Goal: Task Accomplishment & Management: Use online tool/utility

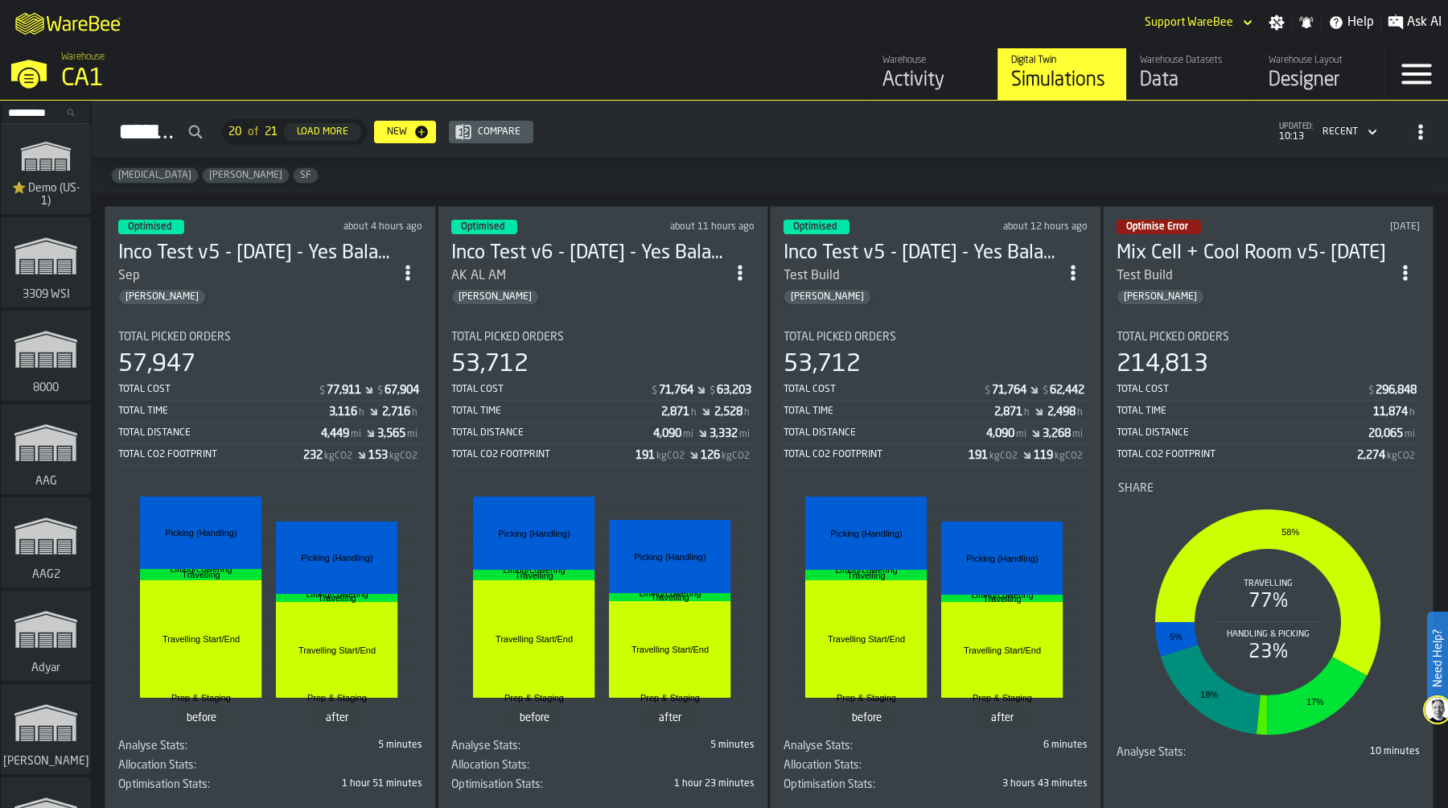
click at [33, 114] on input "Search..." at bounding box center [46, 113] width 84 height 18
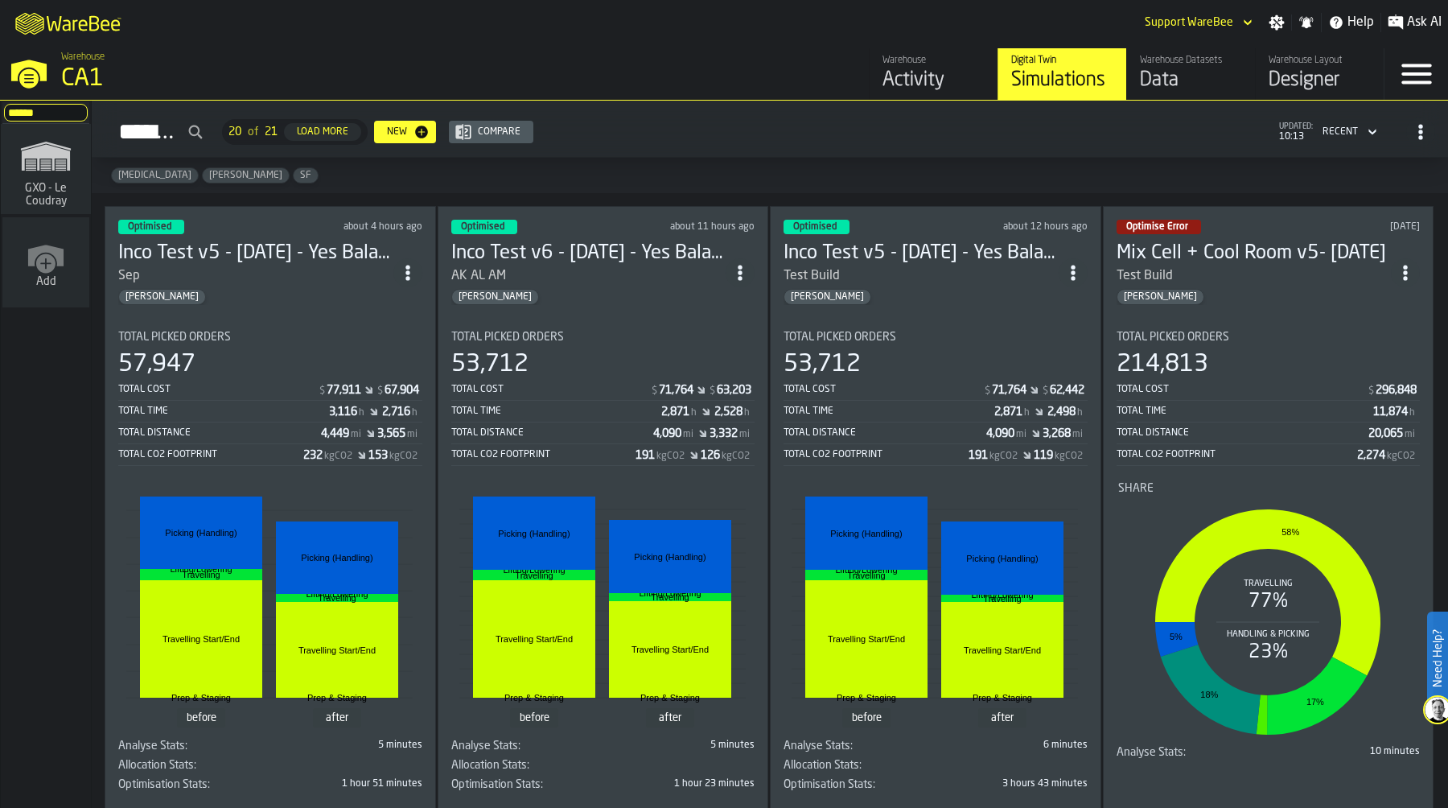
type input "******"
click at [24, 183] on span "GXO - Le Coudray" at bounding box center [45, 195] width 77 height 26
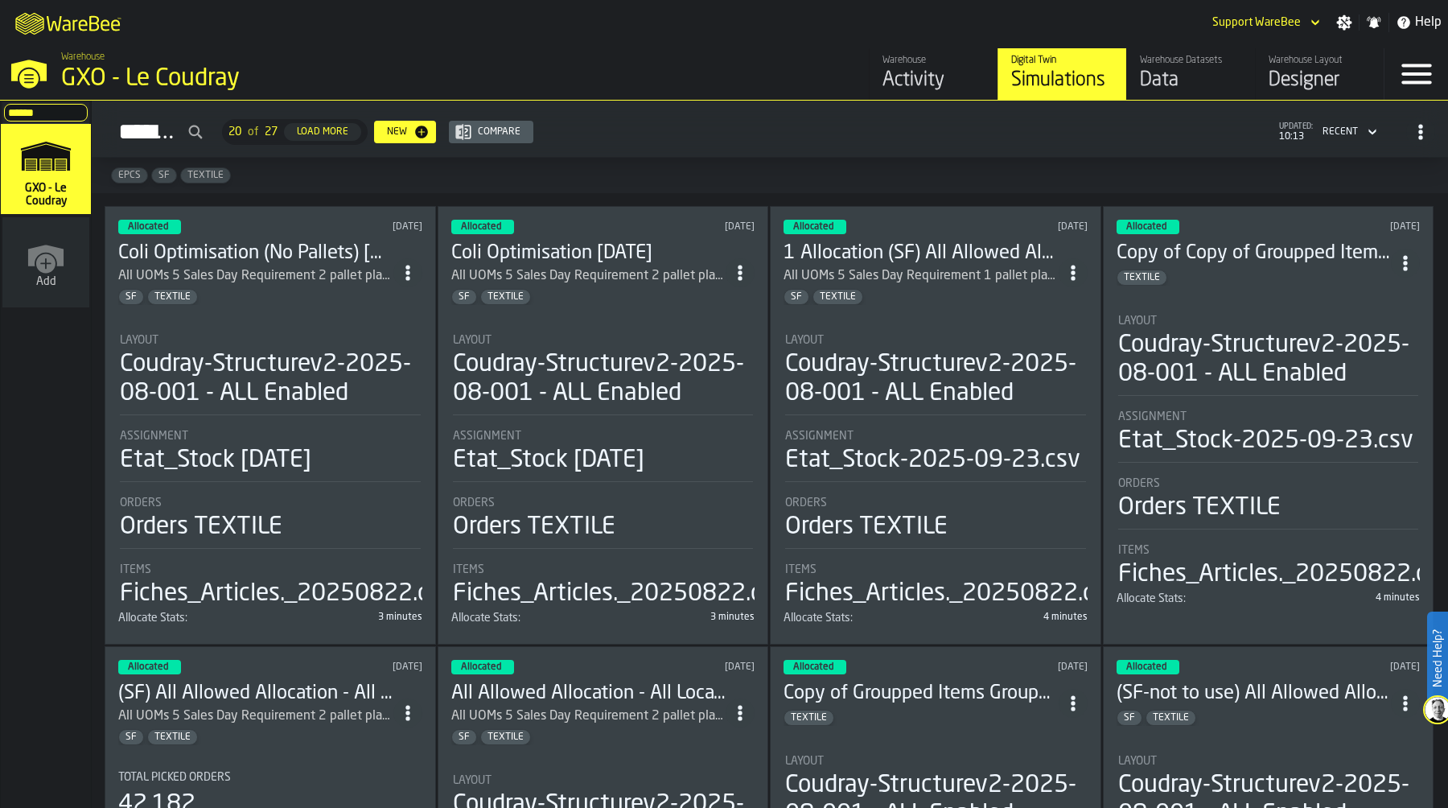
click at [1345, 24] on icon "button-toggle-Settings" at bounding box center [1344, 22] width 15 height 15
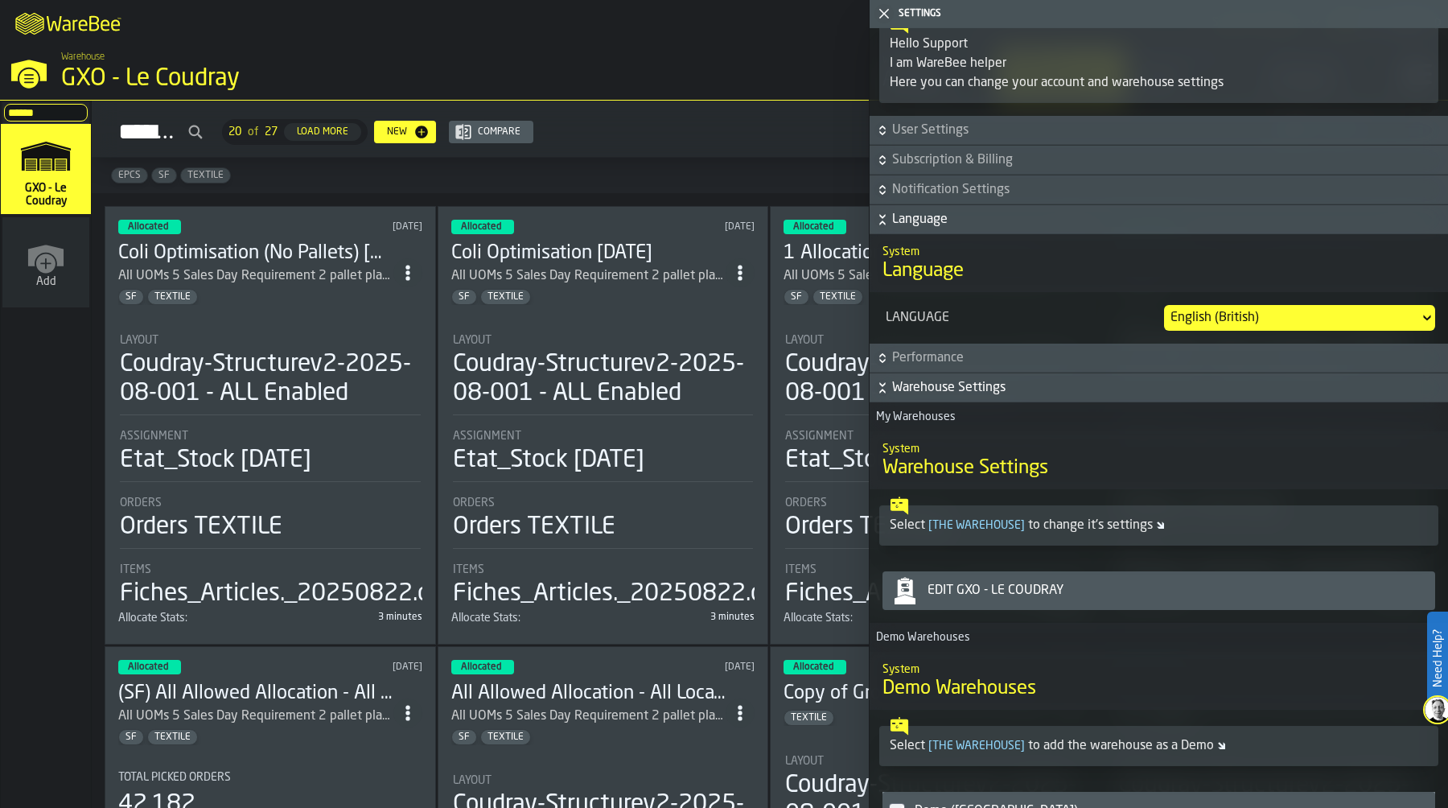
scroll to position [51, 0]
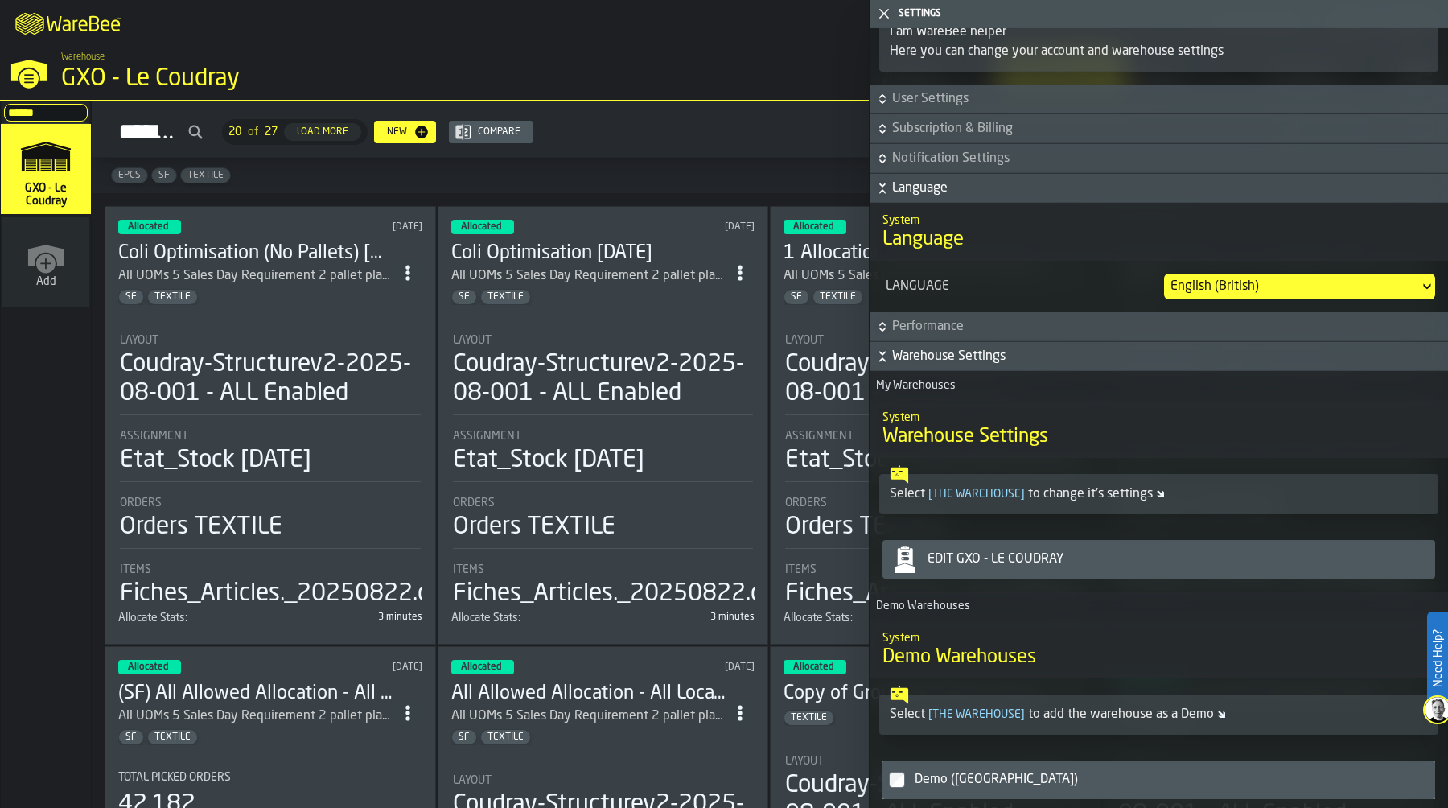
click at [1093, 561] on div "Edit GXO - Le Coudray" at bounding box center [1175, 559] width 508 height 19
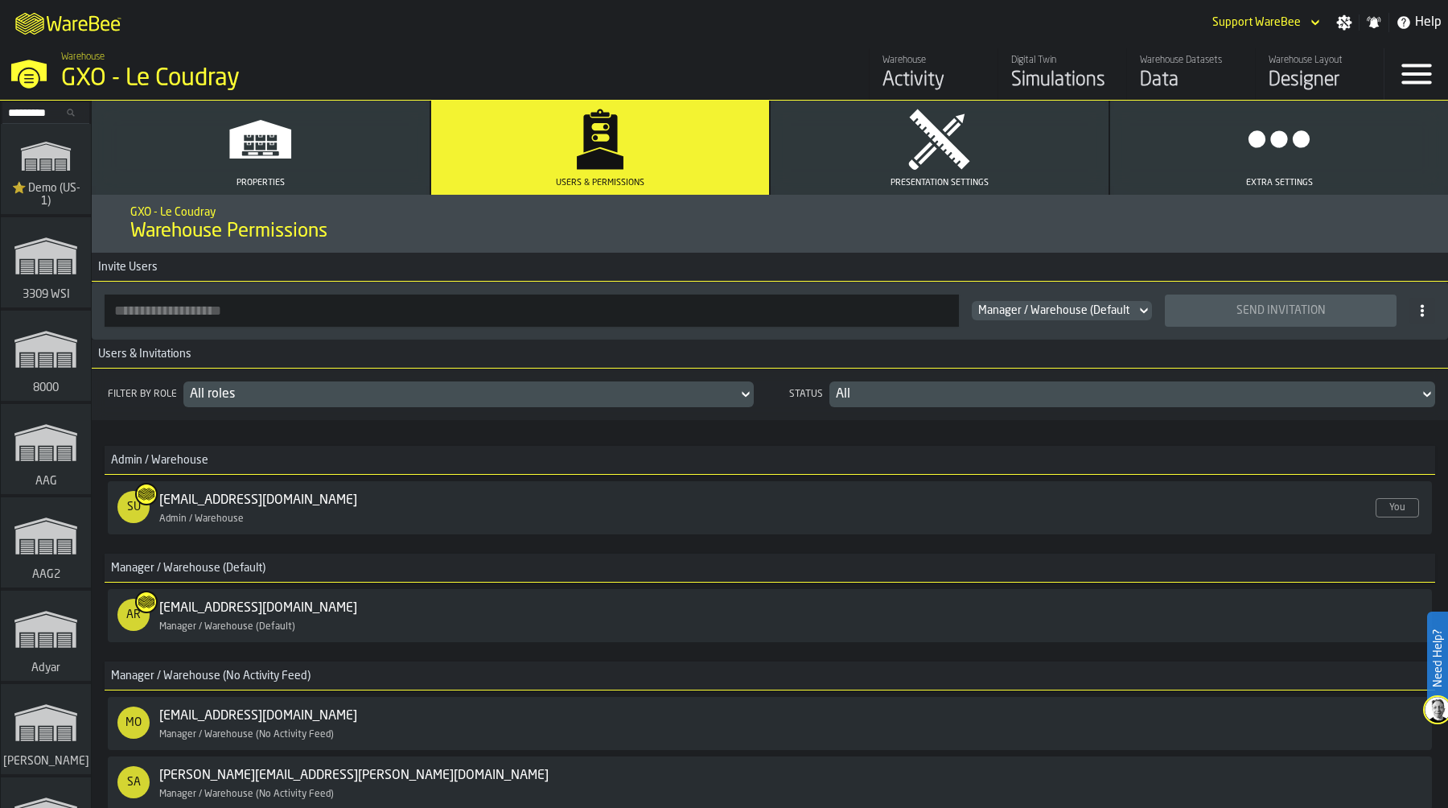
click at [465, 316] on input "button-toolbar-" at bounding box center [532, 310] width 855 height 32
click at [158, 315] on input "button-toolbar-" at bounding box center [532, 310] width 855 height 32
paste input "**********"
type input "**********"
click at [1263, 313] on div "Send Invitation" at bounding box center [1281, 310] width 212 height 13
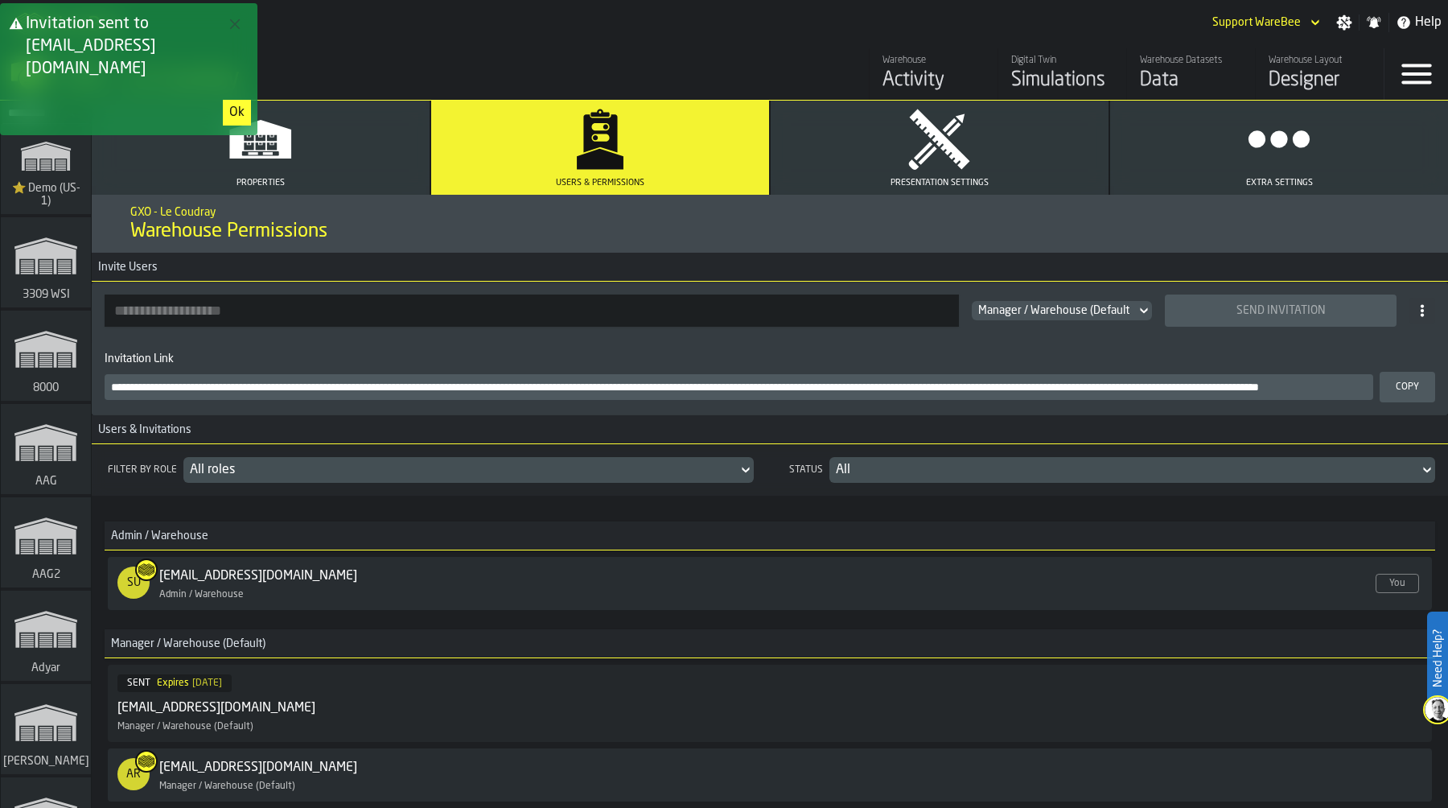
click at [1413, 391] on div "Copy" at bounding box center [1408, 386] width 36 height 11
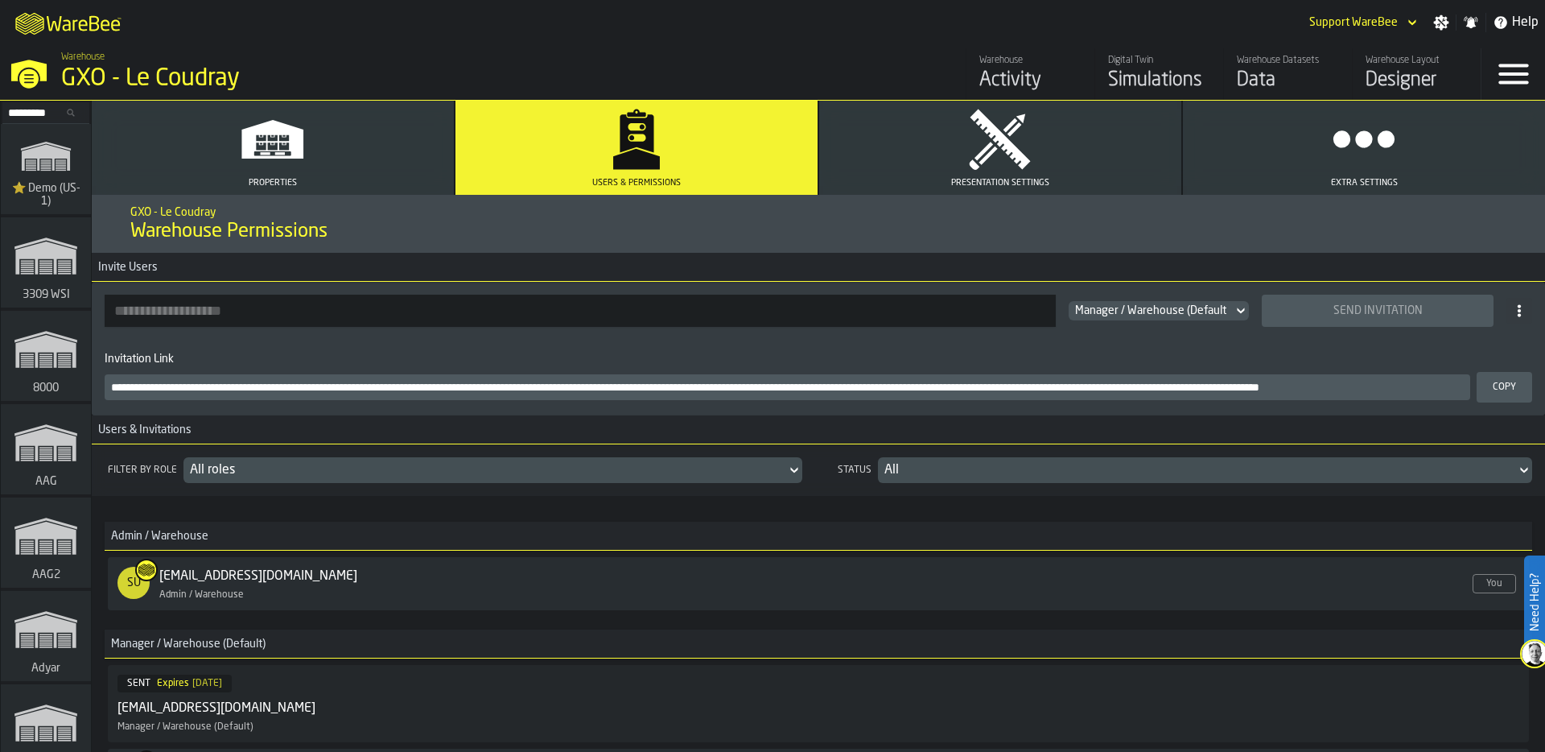
click at [37, 115] on input "Search..." at bounding box center [46, 113] width 84 height 18
type input "*"
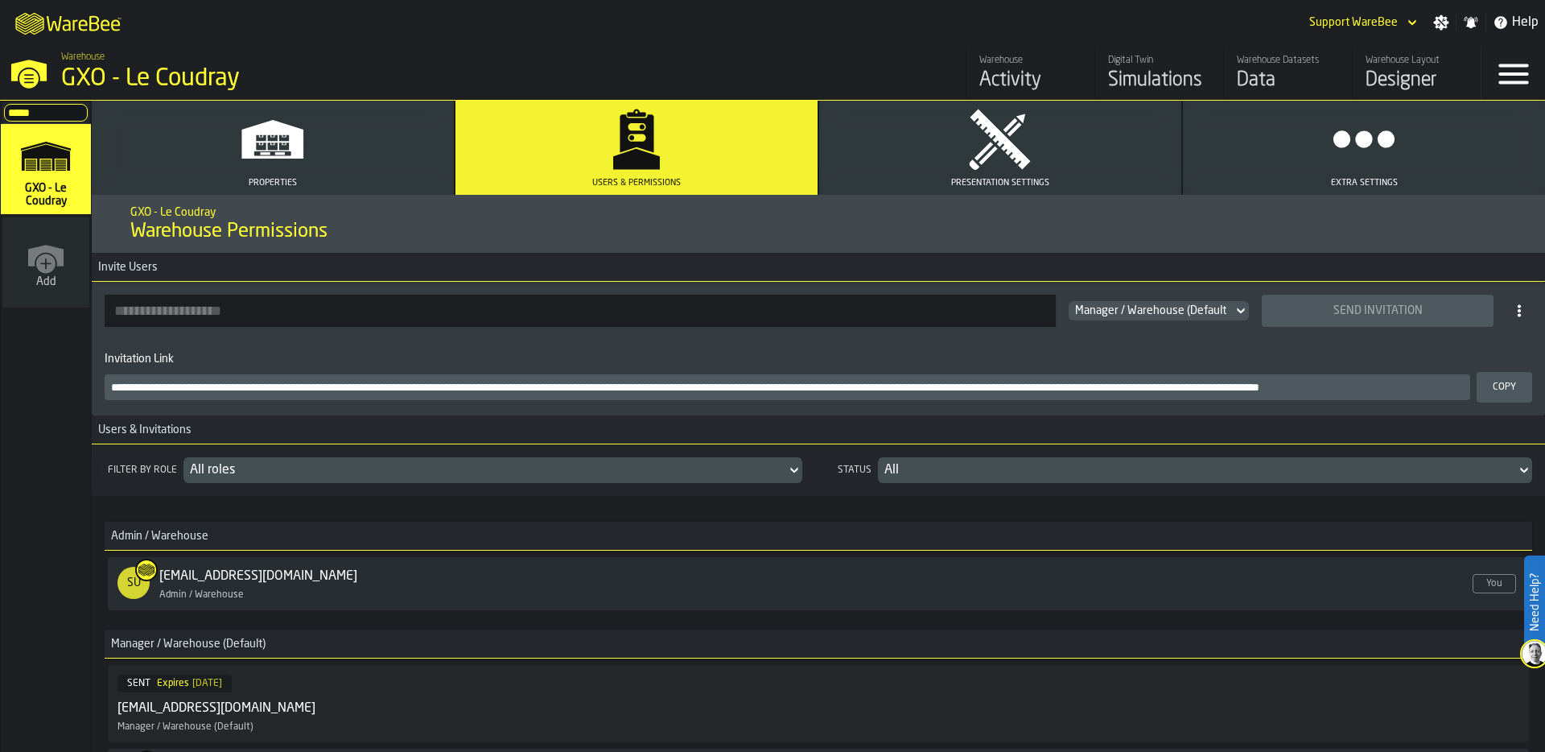
type input "*****"
click at [46, 137] on icon "link-to-/wh/i/efd9e906-5eb9-41af-aac9-d3e075764b8d/simulations" at bounding box center [45, 155] width 77 height 51
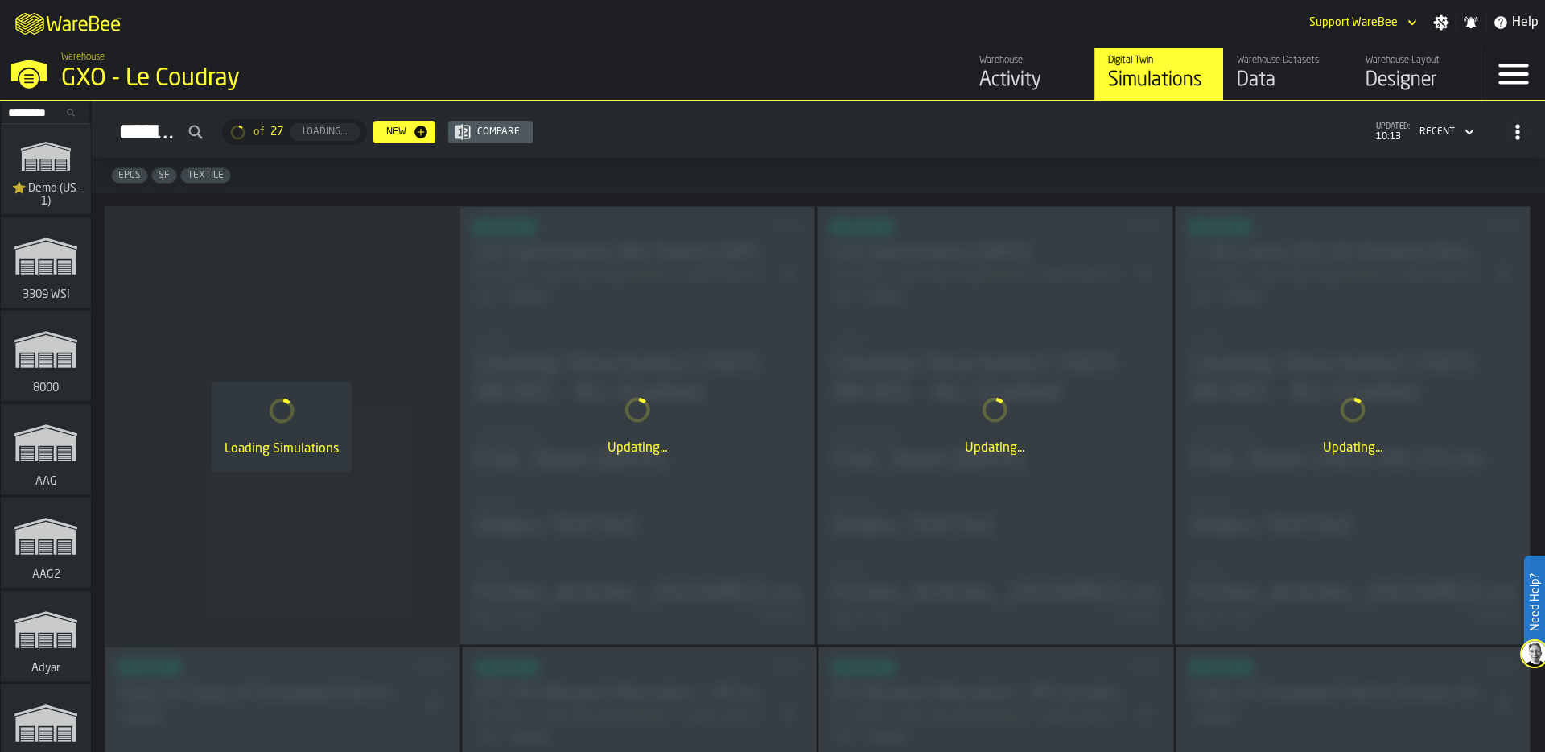
click at [34, 105] on input "Search..." at bounding box center [46, 113] width 84 height 18
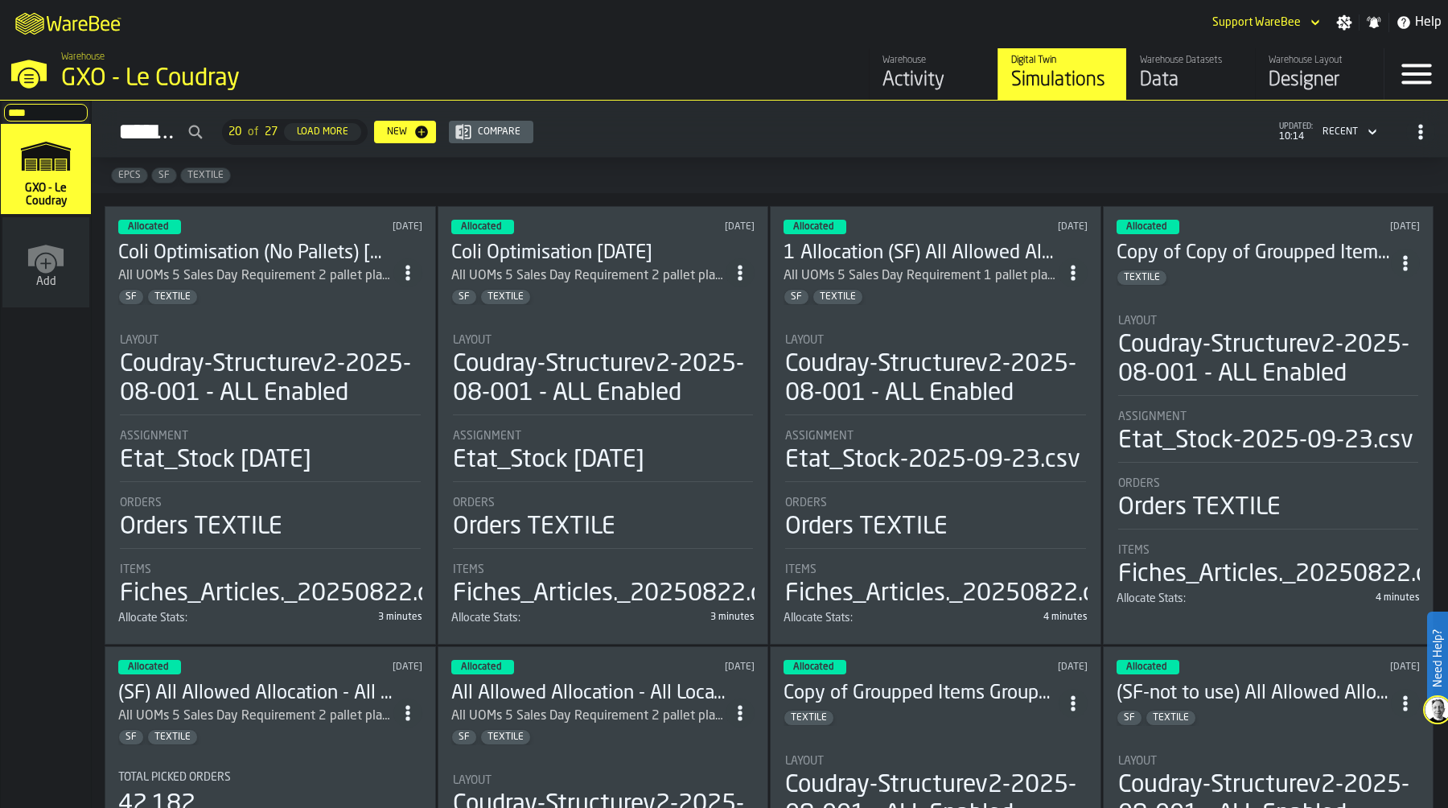
type input "****"
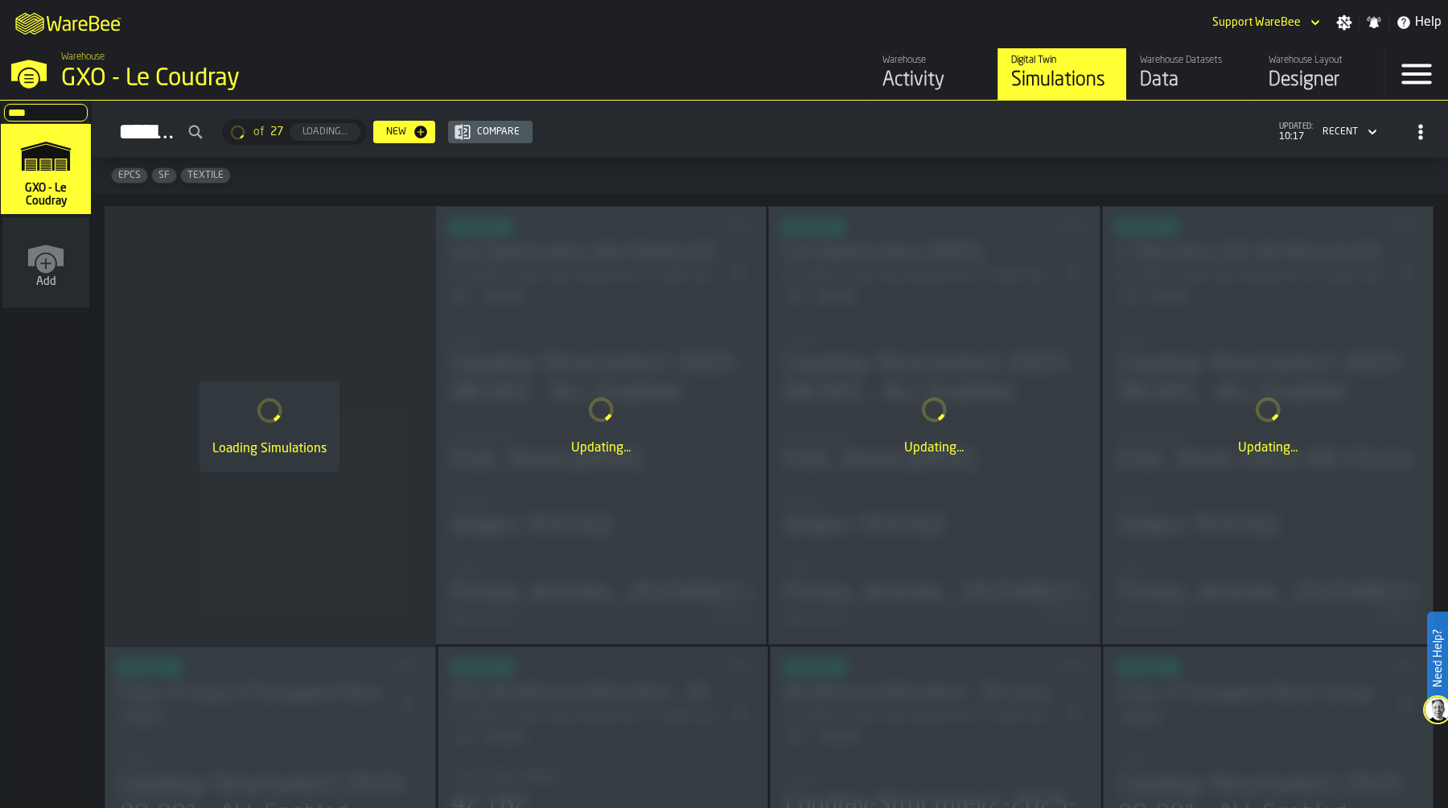
click at [689, 60] on div "Warehouse GXO - Le Coudray" at bounding box center [346, 72] width 692 height 55
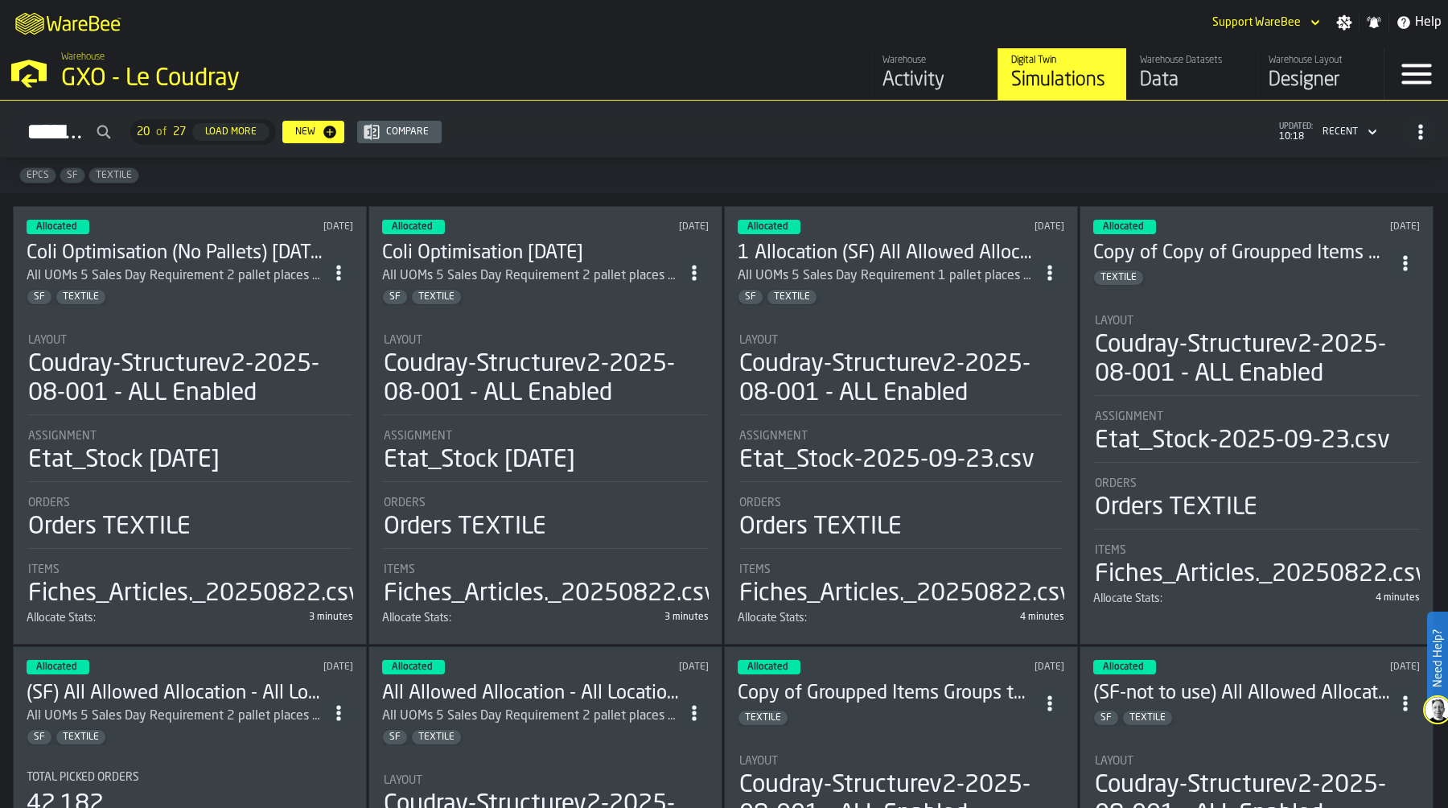
click at [182, 341] on div "Layout" at bounding box center [189, 340] width 323 height 13
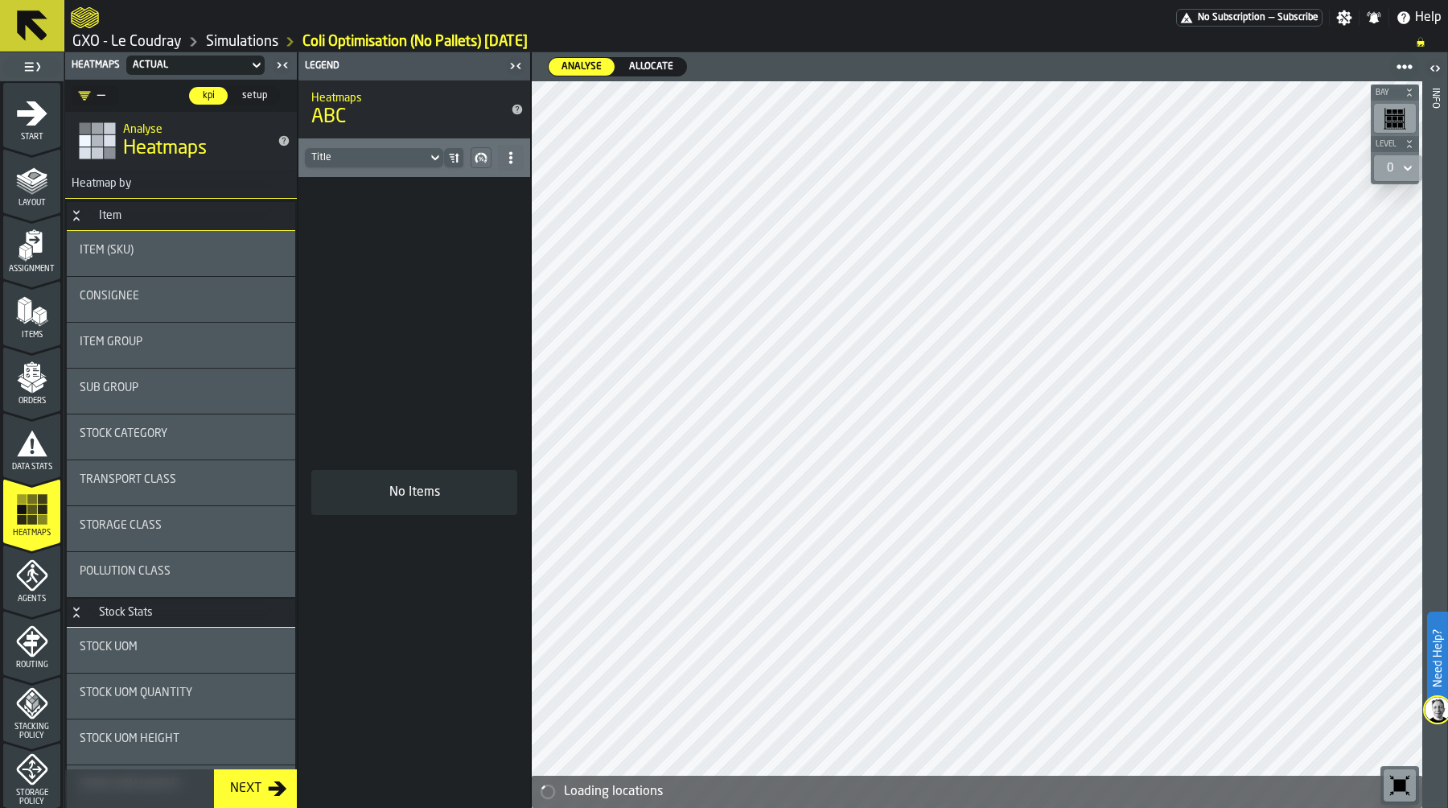
click at [162, 339] on div "Item Group" at bounding box center [181, 342] width 203 height 13
click at [145, 392] on div "Sub Group" at bounding box center [181, 387] width 203 height 13
click at [138, 435] on span "Stock Category" at bounding box center [124, 433] width 88 height 13
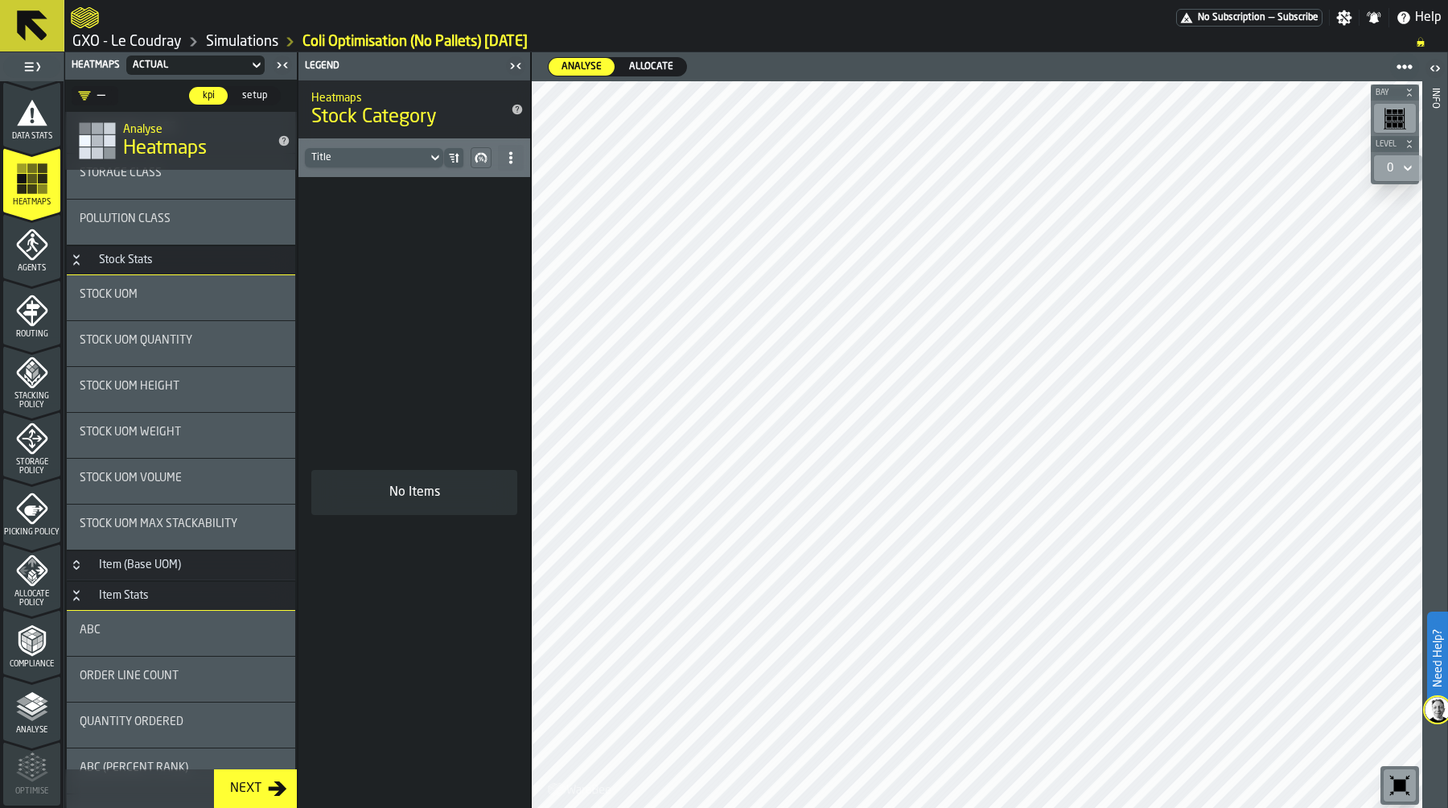
scroll to position [373, 0]
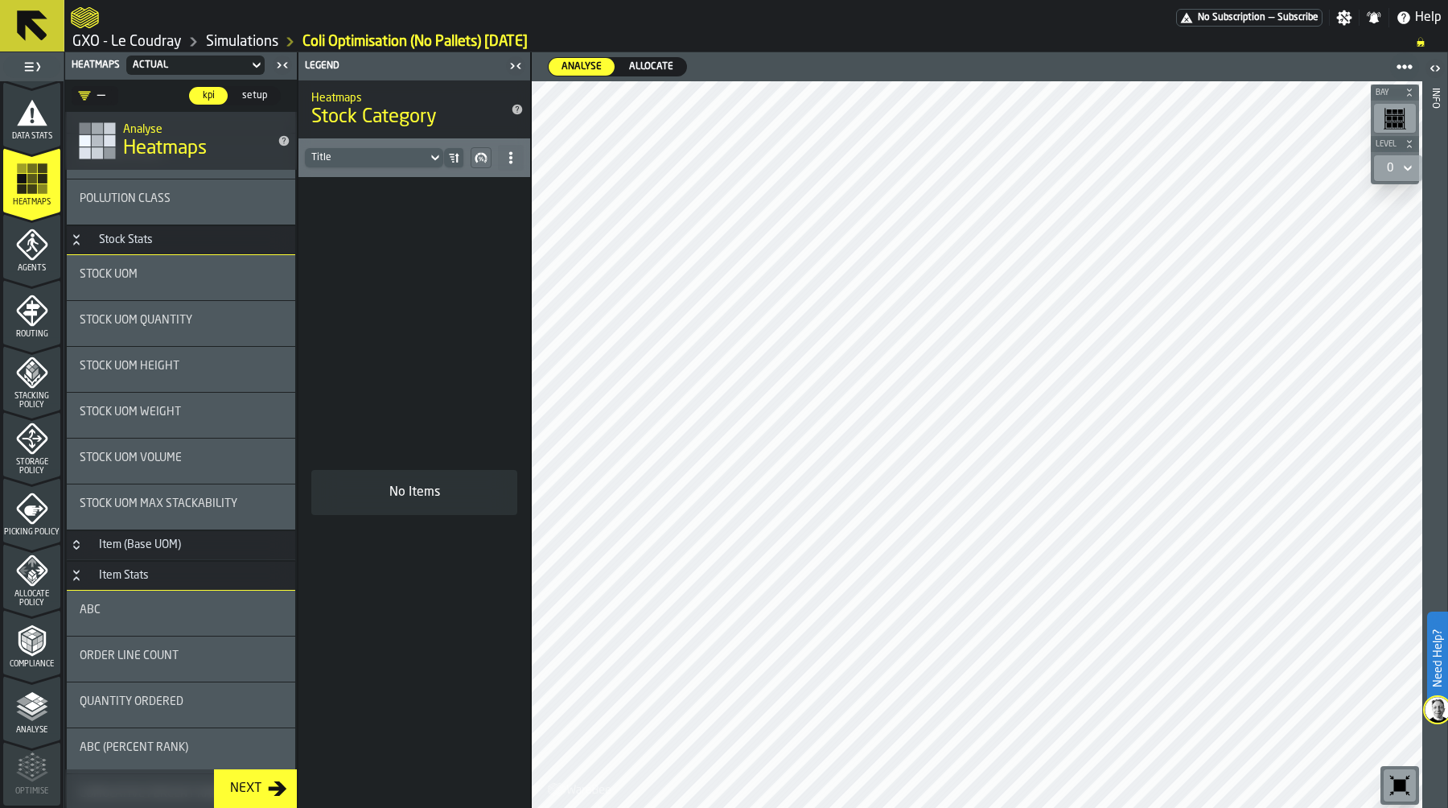
click at [169, 277] on div "Stock UOM" at bounding box center [181, 274] width 203 height 13
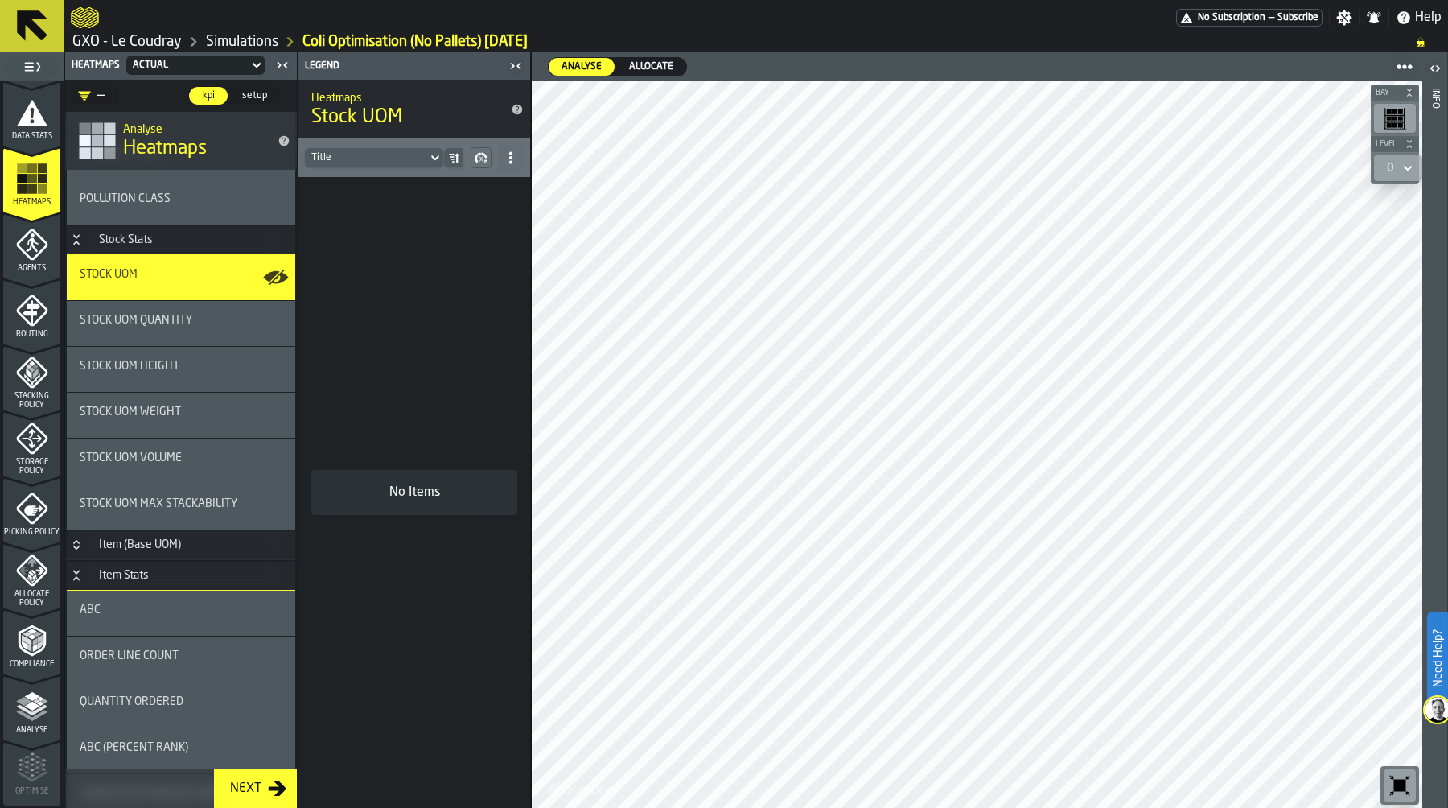
click at [100, 93] on div "—" at bounding box center [91, 95] width 27 height 19
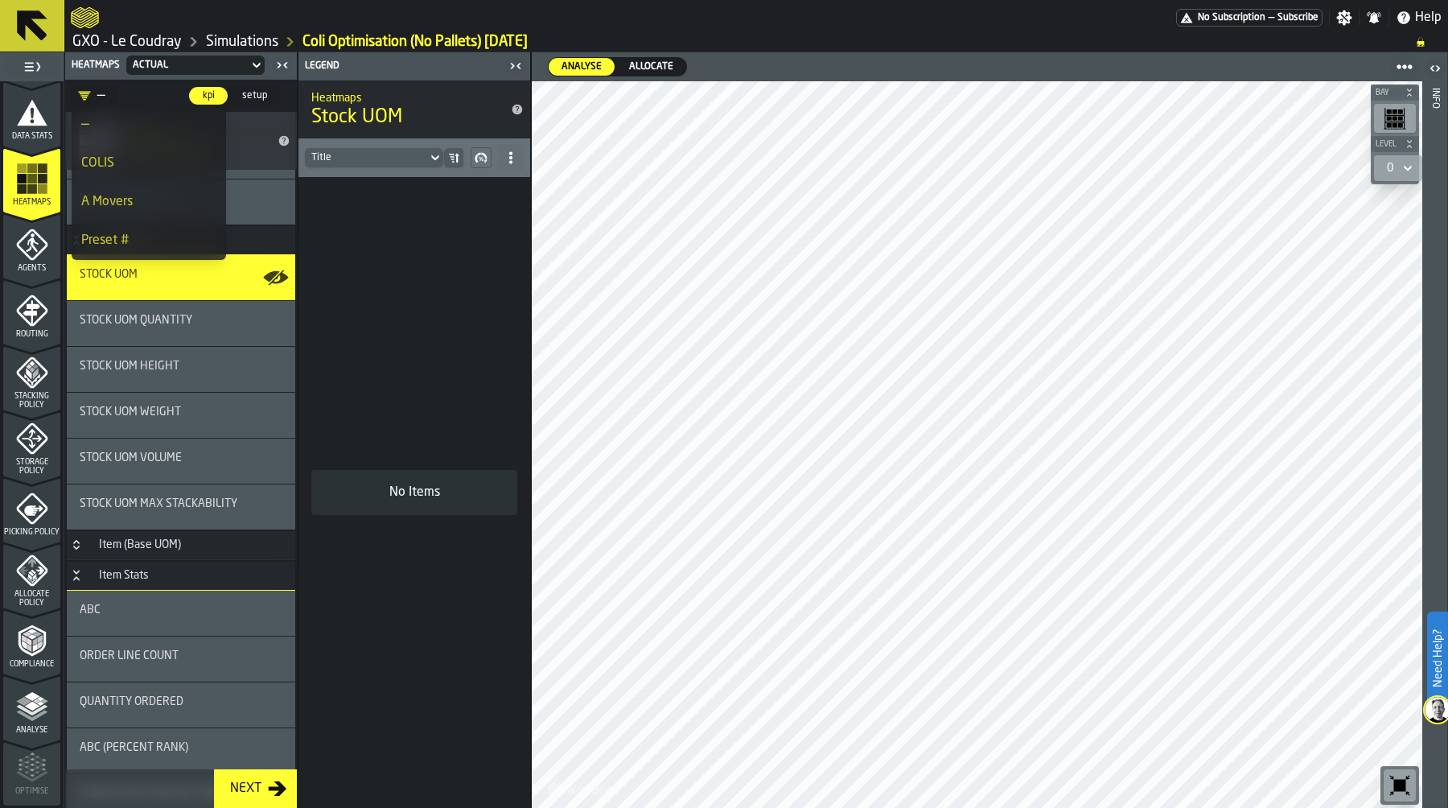
click at [136, 170] on div "COLIS" at bounding box center [148, 163] width 135 height 19
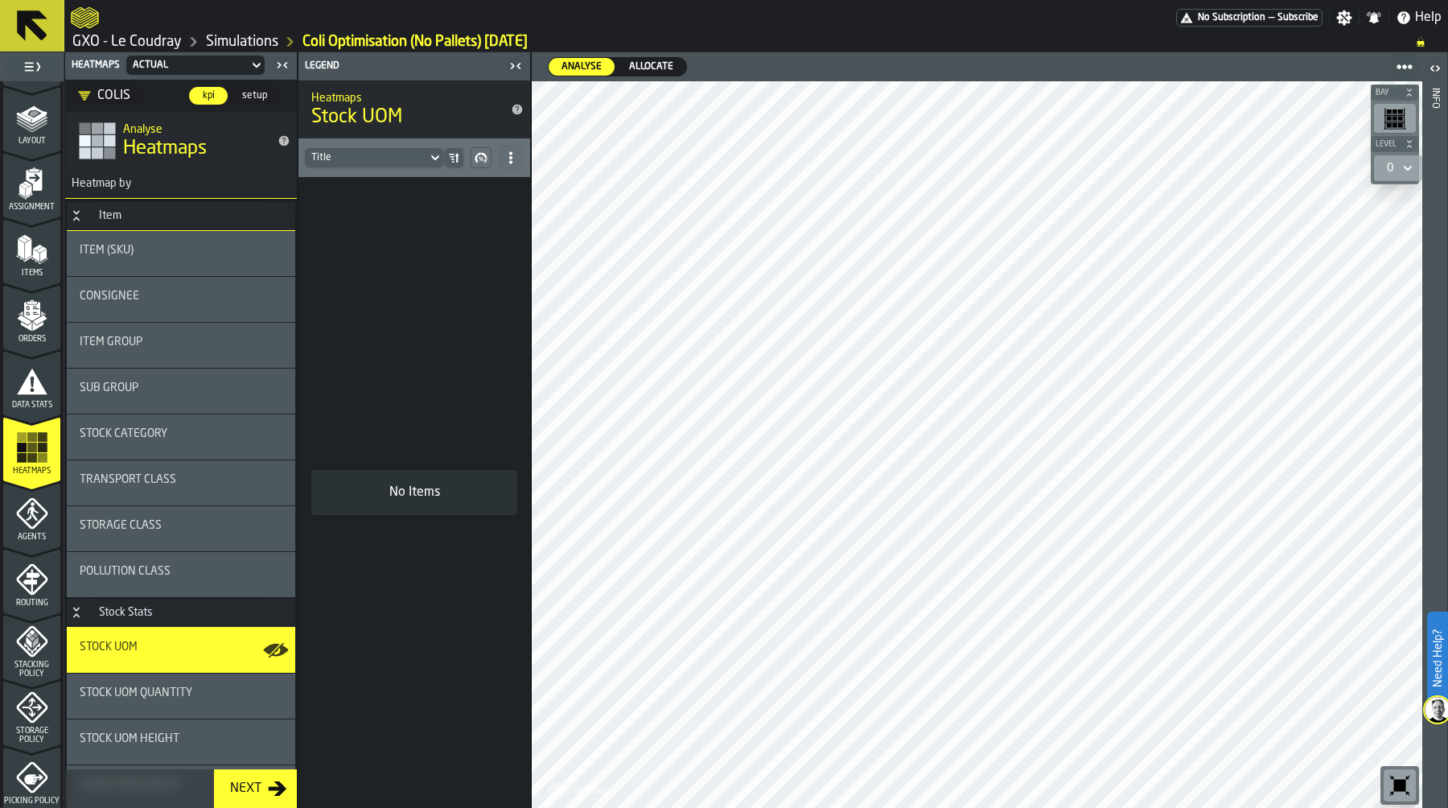
scroll to position [0, 0]
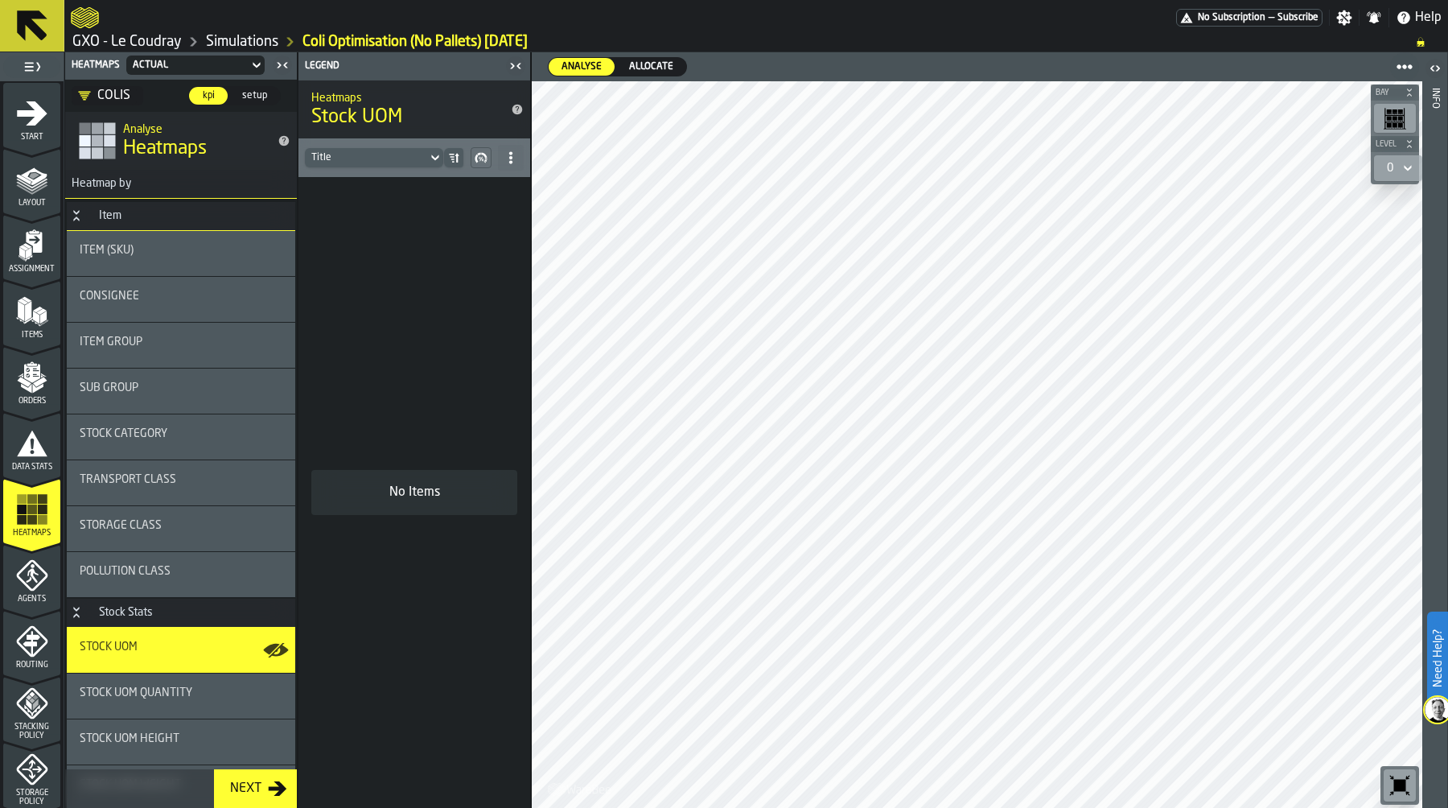
click at [30, 182] on icon "menu Layout" at bounding box center [33, 176] width 26 height 18
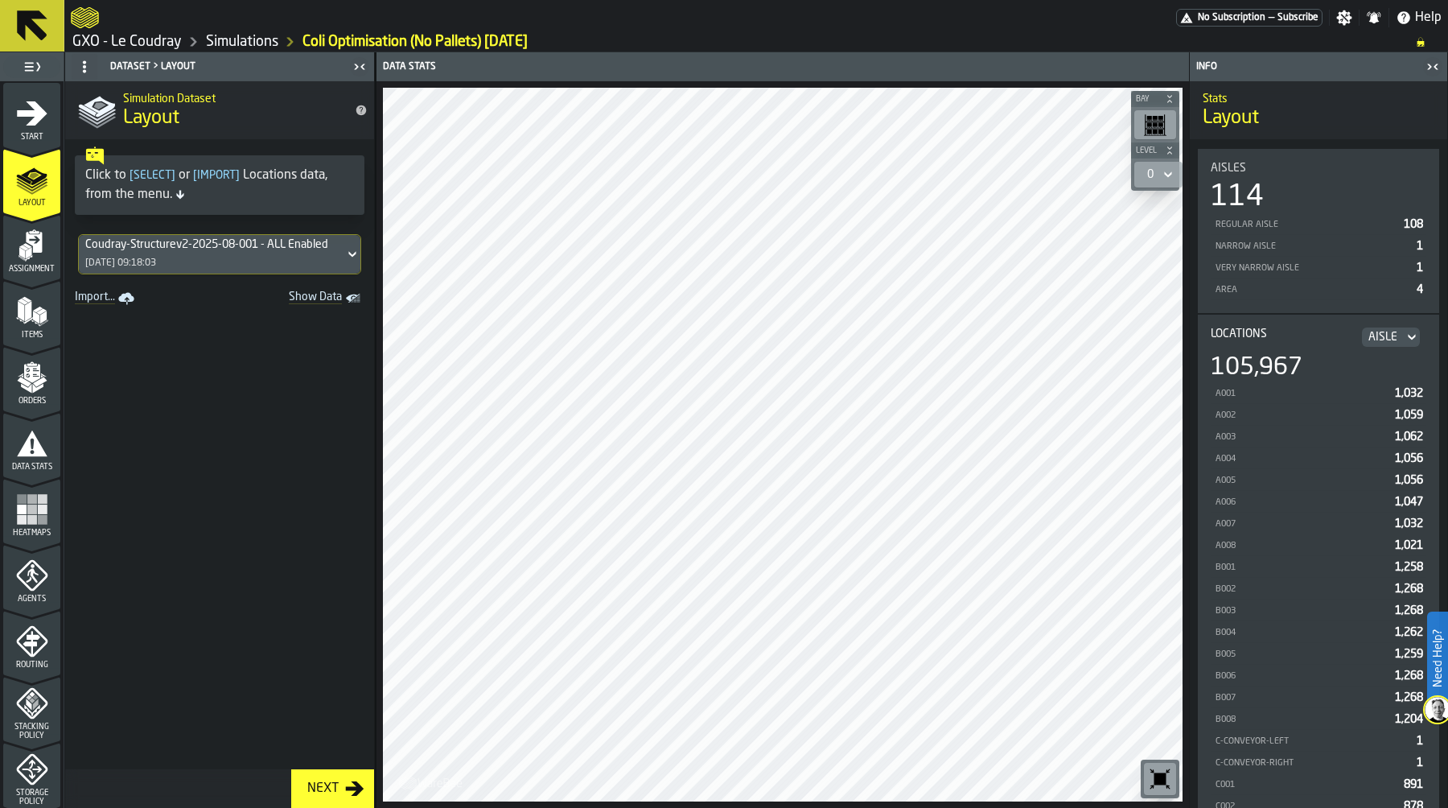
click at [10, 429] on div "Data Stats" at bounding box center [31, 449] width 57 height 44
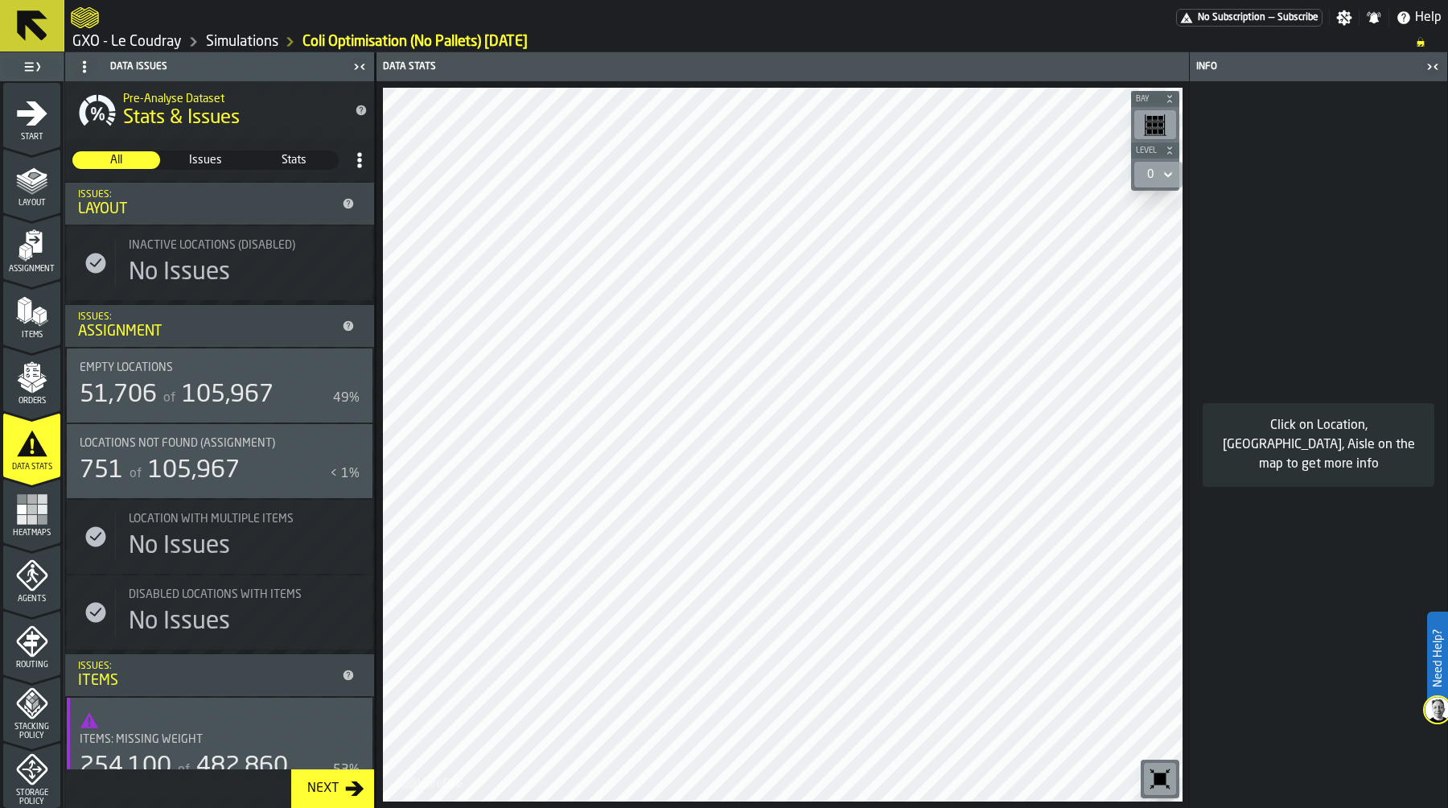
click at [205, 378] on div "Empty locations 51,706 of 105,967 49%" at bounding box center [220, 385] width 280 height 48
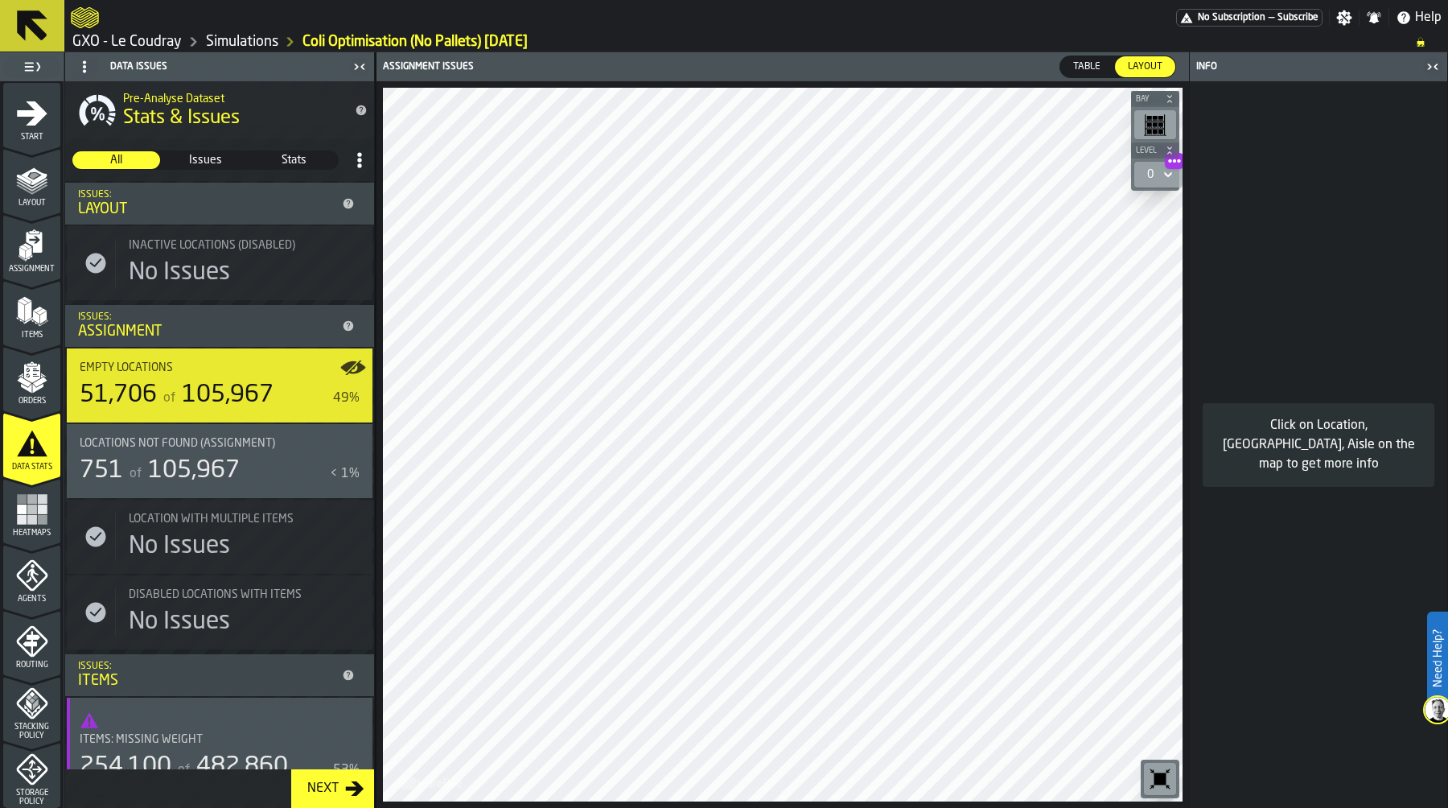
click at [28, 513] on rect "menu Heatmaps" at bounding box center [32, 510] width 10 height 10
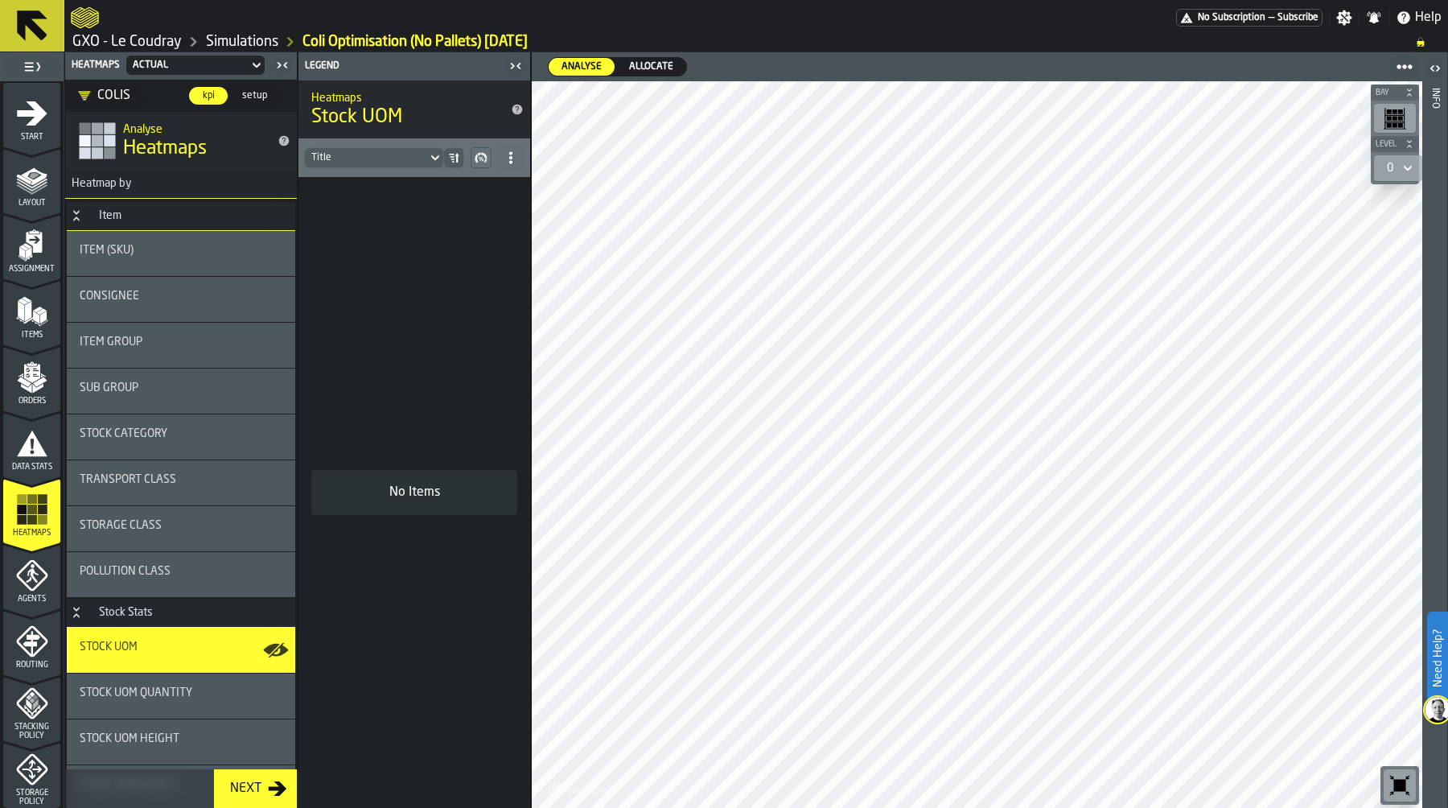
click at [134, 298] on span "Consignee" at bounding box center [110, 296] width 60 height 13
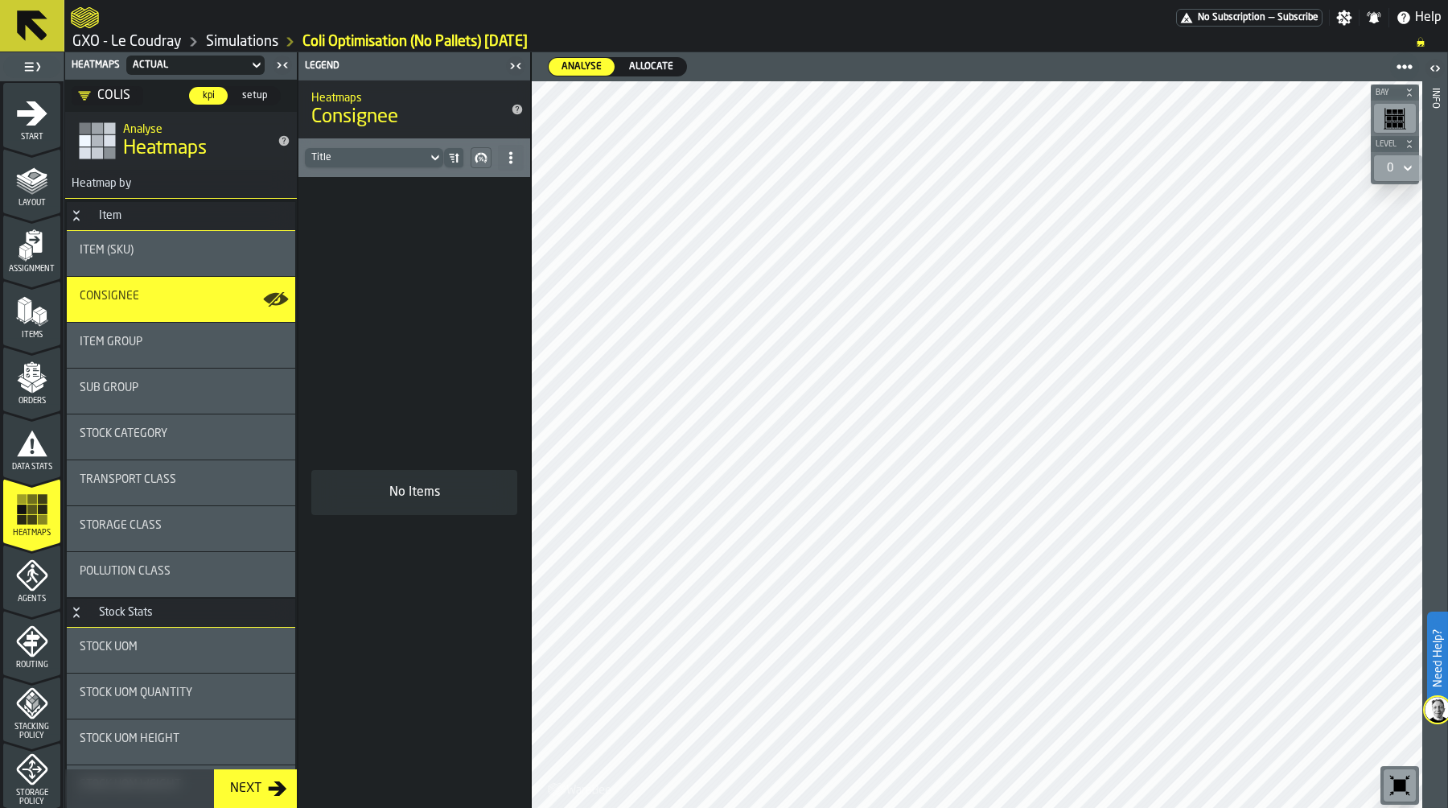
click at [651, 68] on span "Allocate" at bounding box center [651, 67] width 57 height 14
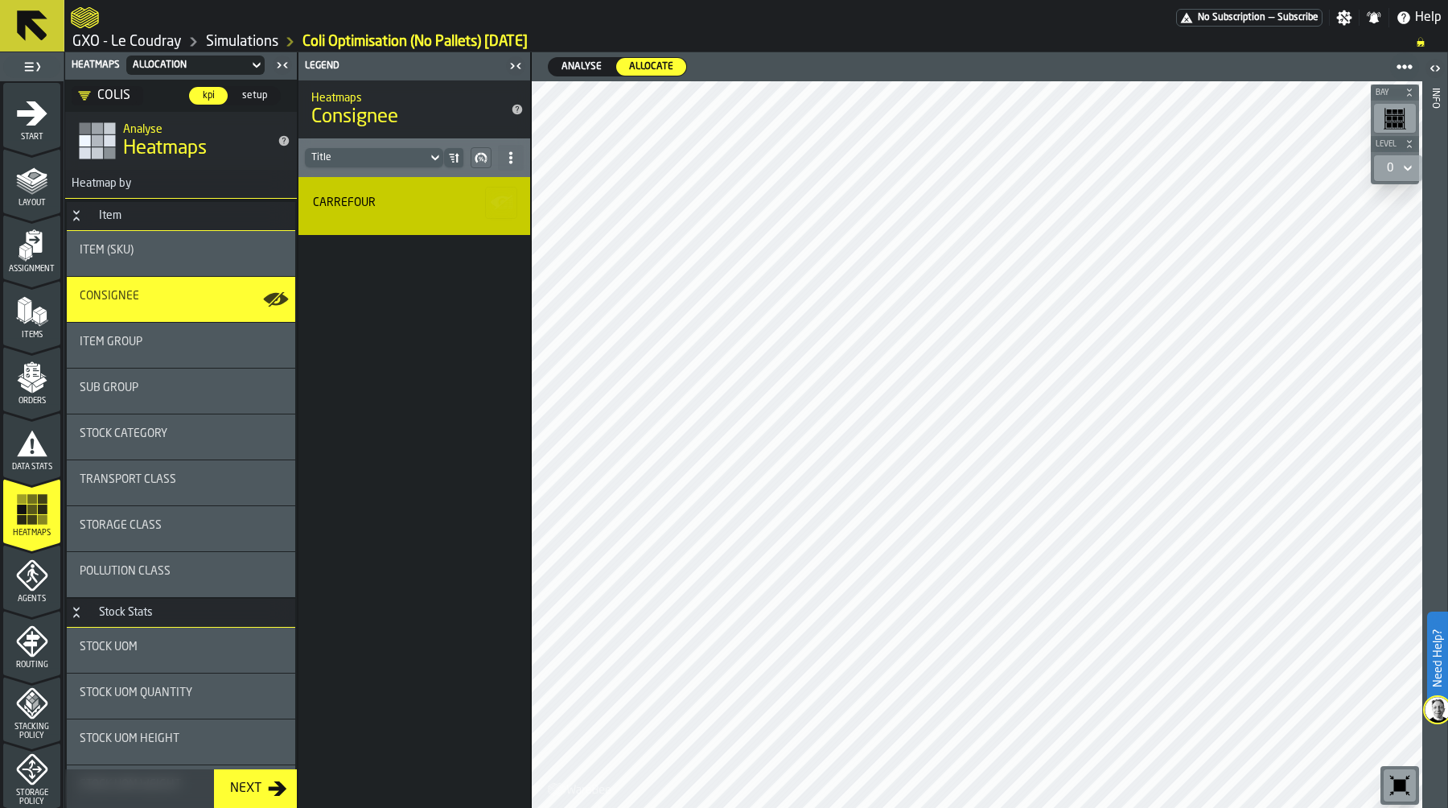
click at [154, 341] on div "Item Group" at bounding box center [181, 342] width 203 height 13
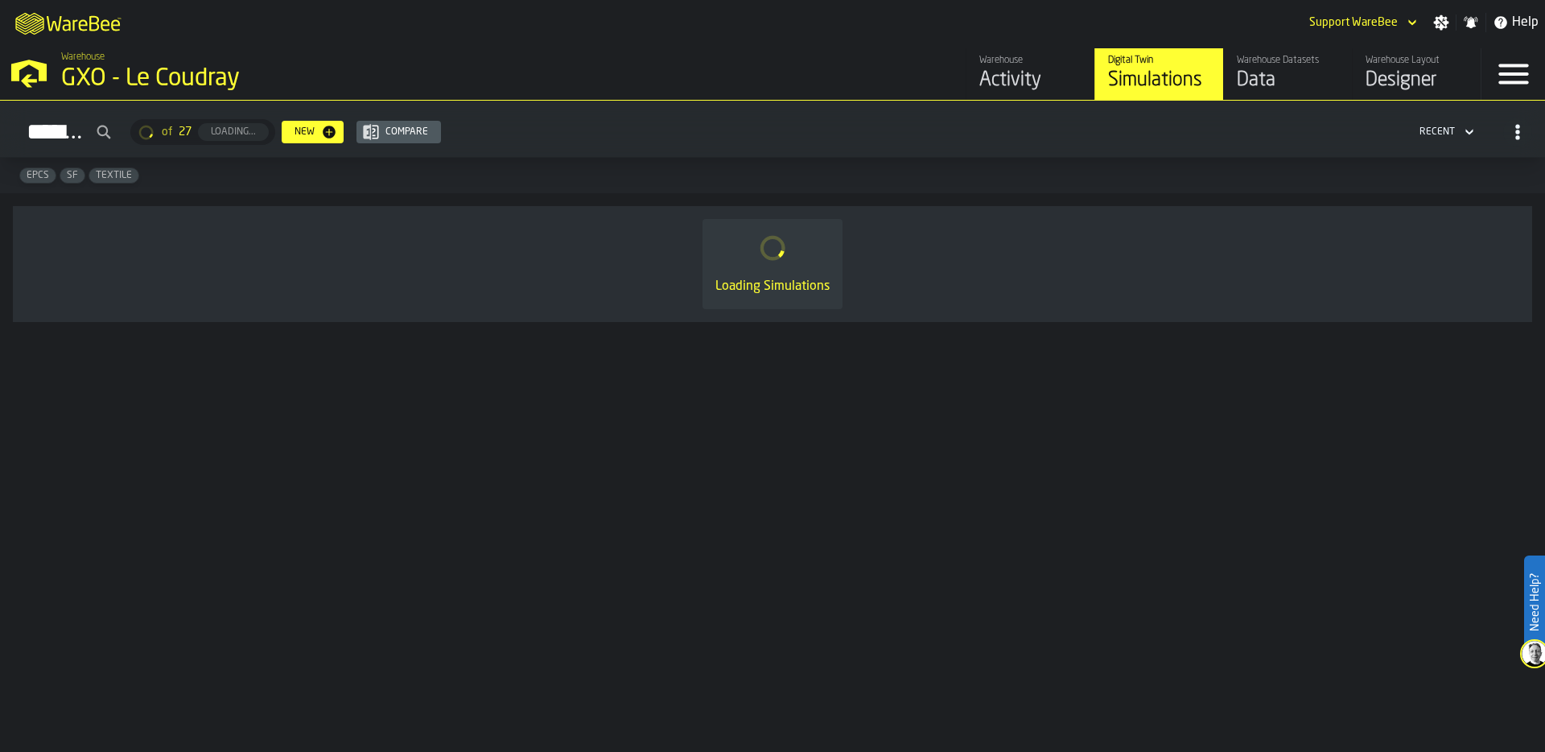
click at [111, 76] on div "GXO - Le Coudray" at bounding box center [278, 78] width 435 height 29
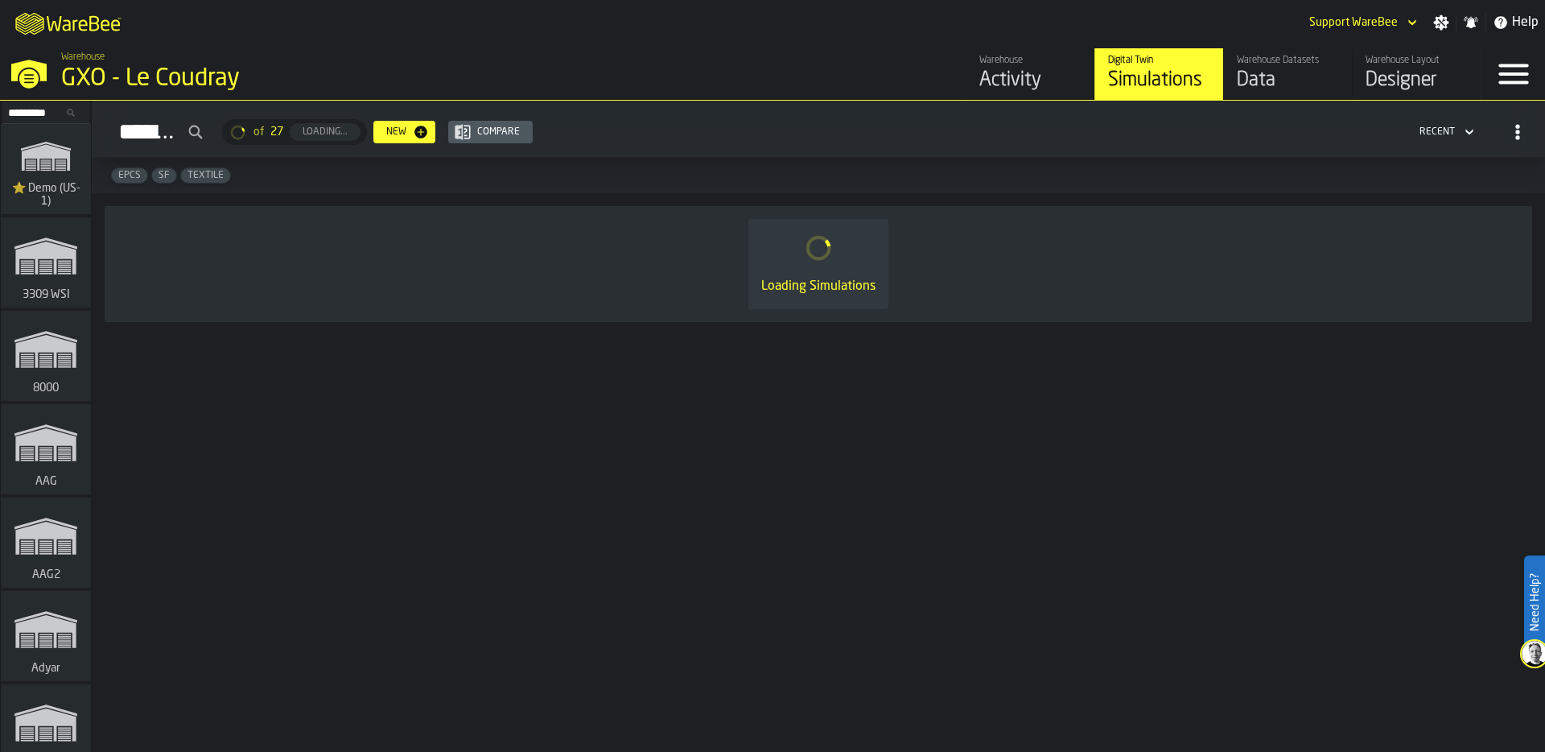
click at [30, 113] on input "Search..." at bounding box center [46, 113] width 84 height 18
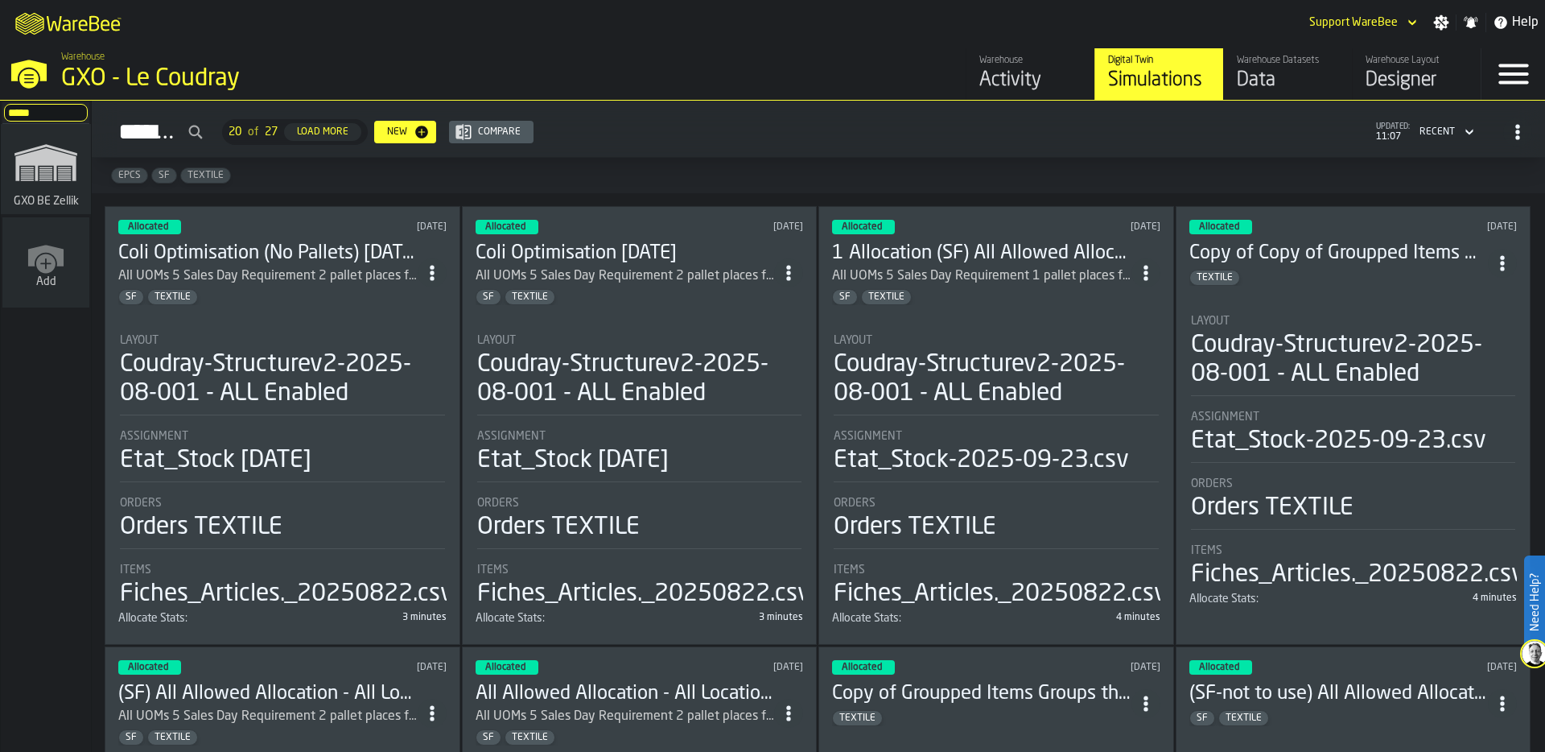
type input "*****"
click at [35, 190] on icon "link-to-/wh/i/5fa160b1-7992-442a-9057-4226e3d2ae6d/simulations" at bounding box center [45, 162] width 77 height 64
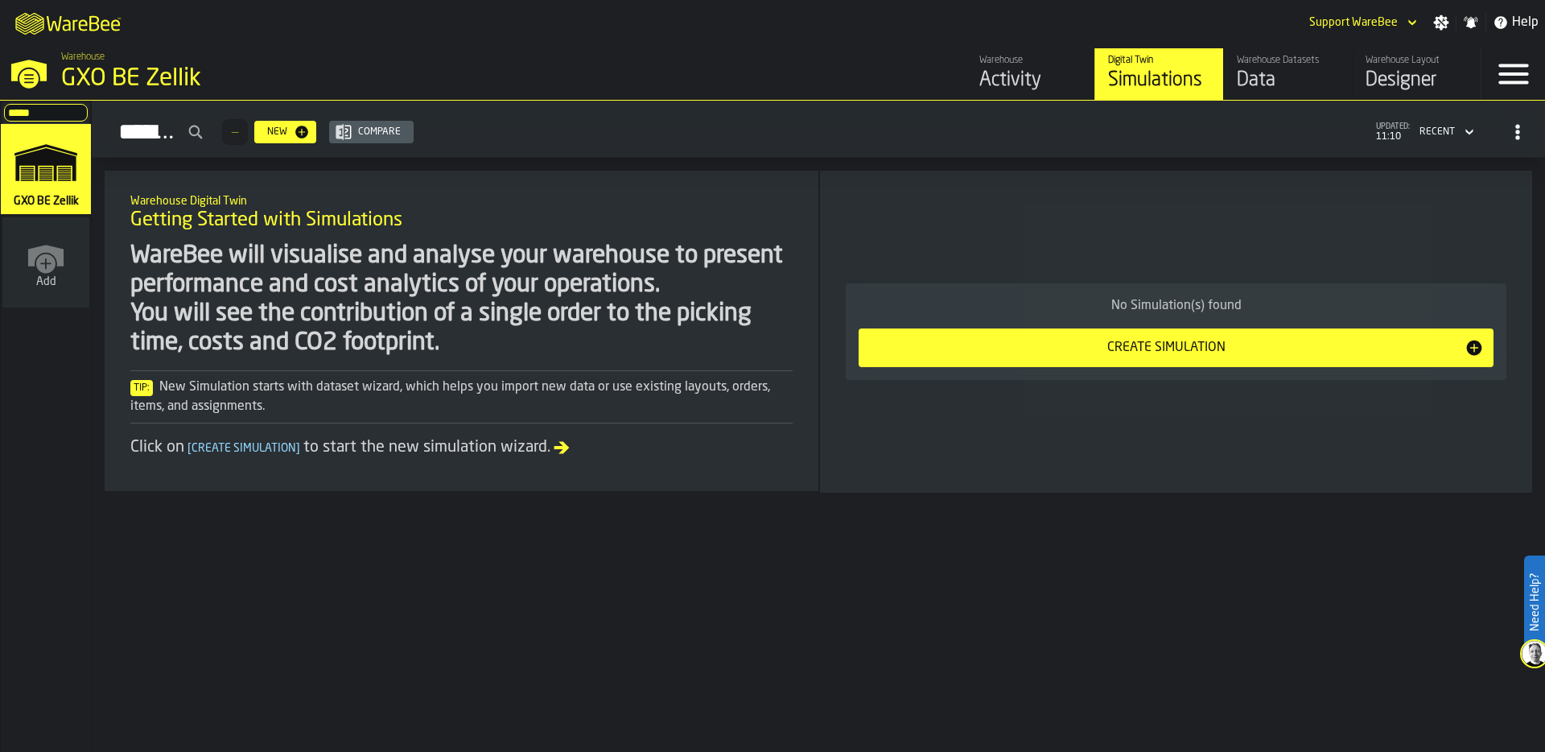
click at [1447, 26] on icon "button-toggle-Settings" at bounding box center [1441, 22] width 15 height 15
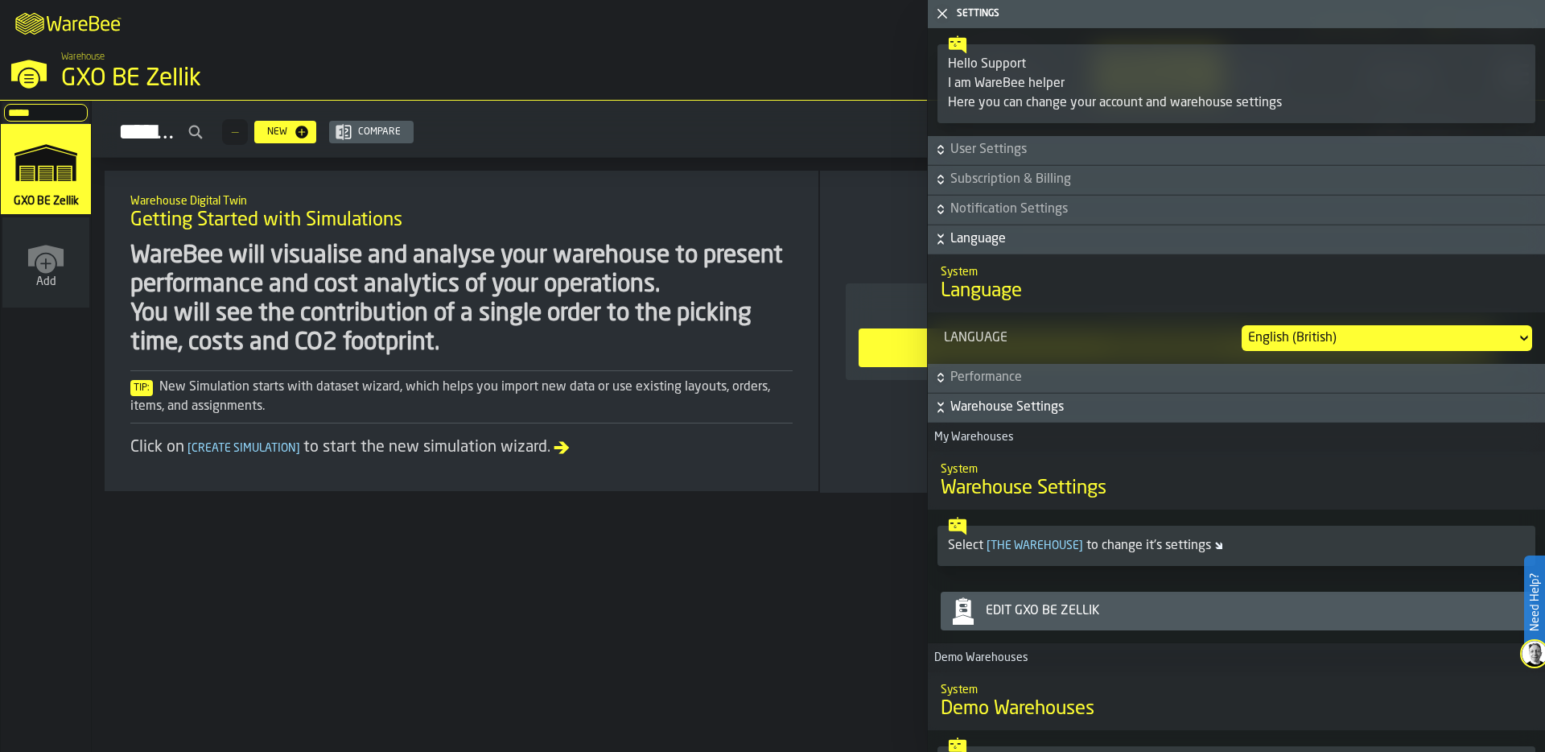
click at [944, 241] on icon "button-" at bounding box center [941, 239] width 16 height 16
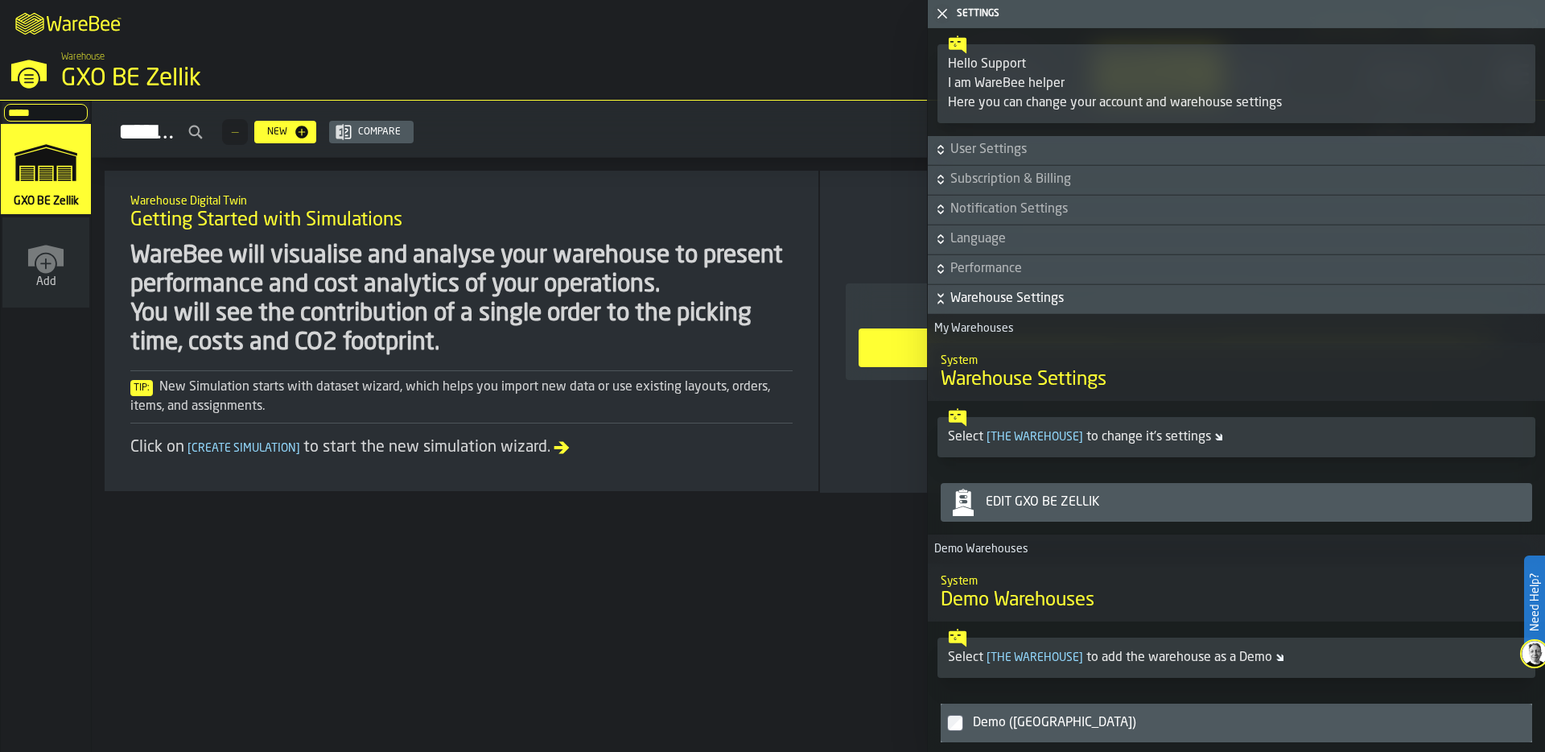
click at [937, 268] on icon "button-" at bounding box center [941, 269] width 16 height 16
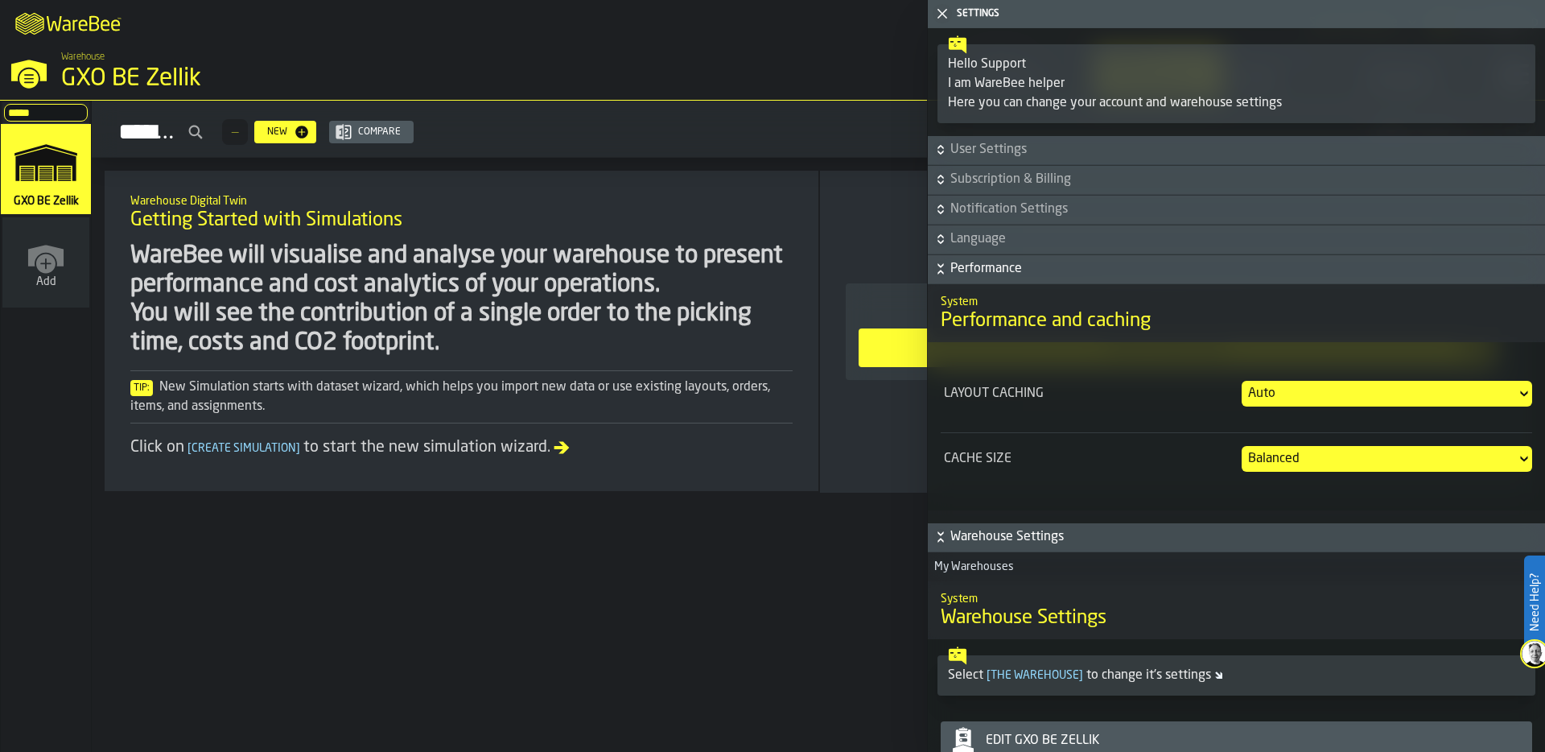
click at [1295, 385] on div "Auto" at bounding box center [1379, 393] width 262 height 19
click at [1176, 373] on div "Layout caching Auto" at bounding box center [1236, 393] width 591 height 51
click at [1304, 470] on div "Balanced" at bounding box center [1379, 459] width 275 height 26
click at [1115, 441] on div "Cache size Balanced" at bounding box center [1236, 458] width 591 height 51
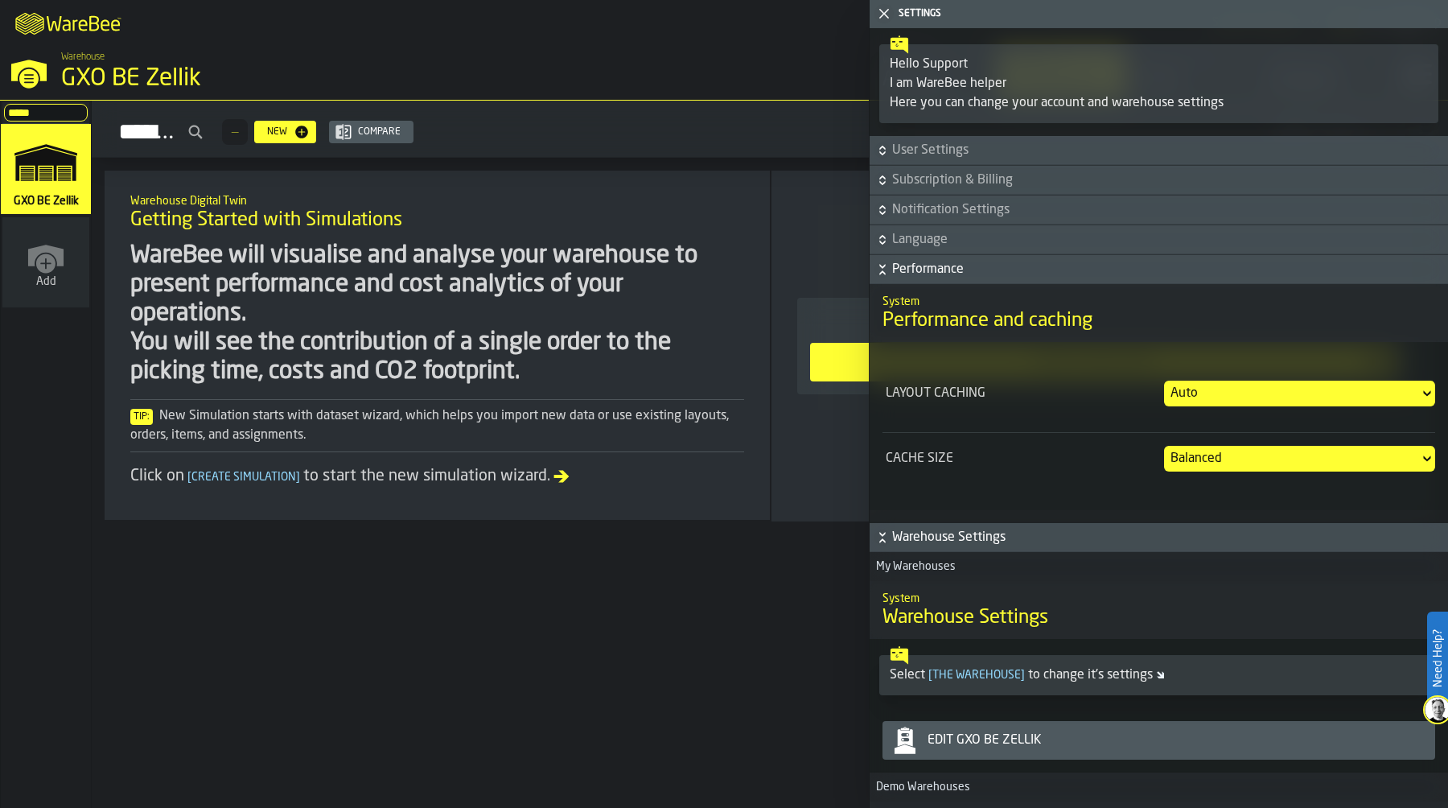
click at [888, 7] on icon "button-toggle-Close me" at bounding box center [884, 13] width 19 height 19
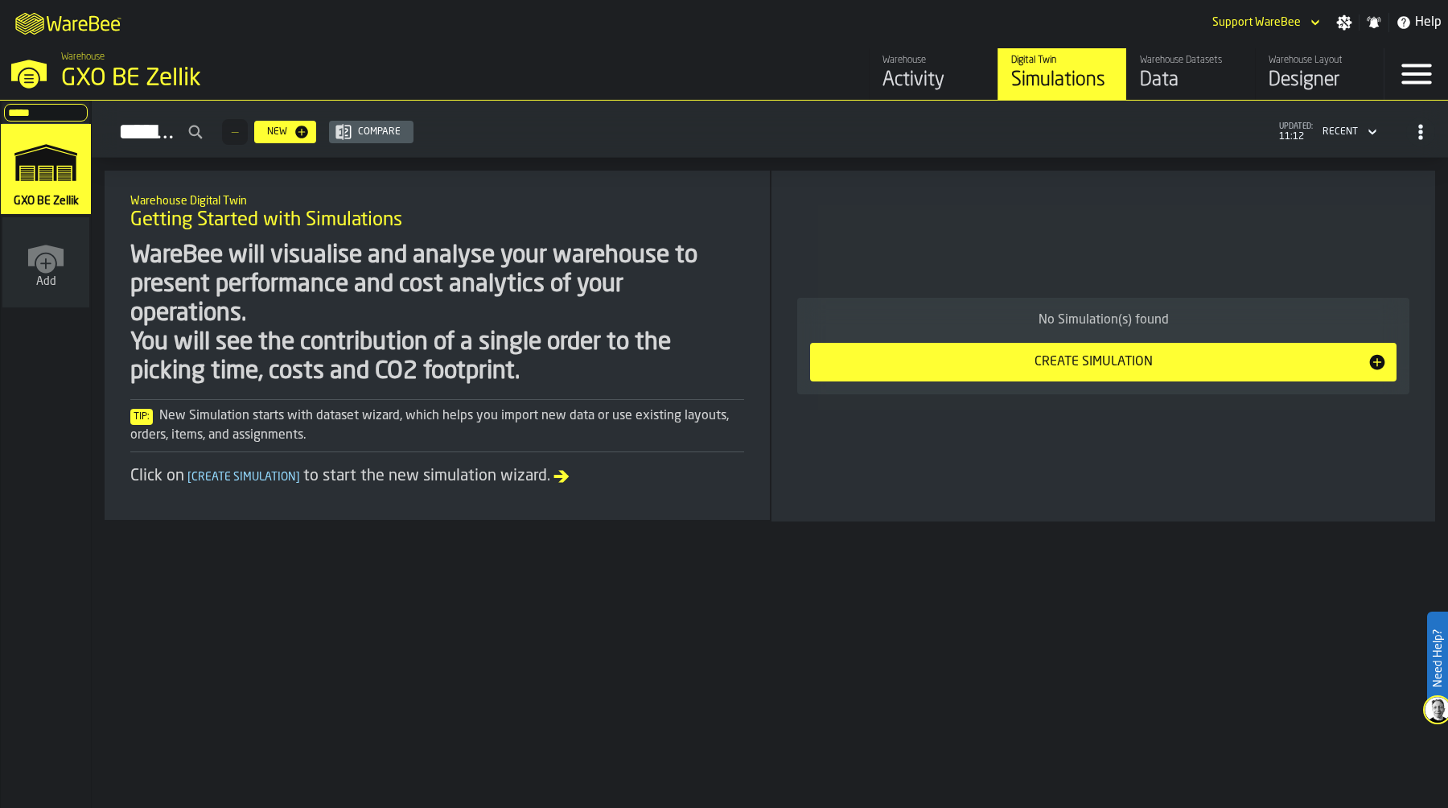
click at [1299, 76] on div "Designer" at bounding box center [1320, 81] width 102 height 26
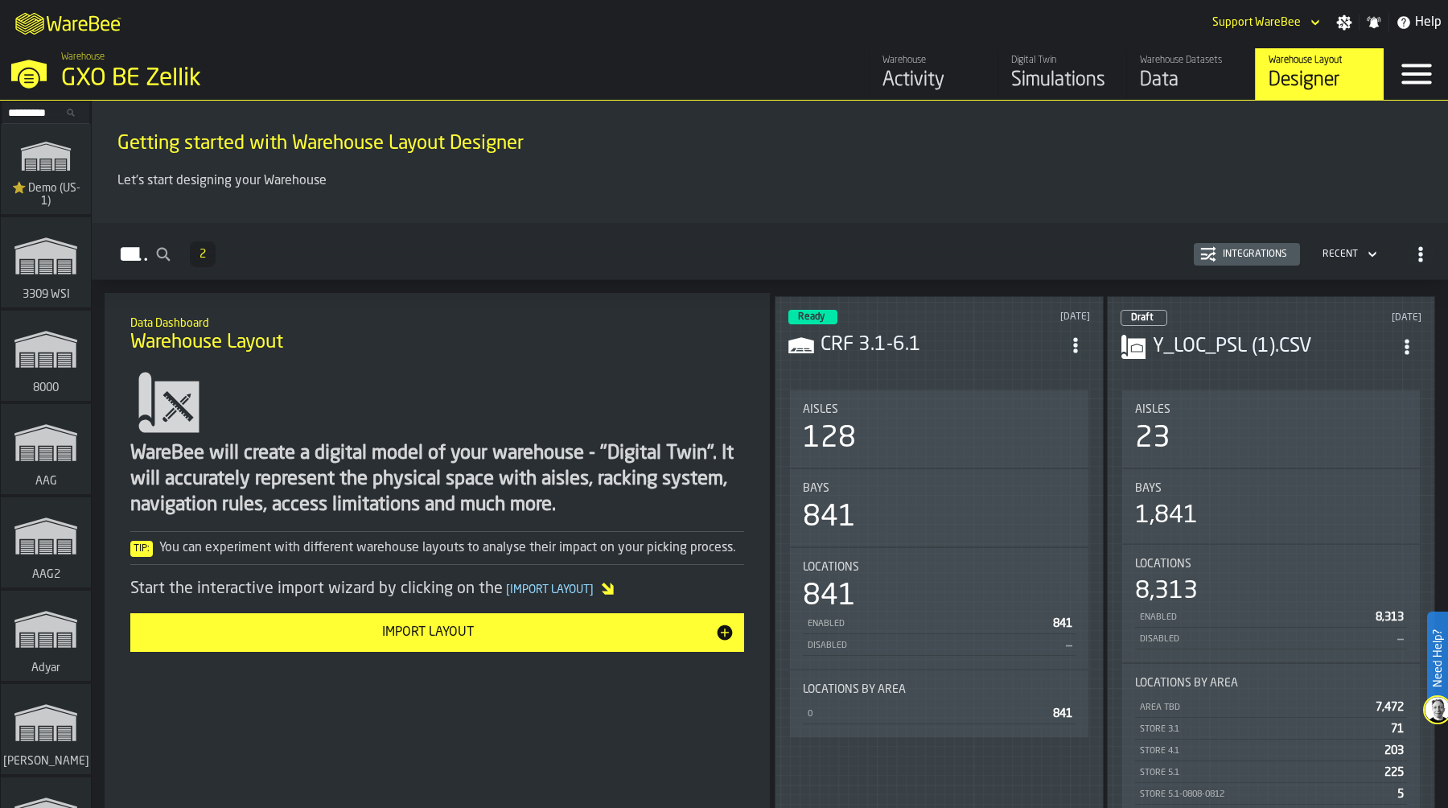
click at [1075, 343] on circle "ItemListCard-DashboardItemContainer" at bounding box center [1075, 345] width 4 height 4
click at [1032, 452] on div "Edit in Designer" at bounding box center [1036, 450] width 89 height 19
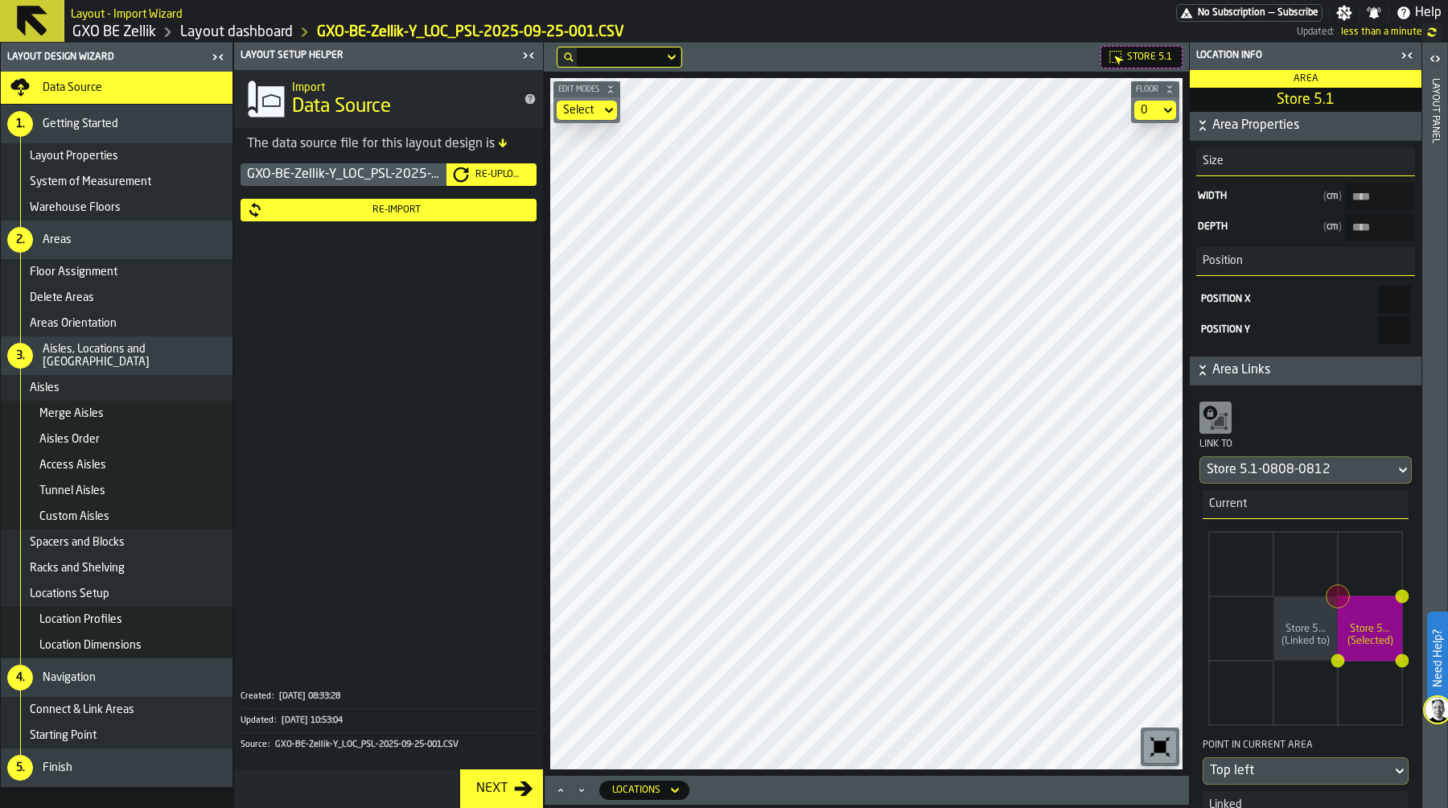
type 5\ "****"
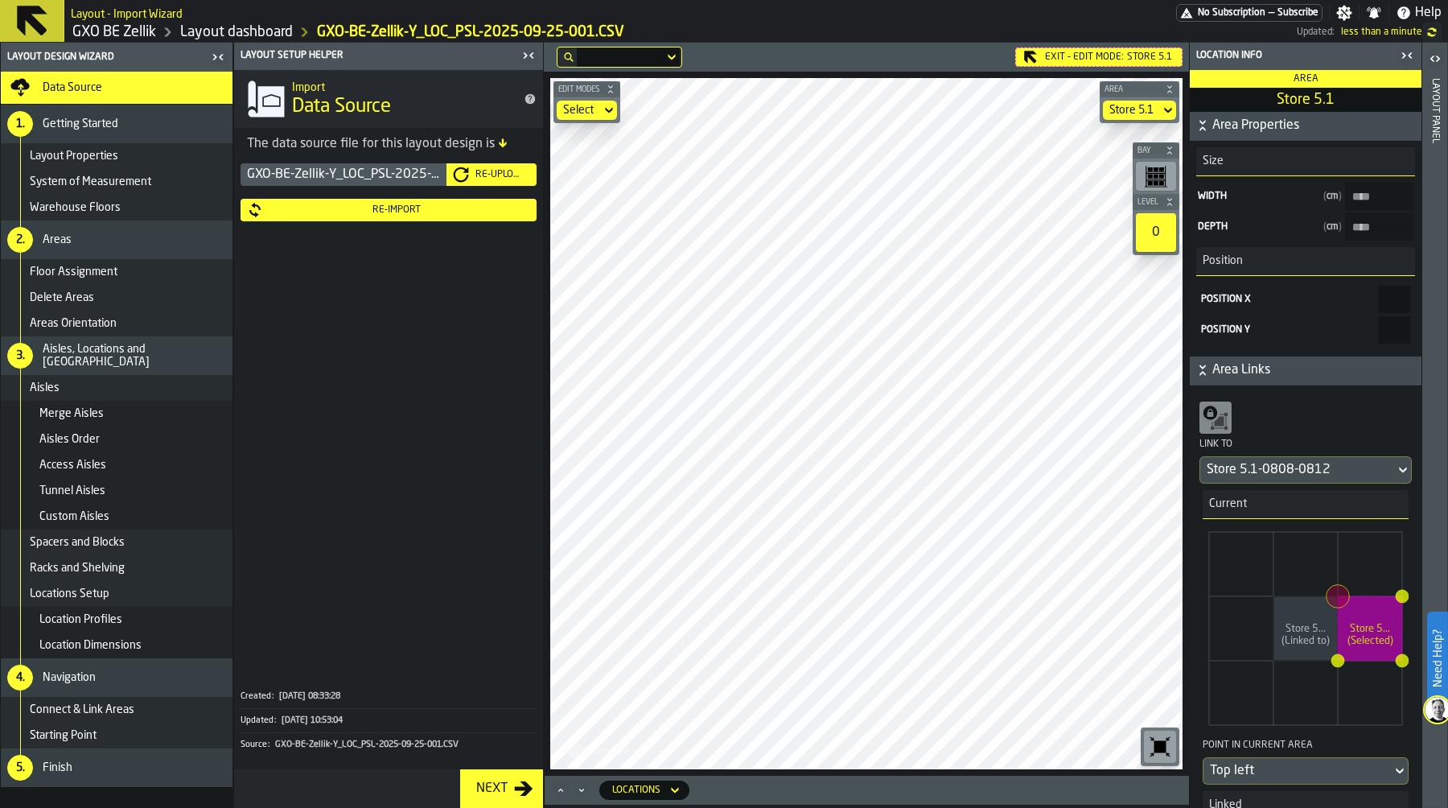
type 5\ "****"
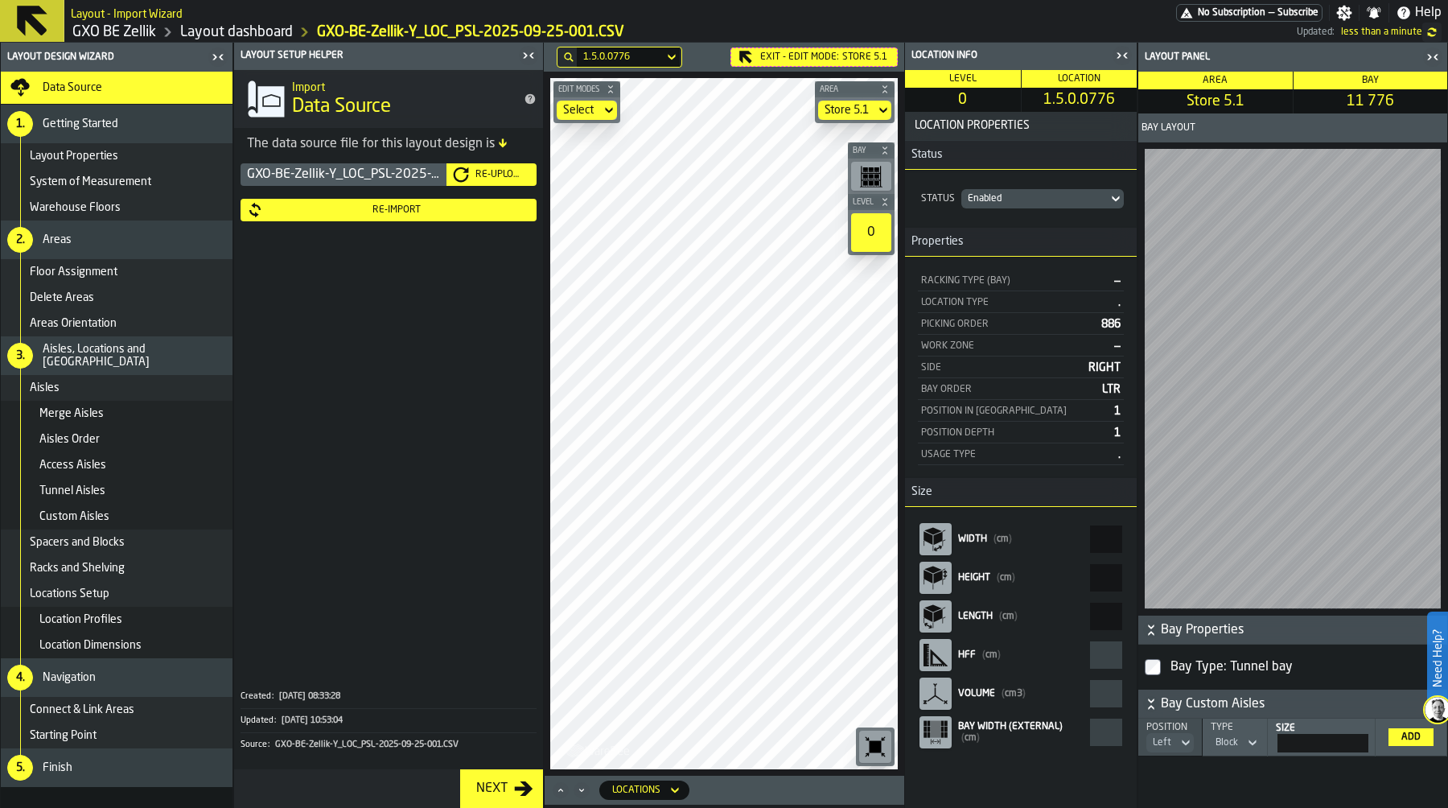
click at [1125, 57] on icon "button-toggle-Close me" at bounding box center [1125, 56] width 4 height 6
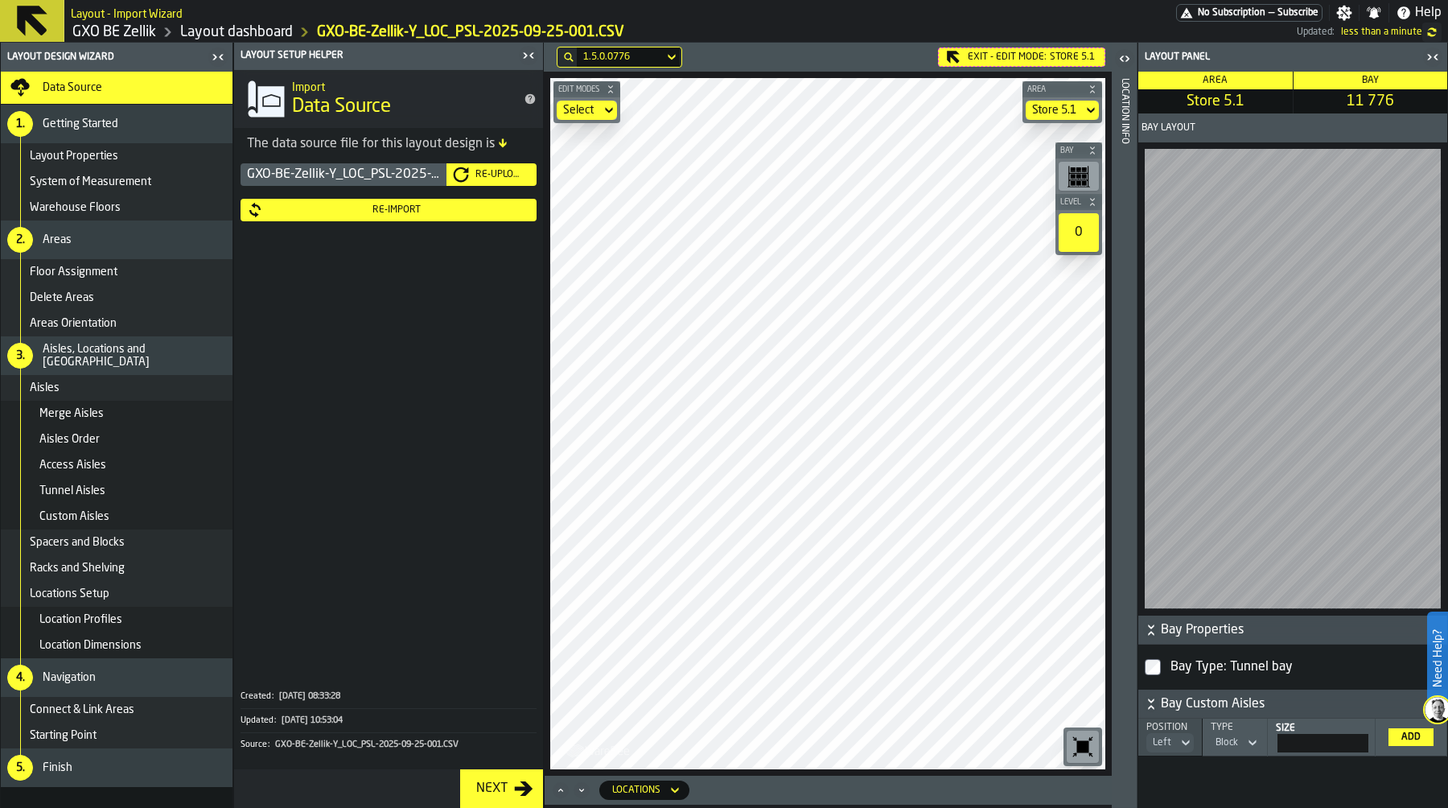
click at [1435, 57] on icon "button-toggle-Close me" at bounding box center [1432, 56] width 19 height 19
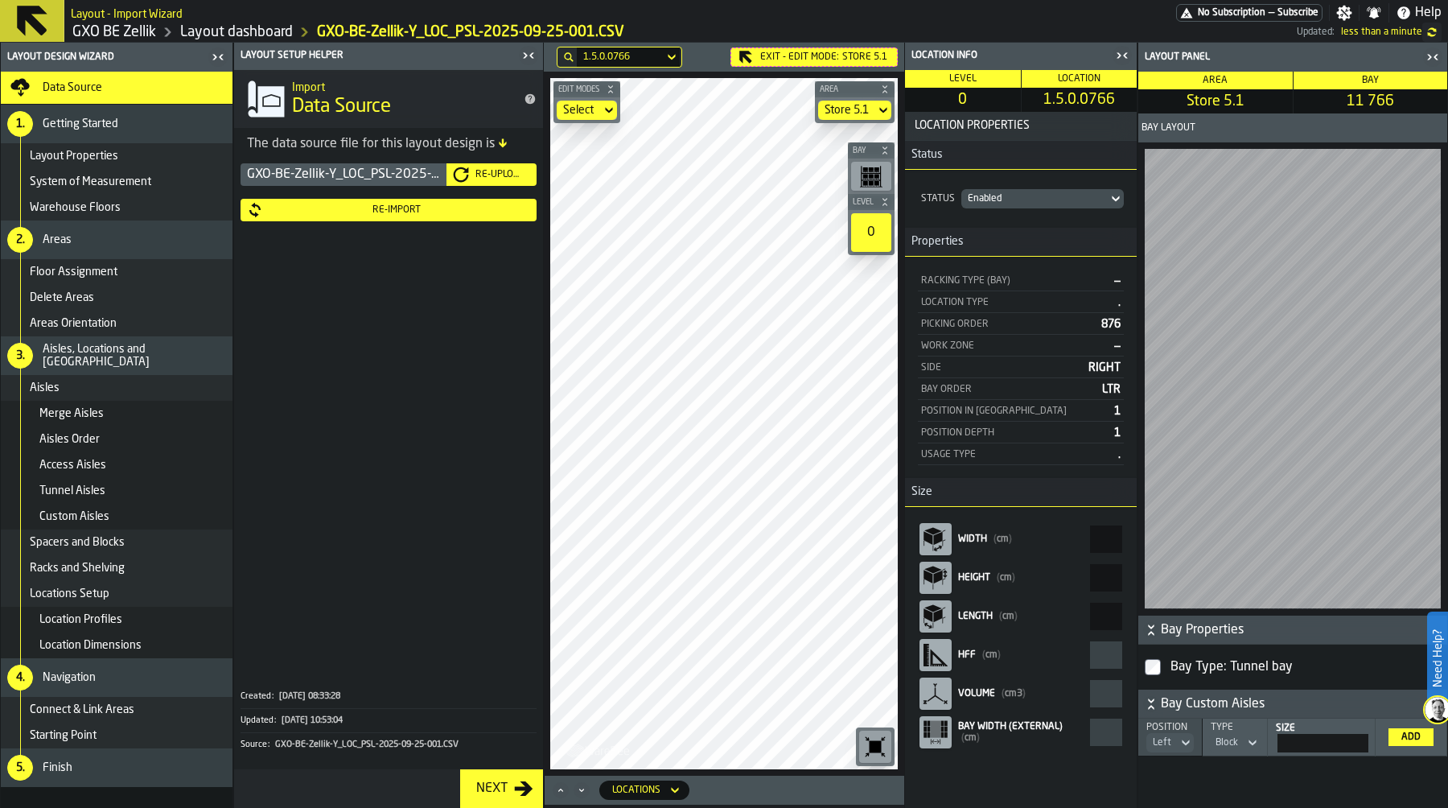
click at [1128, 60] on icon "button-toggle-Close me" at bounding box center [1122, 55] width 19 height 19
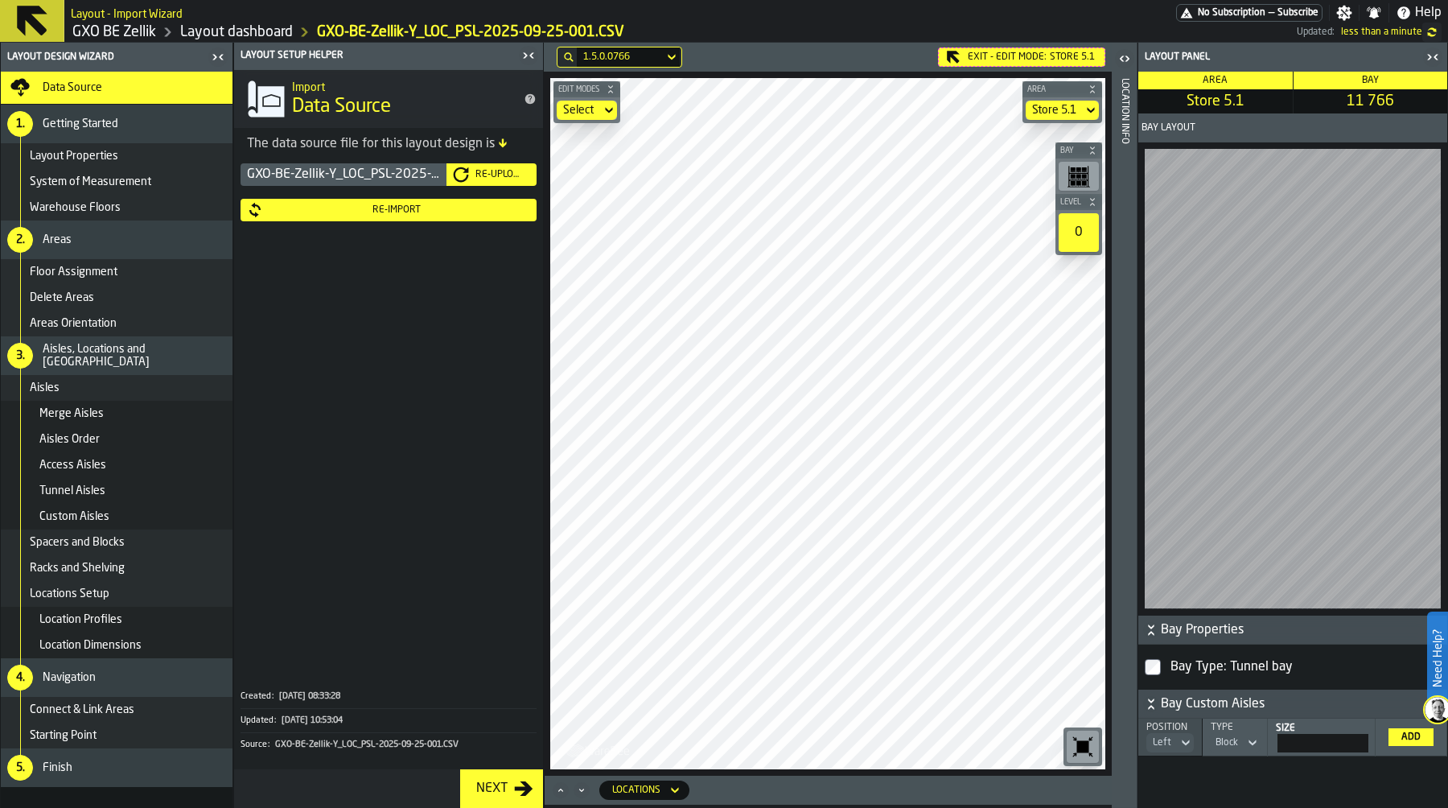
click at [1434, 56] on icon "button-toggle-Close me" at bounding box center [1432, 56] width 19 height 19
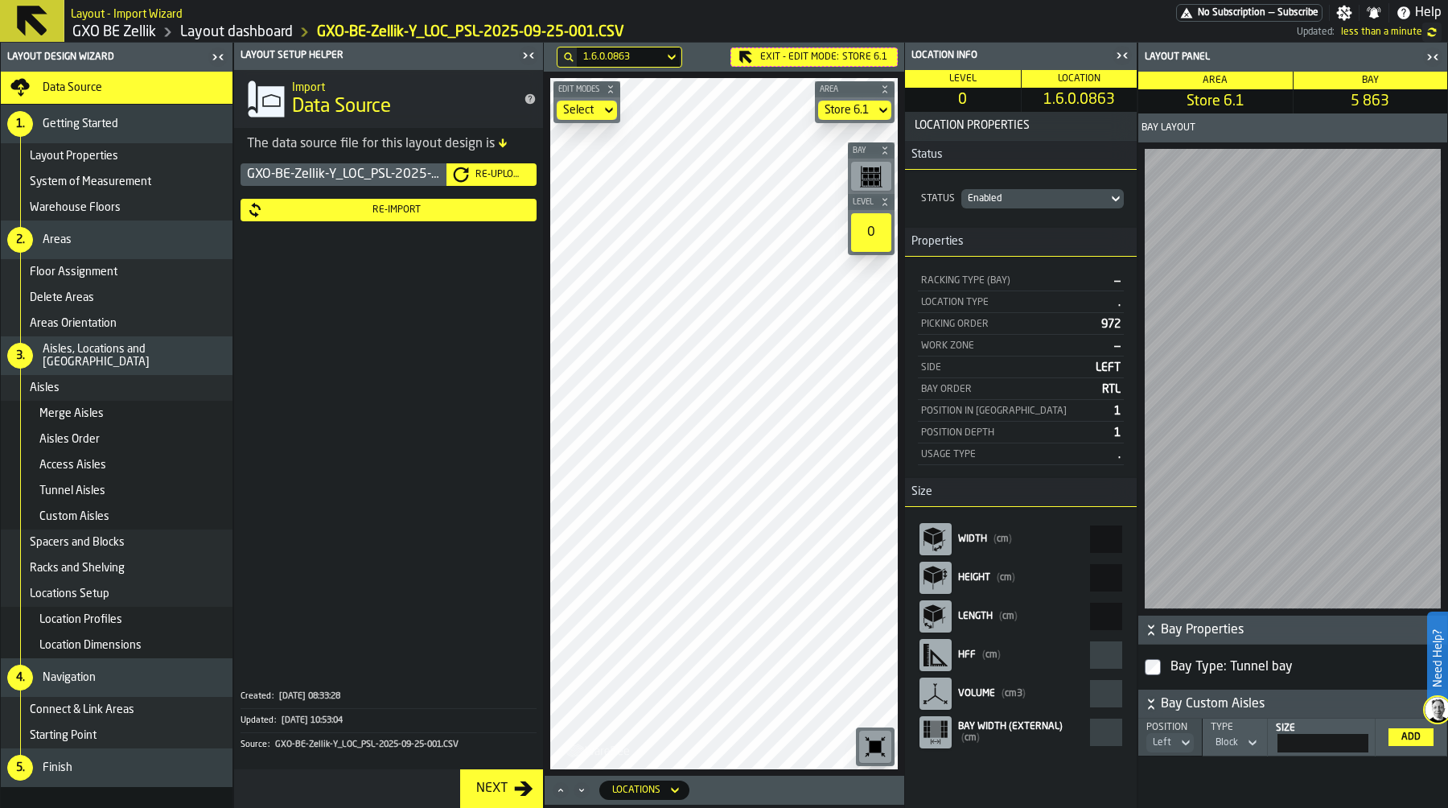
click at [1121, 52] on icon "button-toggle-Close me" at bounding box center [1122, 55] width 19 height 19
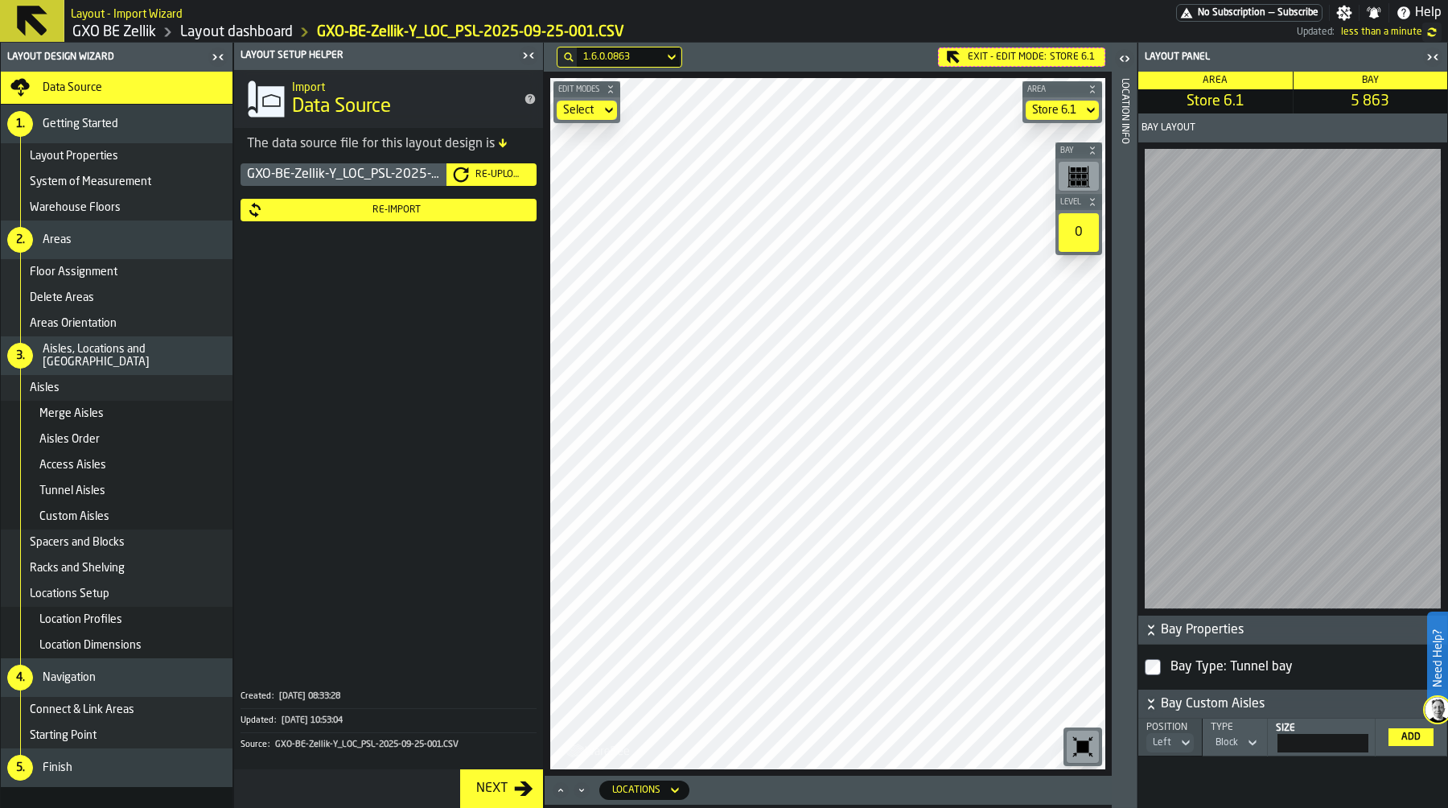
click at [1431, 57] on icon "button-toggle-Close me" at bounding box center [1432, 56] width 19 height 19
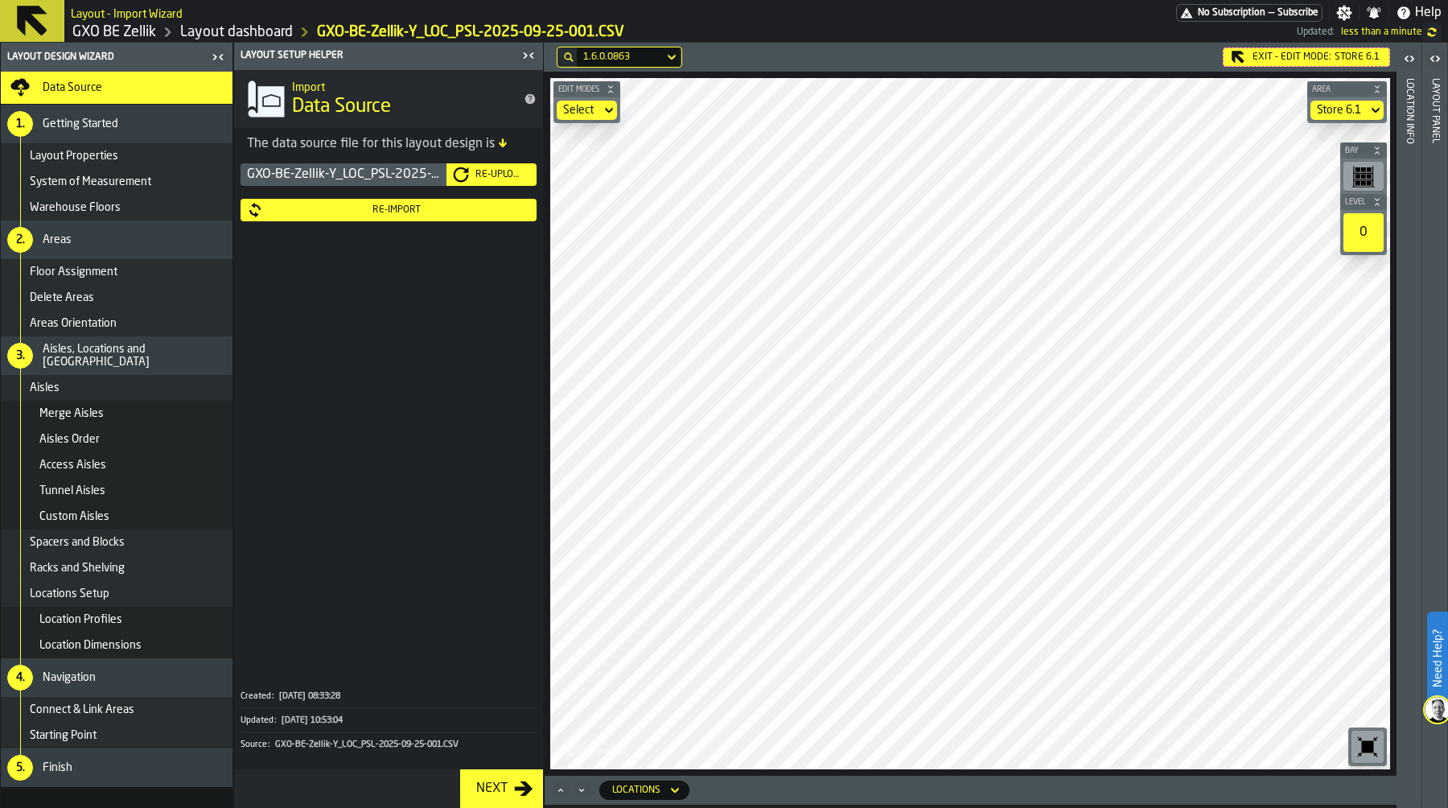
click at [0, 0] on icon at bounding box center [0, 0] width 0 height 0
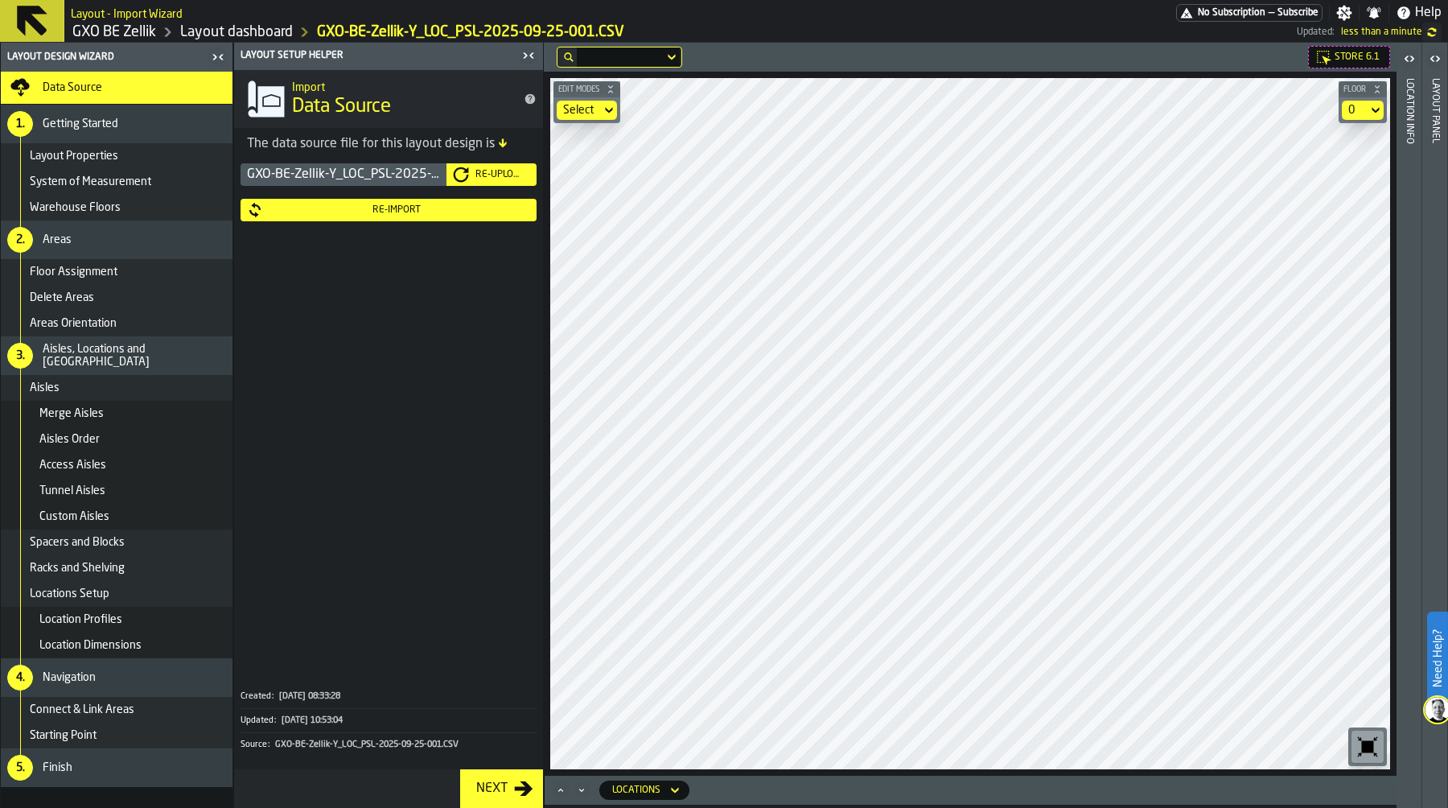
click at [1363, 54] on span "Store 6.1" at bounding box center [1357, 56] width 45 height 11
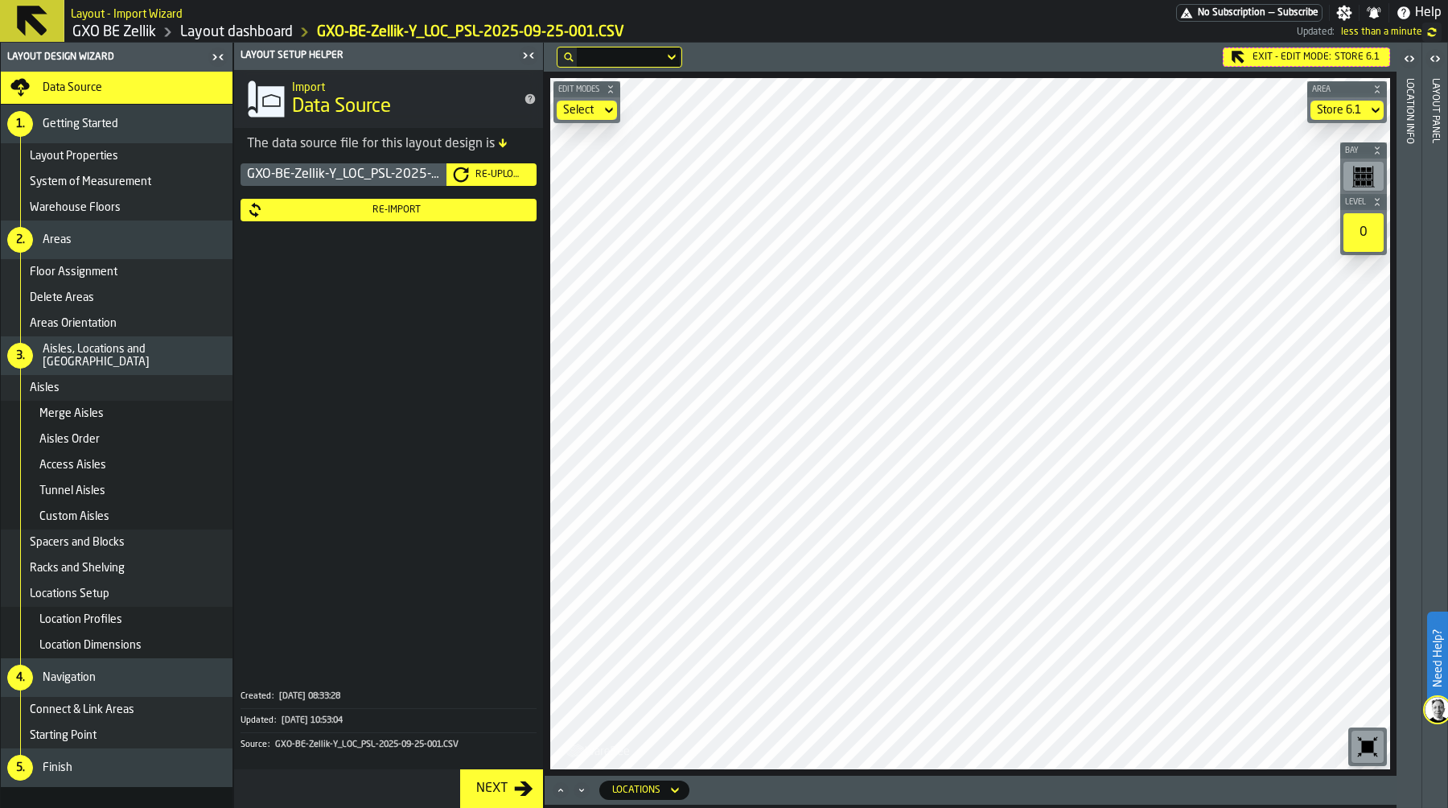
click at [1360, 55] on span "Store 6.1" at bounding box center [1357, 56] width 45 height 11
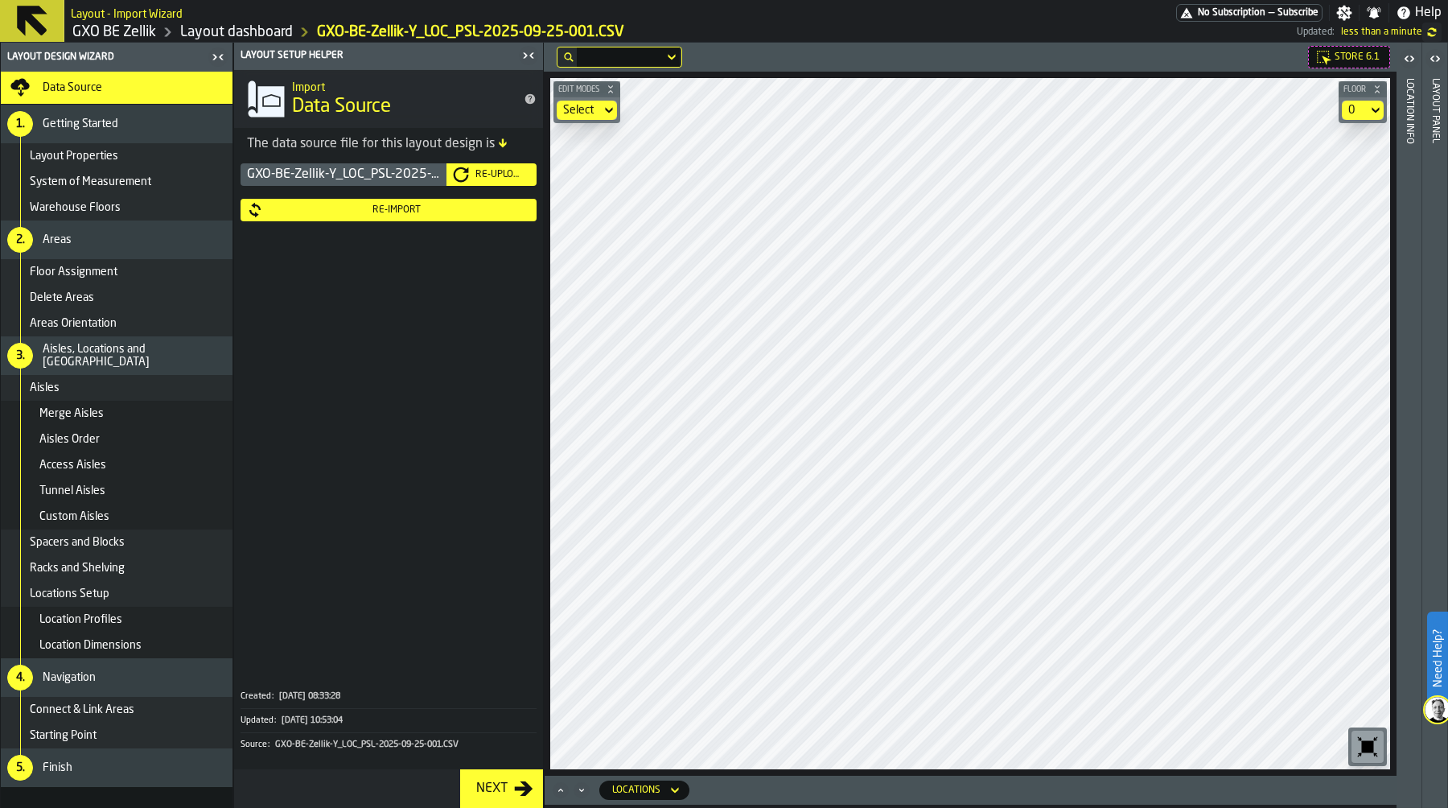
click at [1367, 107] on div "0" at bounding box center [1355, 110] width 26 height 19
click at [1344, 169] on div "Store 7" at bounding box center [1333, 177] width 84 height 19
click at [1347, 56] on div "No Selection" at bounding box center [1340, 57] width 101 height 21
click at [1352, 56] on span "Store 7.1" at bounding box center [1357, 56] width 45 height 11
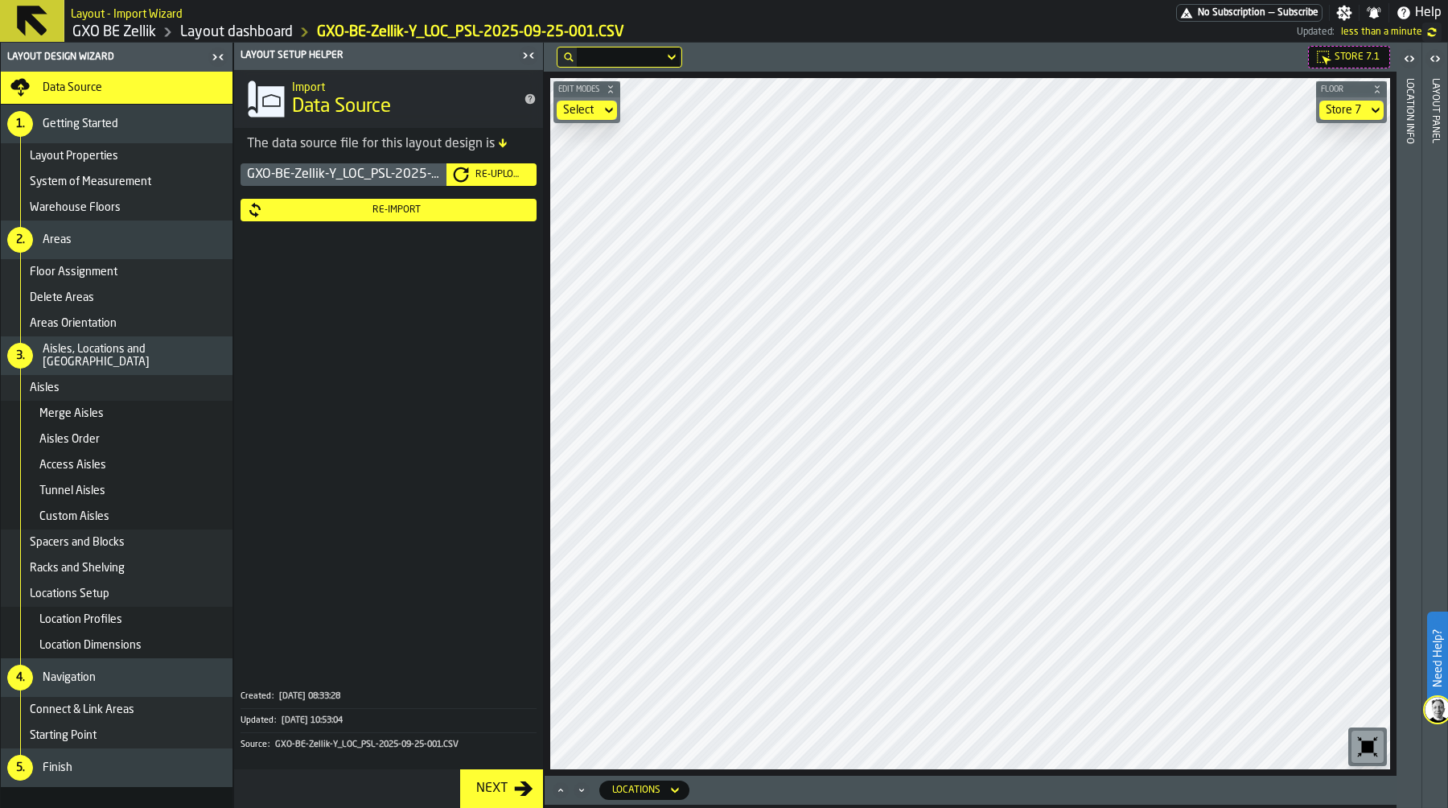
click at [1352, 56] on span "Store 7.1" at bounding box center [1357, 56] width 45 height 11
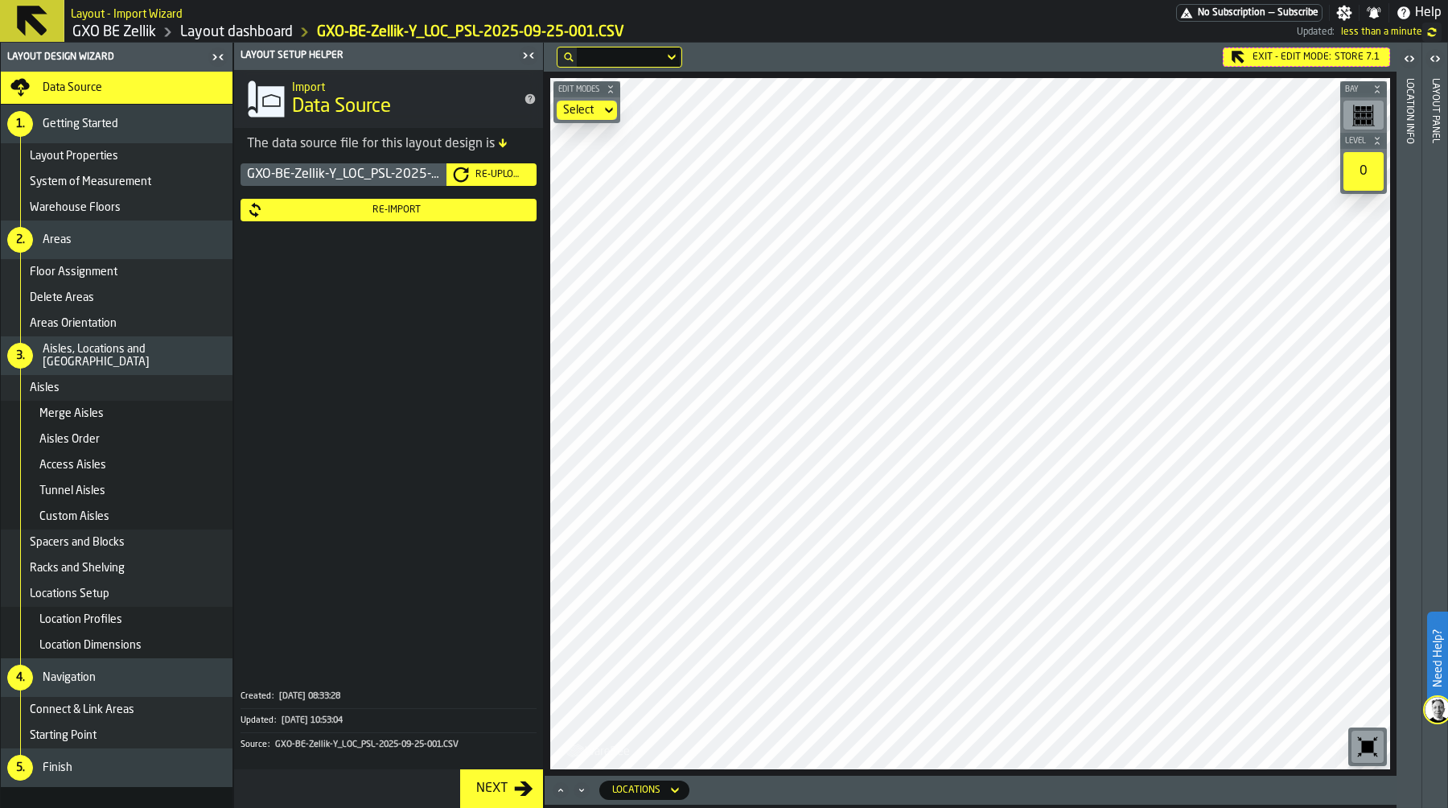
click at [605, 55] on div at bounding box center [620, 57] width 87 height 6
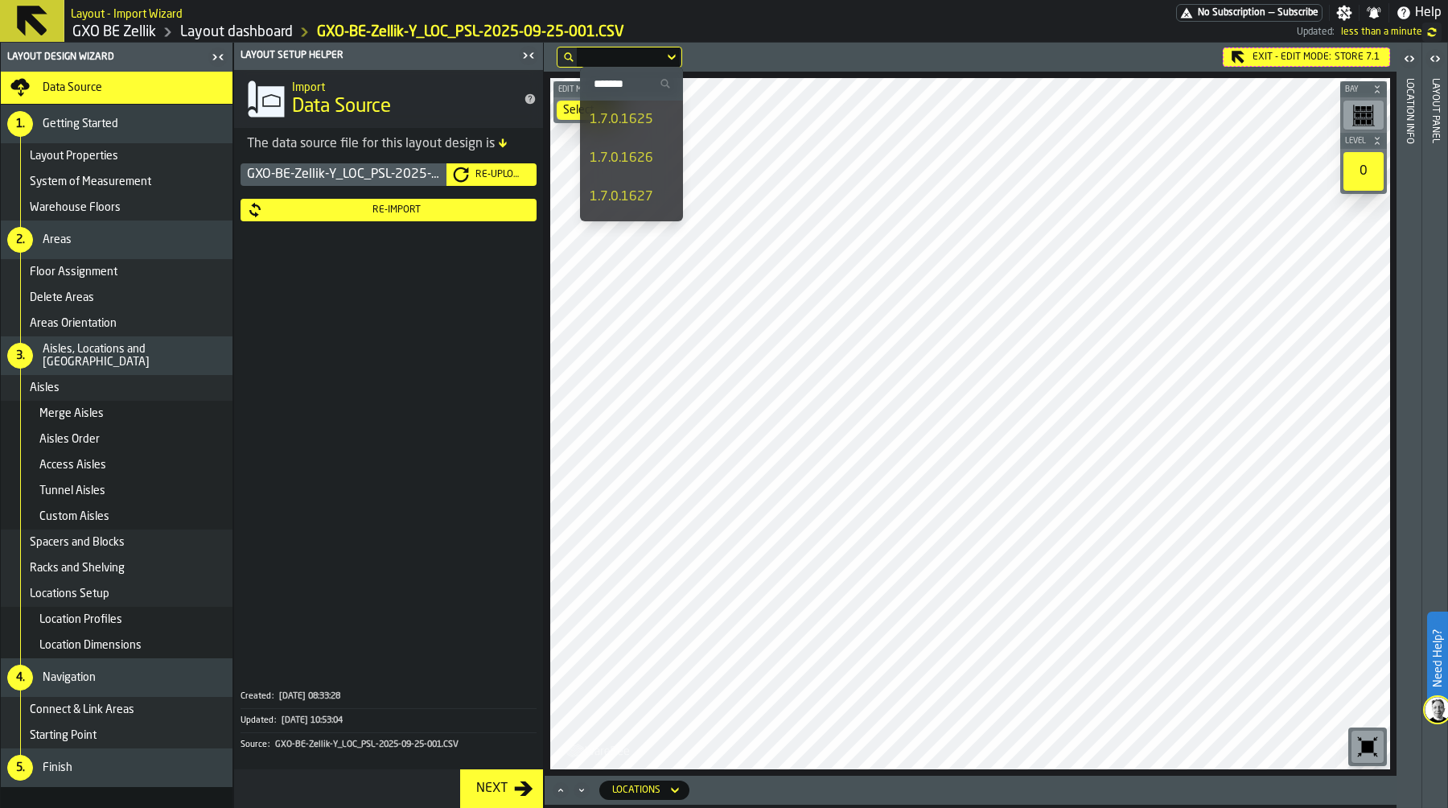
click at [620, 90] on input "Search" at bounding box center [632, 83] width 90 height 21
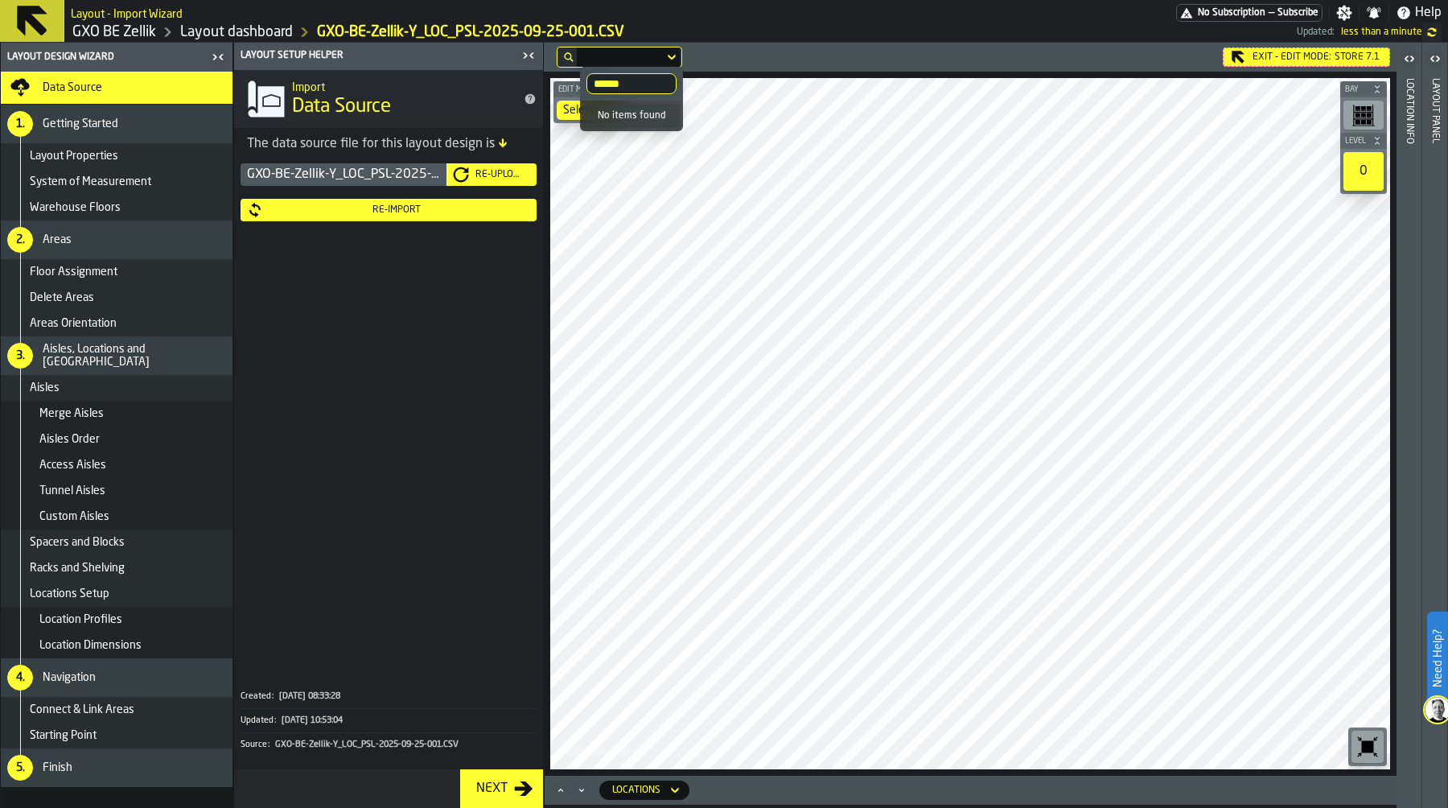
type input "******"
click at [562, 751] on icon "Maximize" at bounding box center [561, 790] width 16 height 16
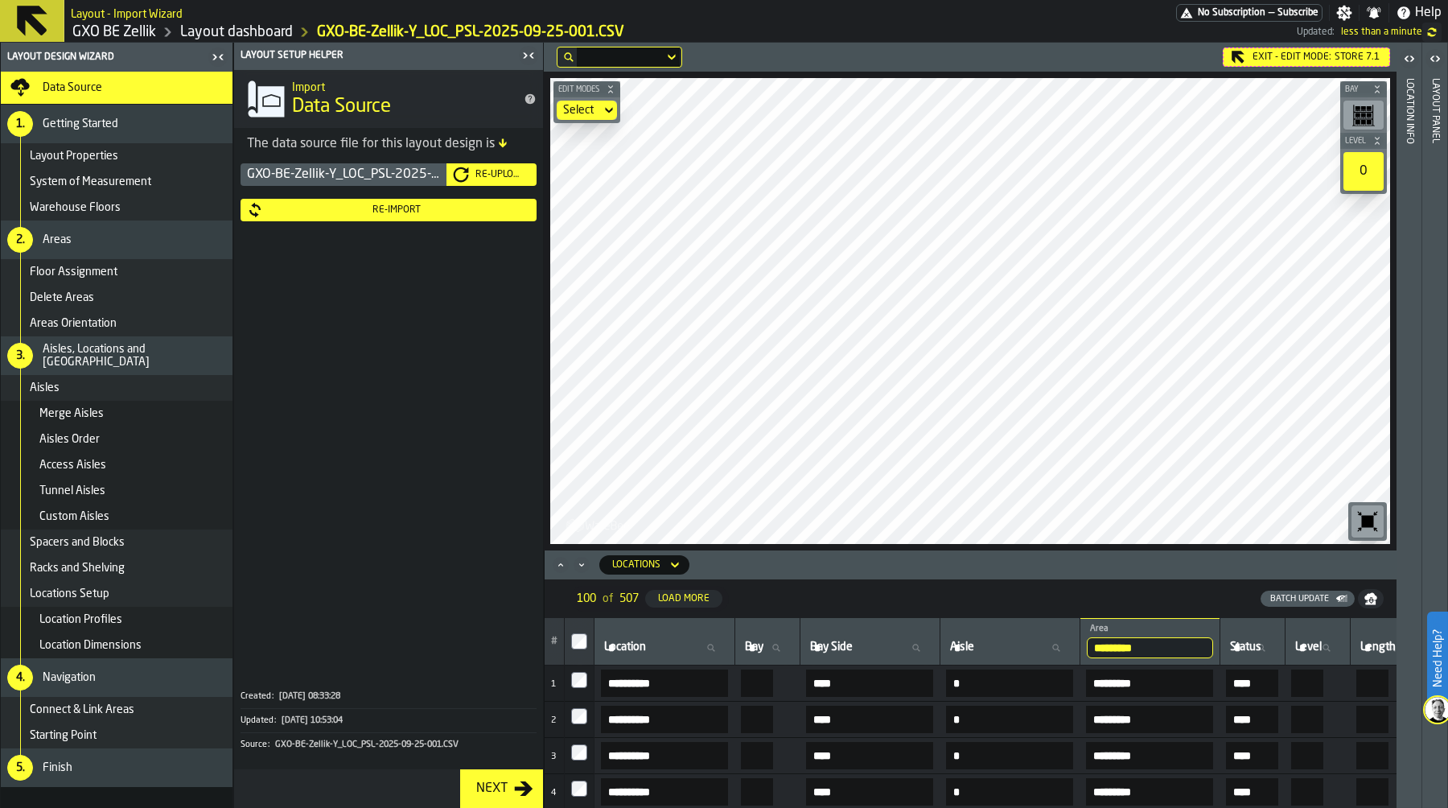
click at [635, 648] on label "Location Location" at bounding box center [664, 647] width 127 height 21
click at [635, 648] on input "Location Location" at bounding box center [664, 647] width 127 height 21
type input "****"
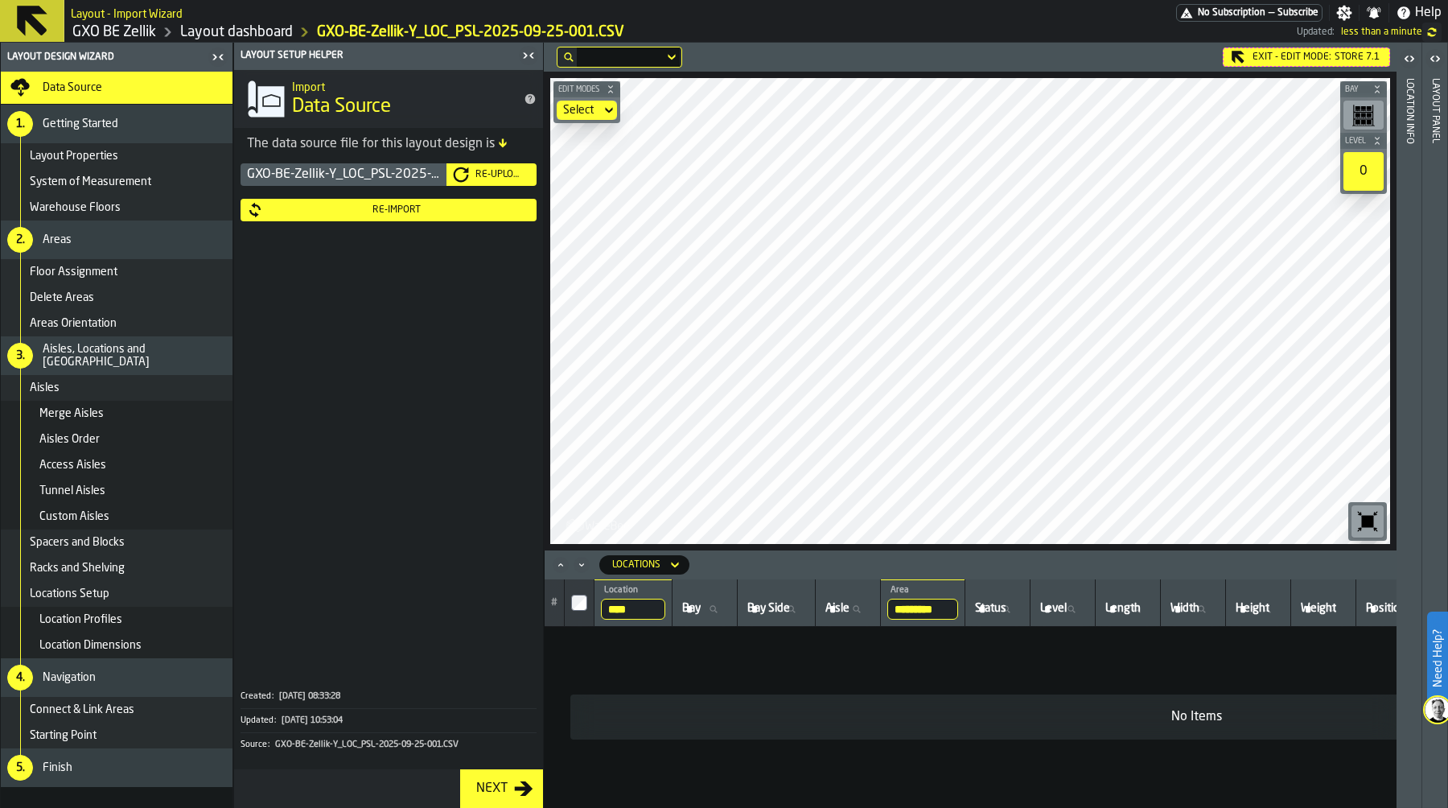
click at [966, 606] on th "********* Area Store 7.1" at bounding box center [923, 602] width 84 height 47
click at [957, 608] on input "*********" at bounding box center [923, 609] width 71 height 21
click at [958, 610] on input "*********" at bounding box center [923, 609] width 71 height 21
click at [644, 610] on input "****" at bounding box center [633, 609] width 64 height 21
click at [916, 611] on label "Area Area" at bounding box center [913, 609] width 51 height 21
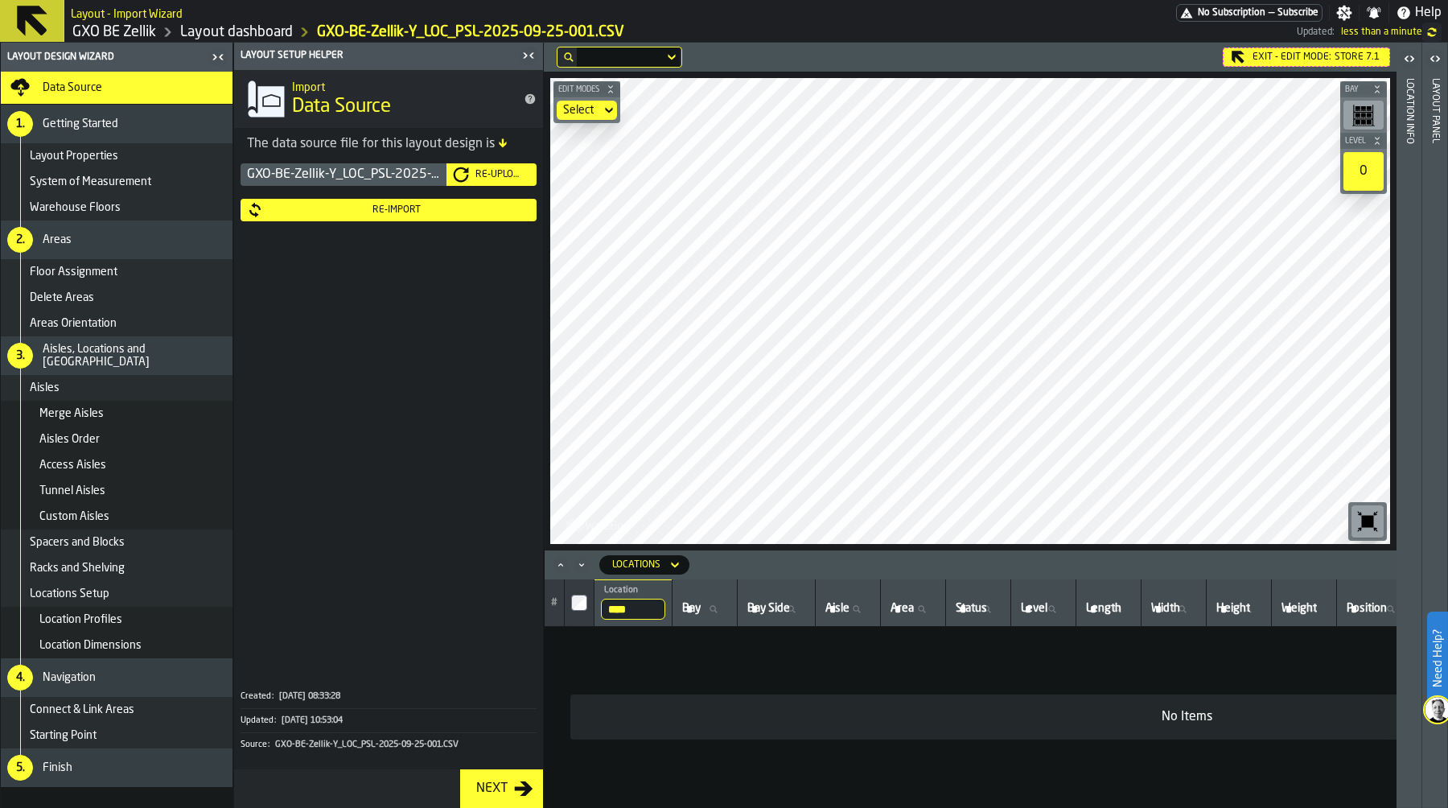
click at [916, 611] on input "Area Area" at bounding box center [913, 609] width 51 height 21
click at [167, 290] on div "Delete Areas" at bounding box center [117, 298] width 232 height 26
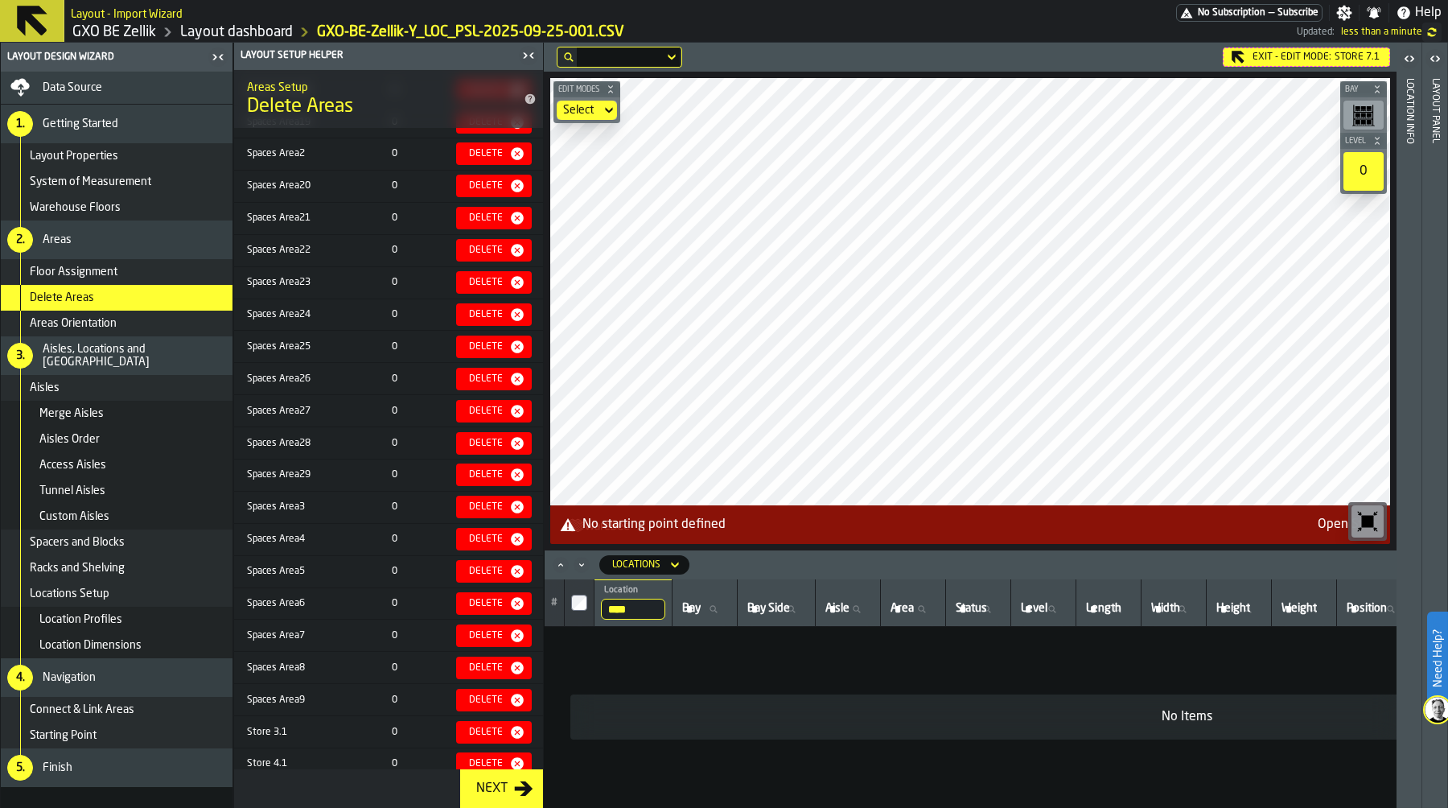
scroll to position [801, 0]
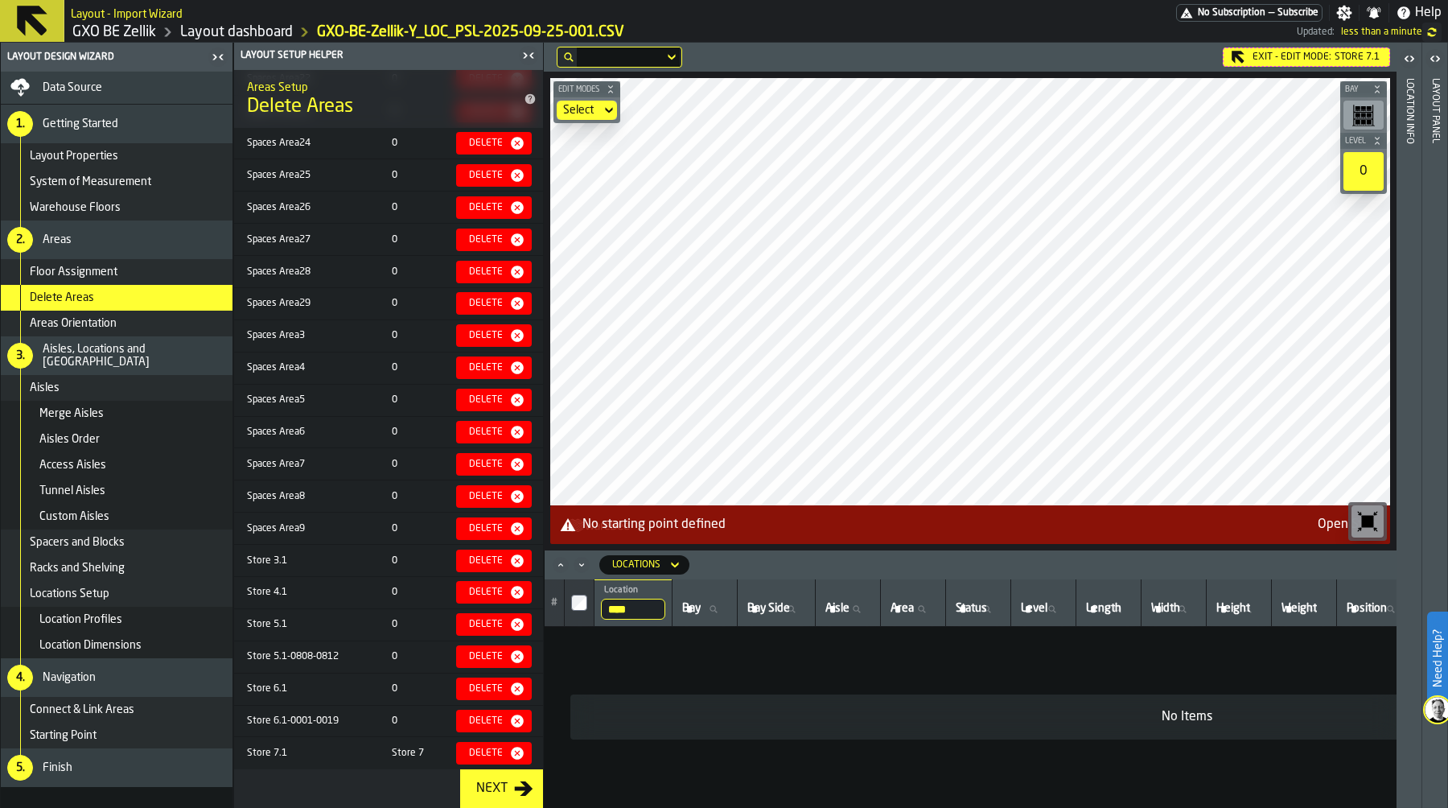
click at [309, 751] on div "Store 7.1" at bounding box center [311, 753] width 129 height 11
click at [299, 751] on div "Store 7.1" at bounding box center [311, 753] width 129 height 11
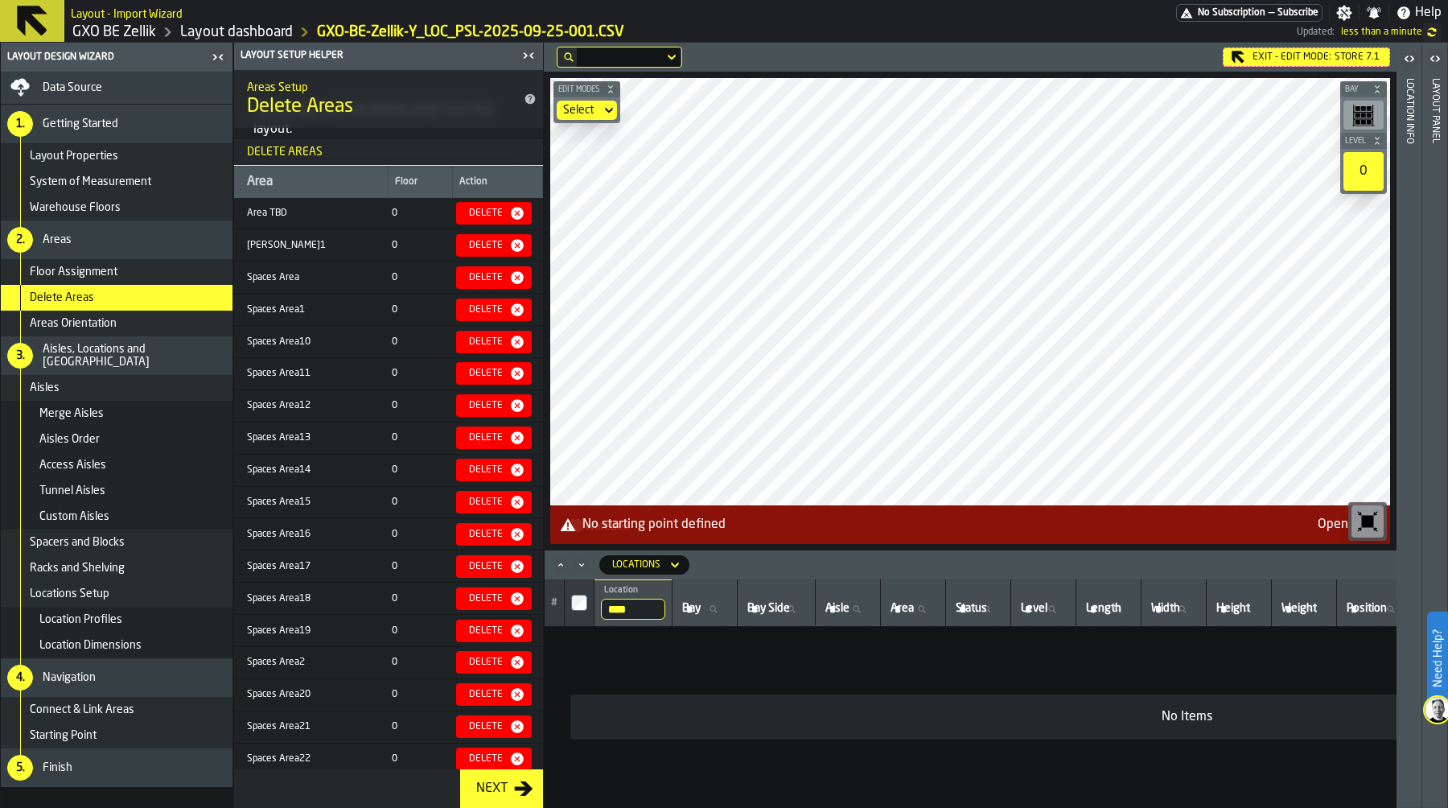
scroll to position [87, 0]
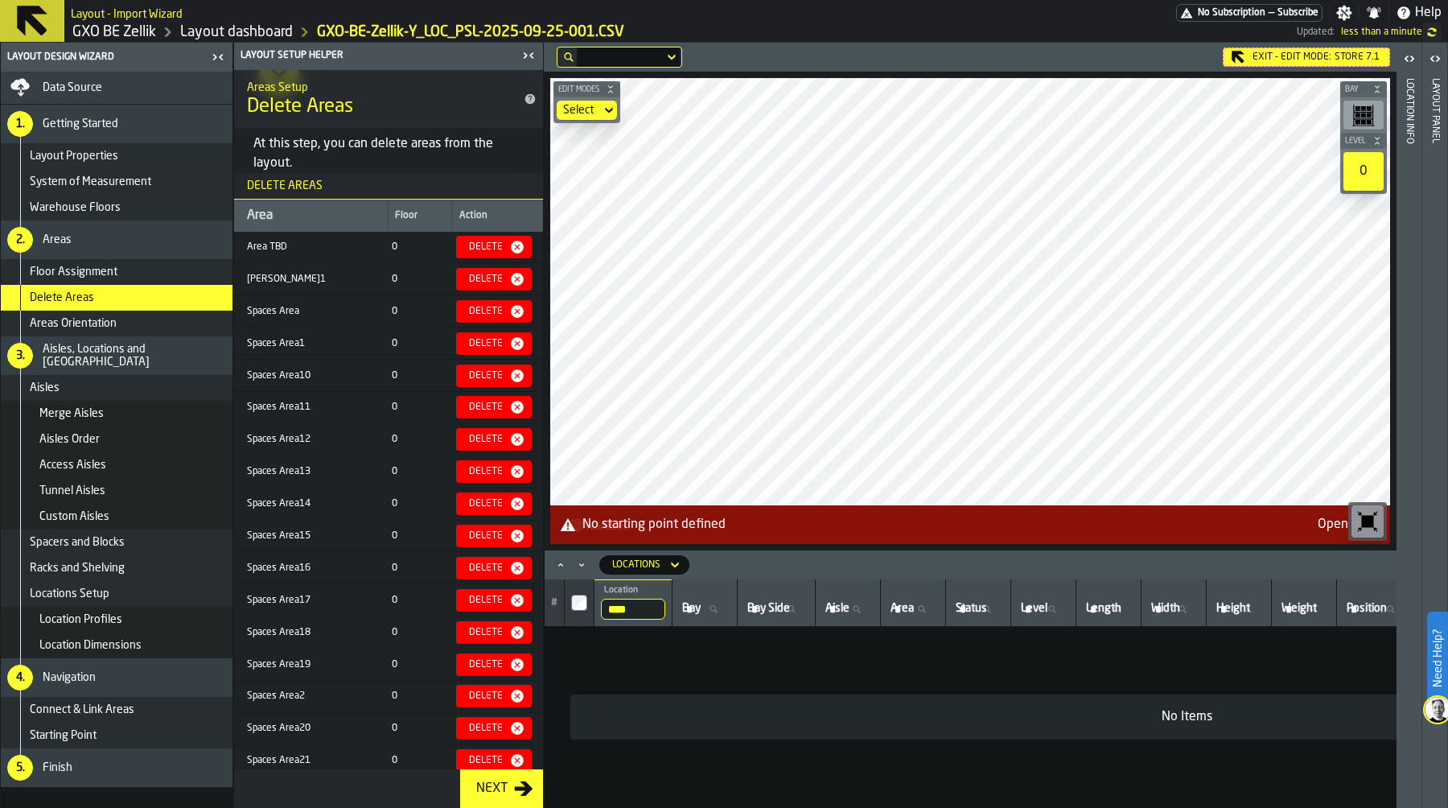
click at [1368, 517] on icon "button-toolbar-undefined" at bounding box center [1368, 522] width 12 height 12
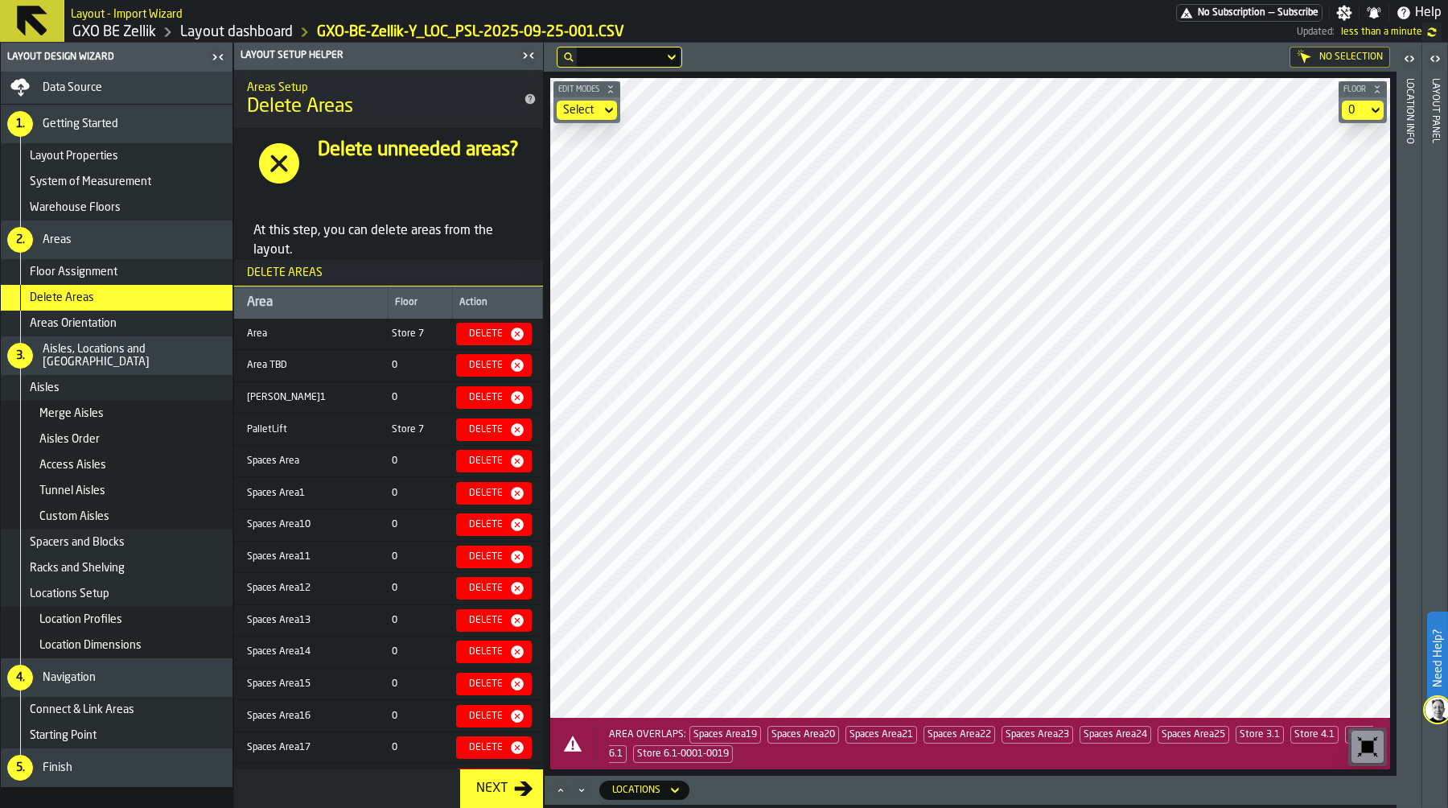
click at [485, 329] on div "Delete" at bounding box center [486, 333] width 47 height 11
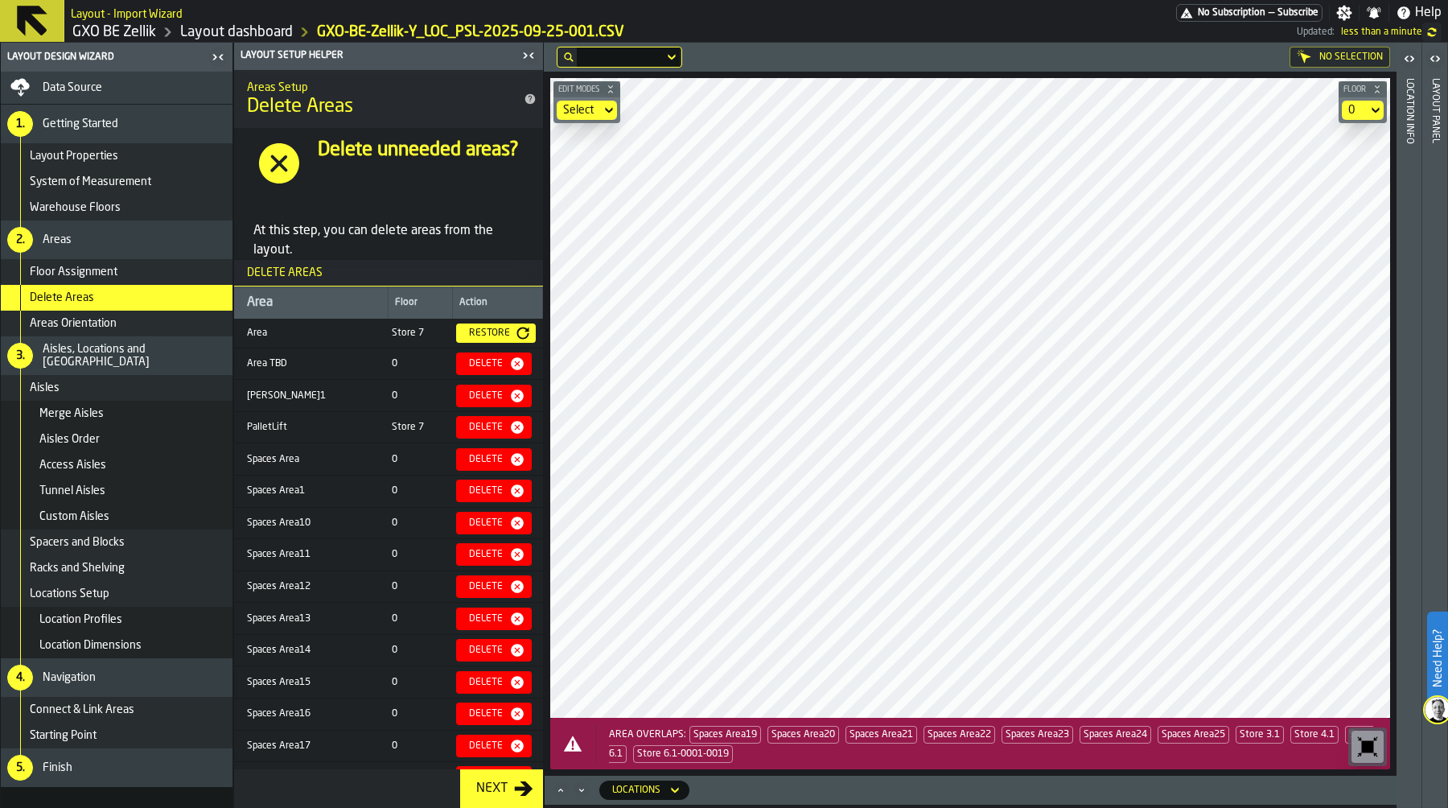
click at [1344, 59] on div "No Selection" at bounding box center [1340, 57] width 101 height 21
click at [1357, 100] on section "0" at bounding box center [1363, 110] width 48 height 26
click at [1357, 110] on div "0" at bounding box center [1355, 110] width 13 height 13
click at [1349, 175] on div "Store 7" at bounding box center [1333, 177] width 84 height 19
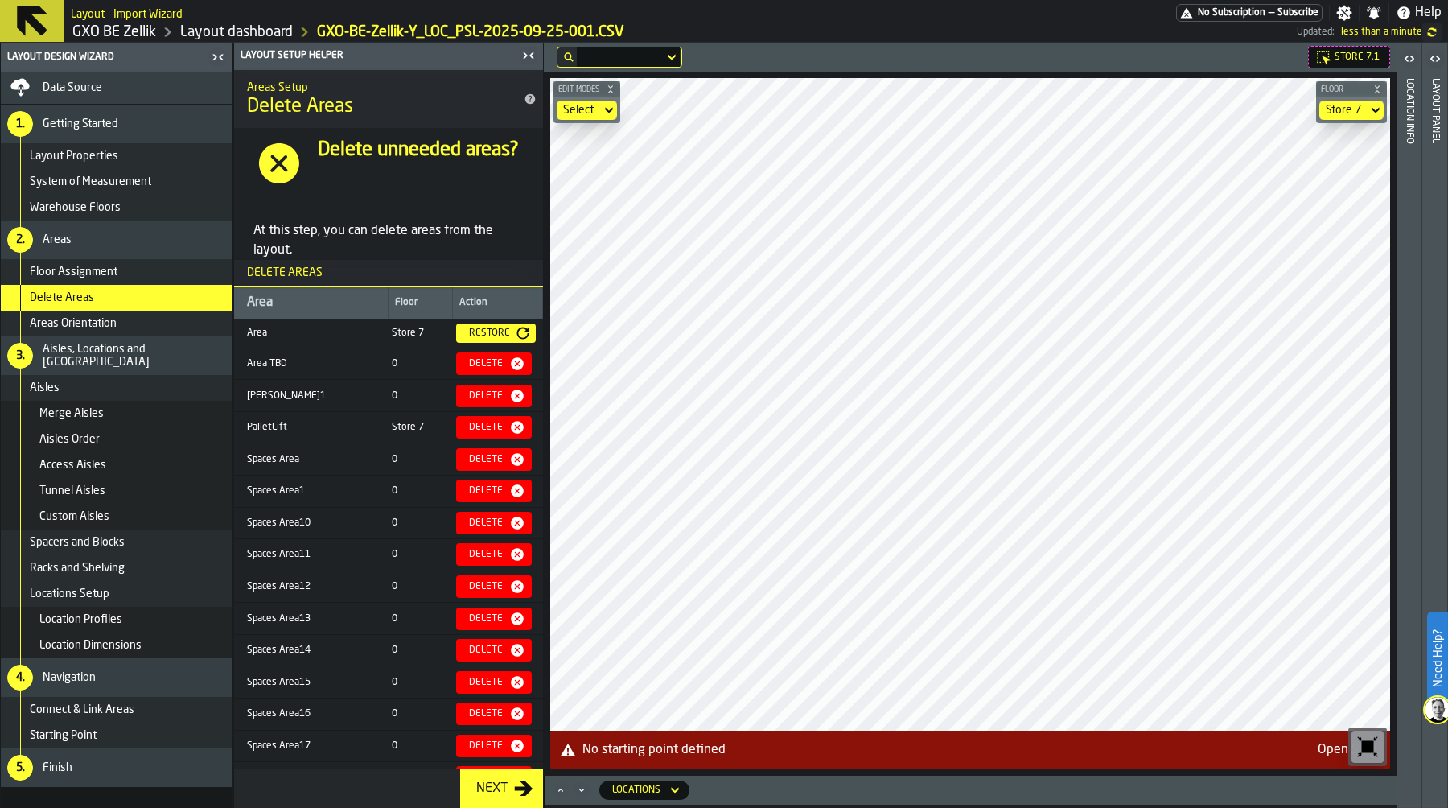
click at [481, 329] on div "Restore" at bounding box center [490, 332] width 54 height 11
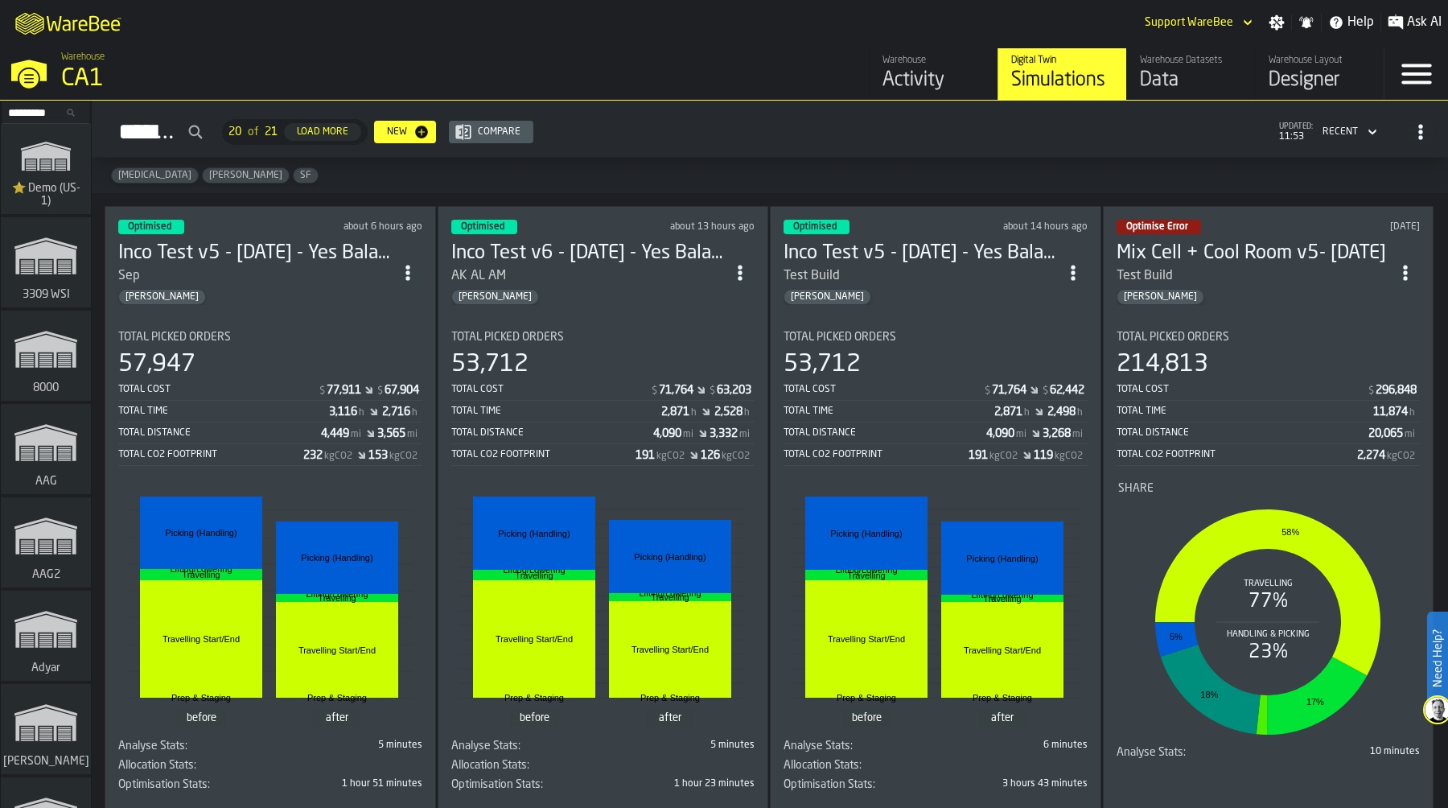
click at [70, 76] on div "CA1" at bounding box center [278, 78] width 435 height 29
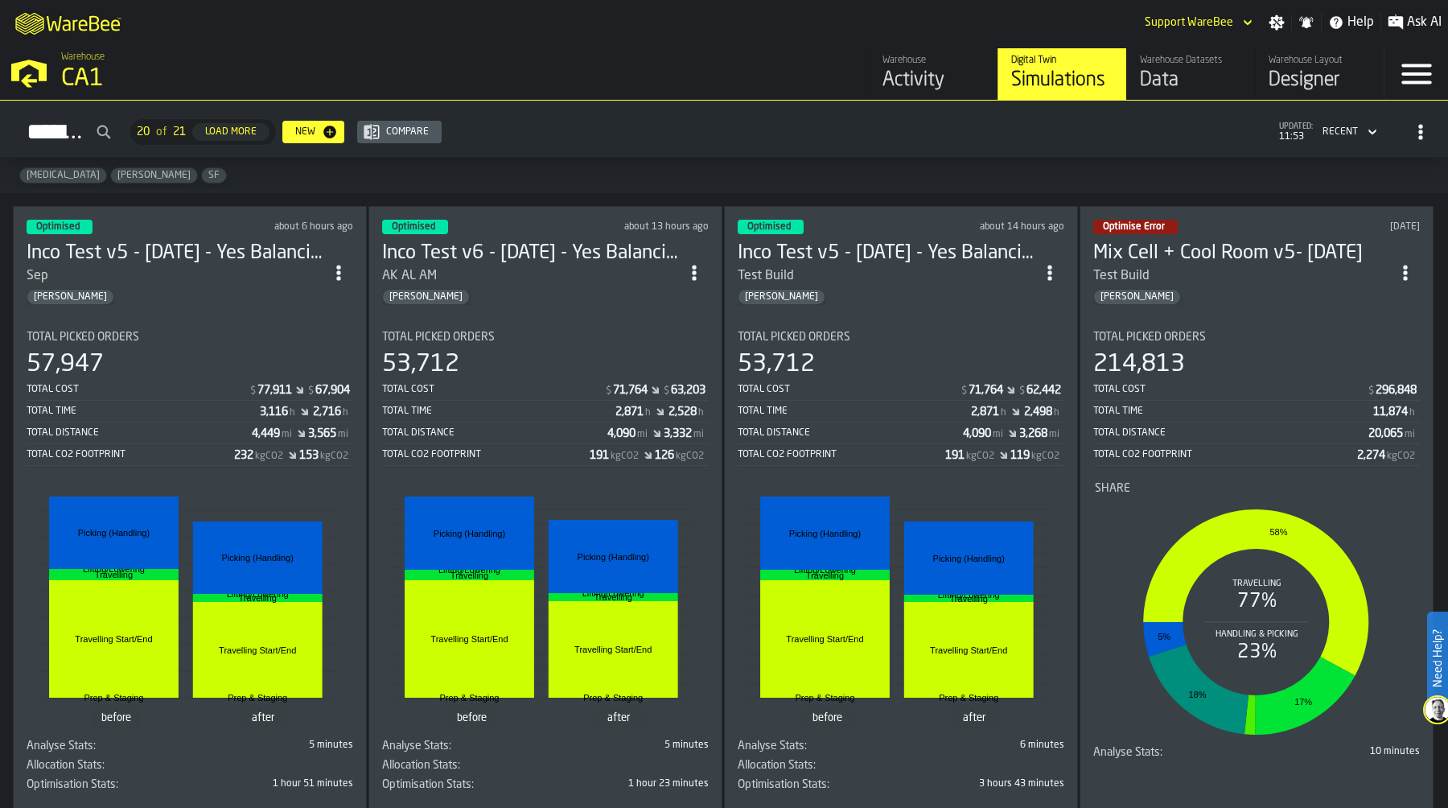
click at [70, 76] on div "CA1" at bounding box center [278, 78] width 435 height 29
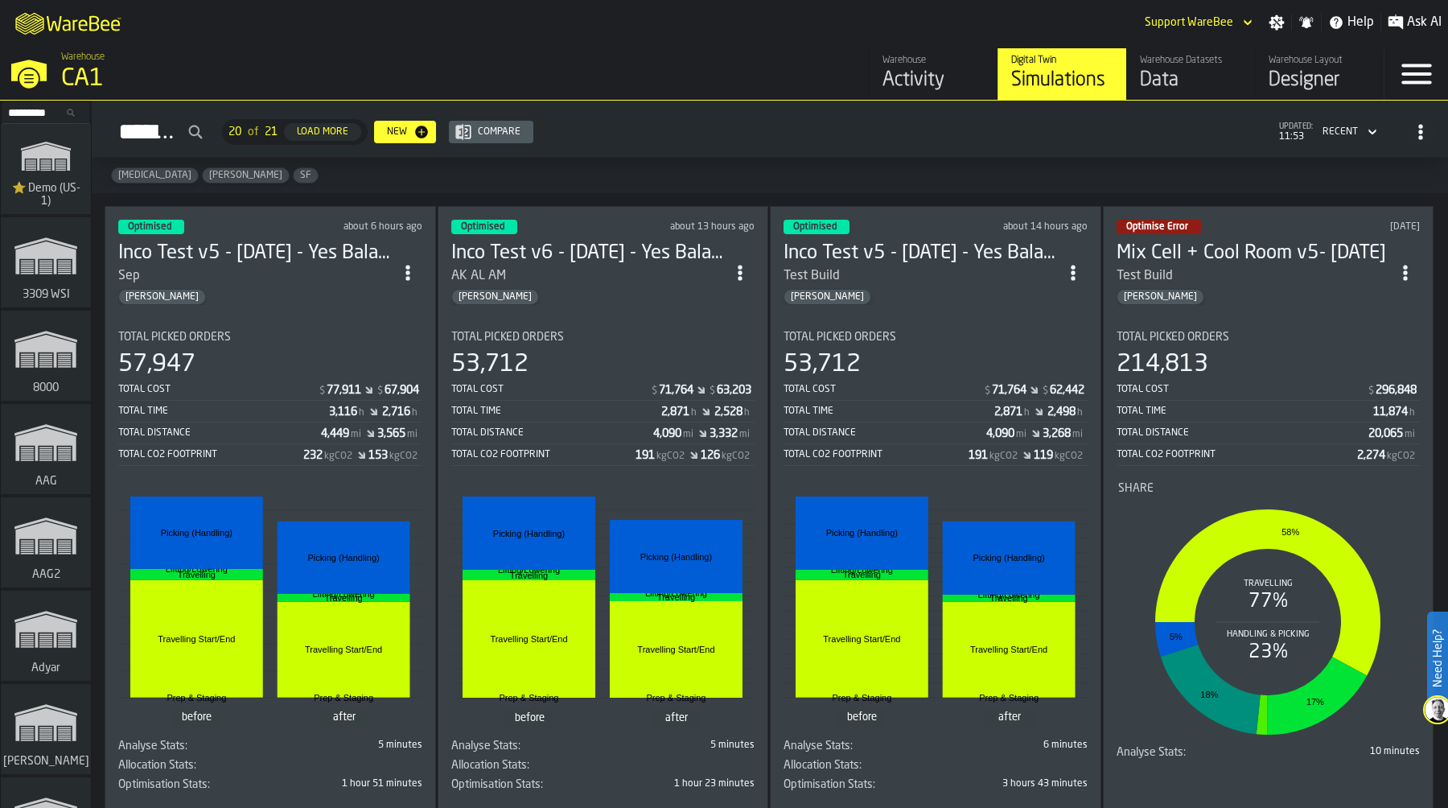
click at [41, 111] on input "Search..." at bounding box center [46, 113] width 84 height 18
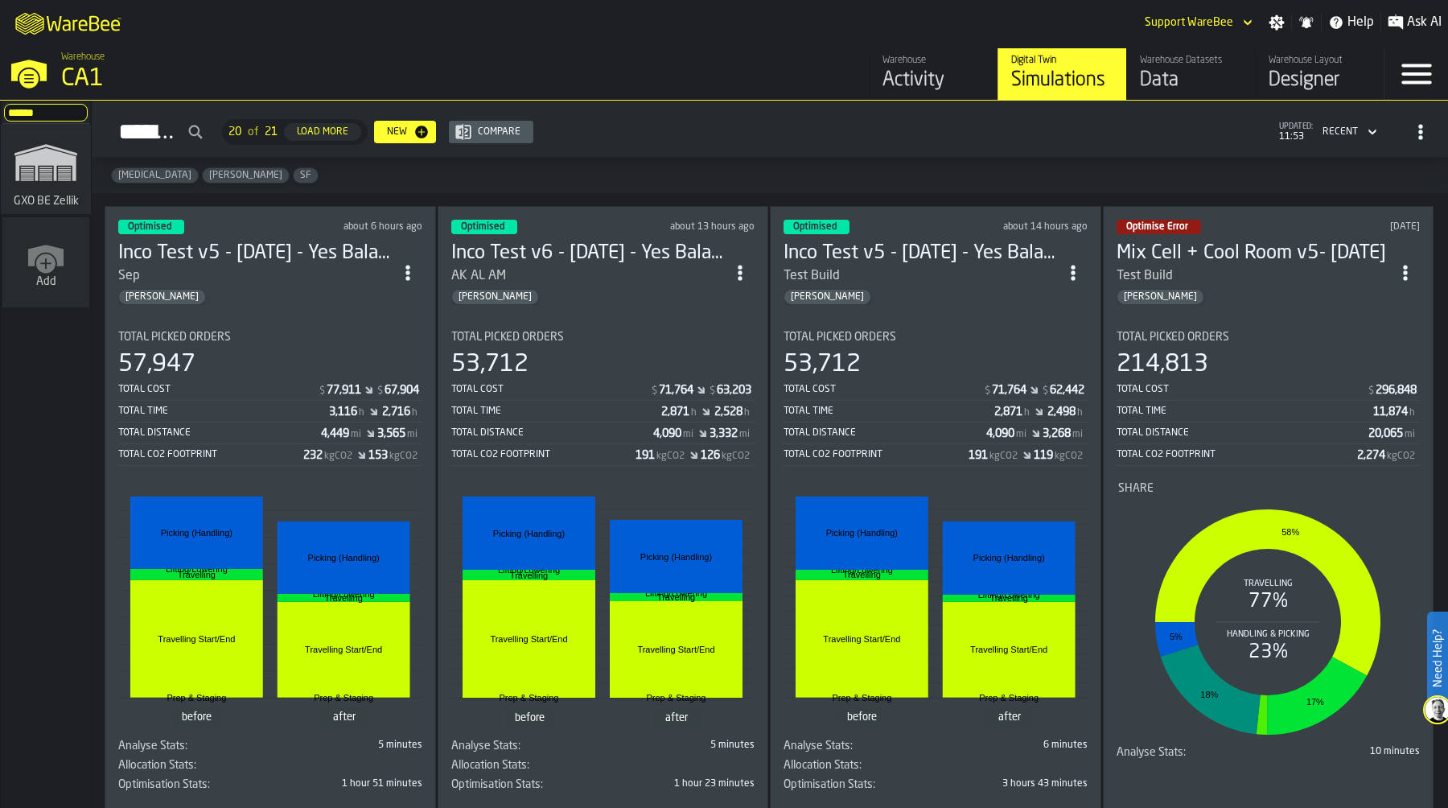
type input "******"
click at [57, 159] on polygon "link-to-/wh/i/5fa160b1-7992-442a-9057-4226e3d2ae6d/simulations" at bounding box center [45, 164] width 60 height 33
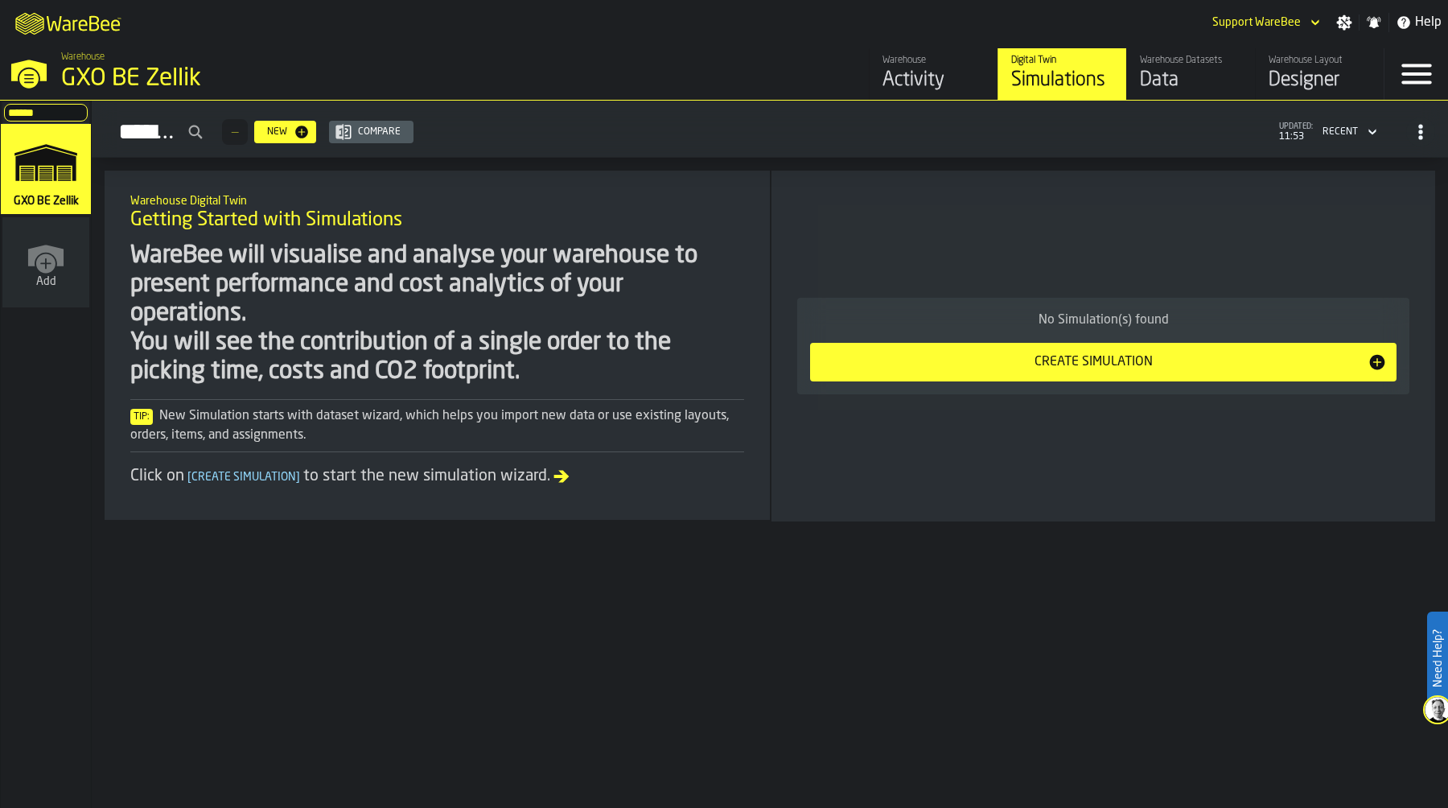
click at [1322, 83] on div "Designer" at bounding box center [1320, 81] width 102 height 26
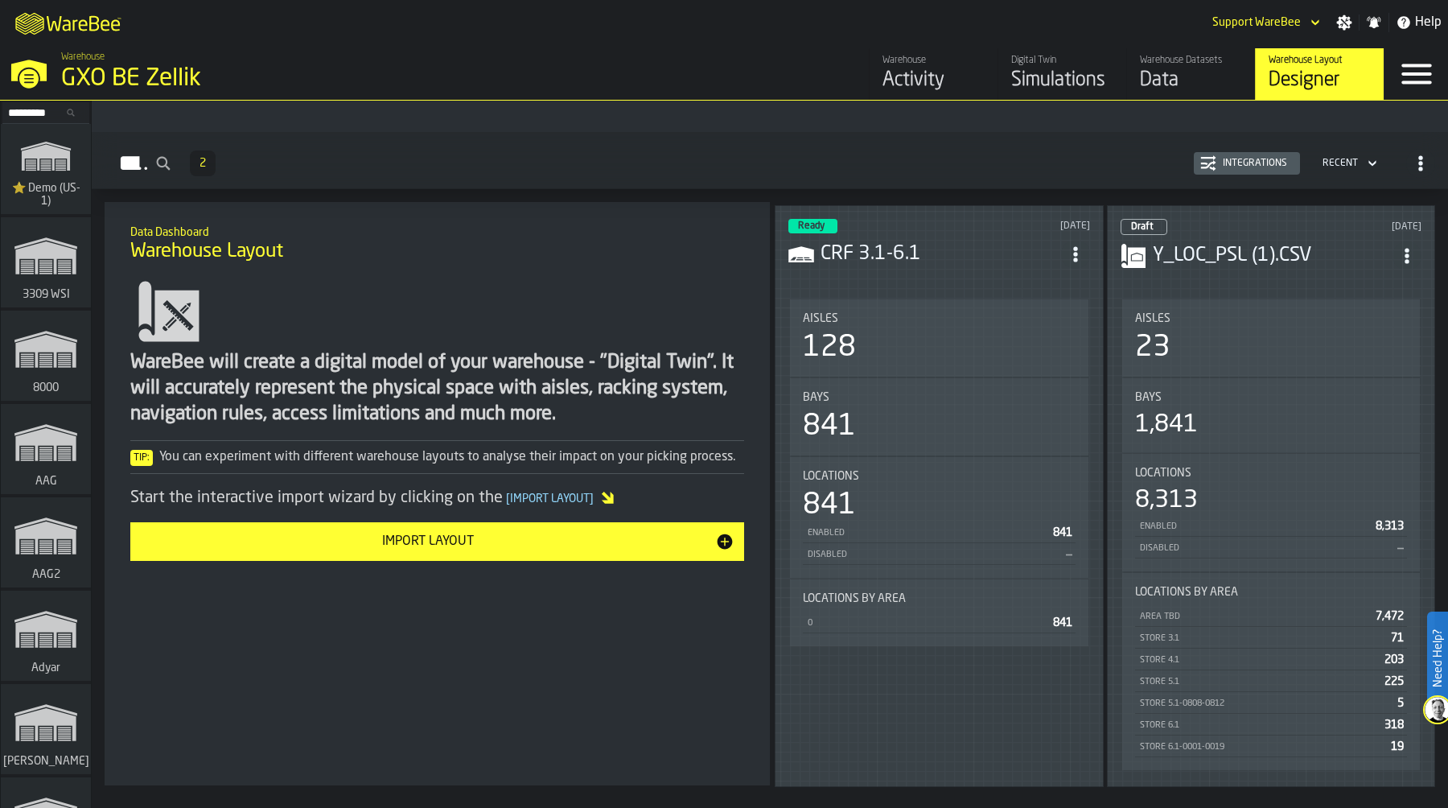
scroll to position [101, 0]
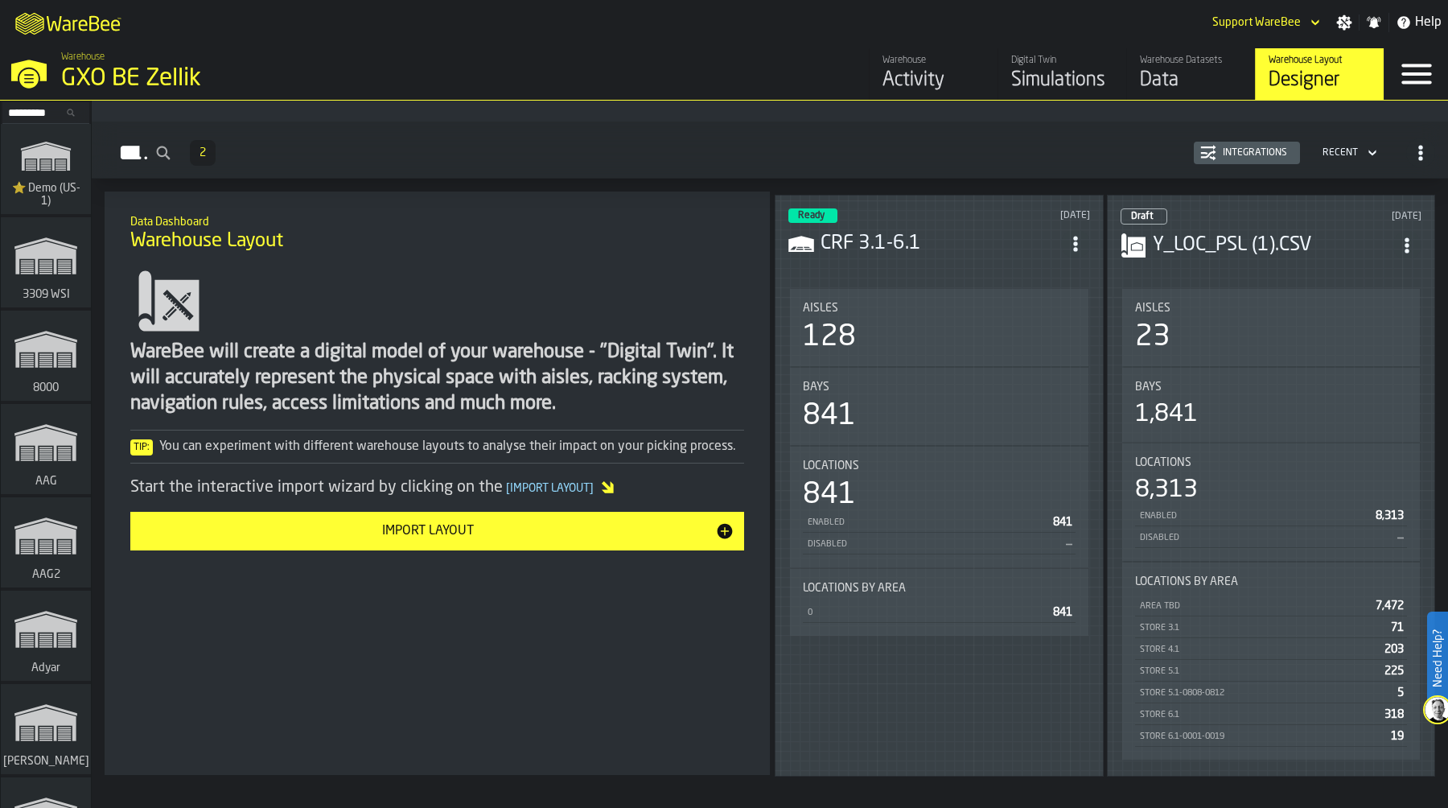
click at [1259, 321] on div "23" at bounding box center [1271, 337] width 273 height 32
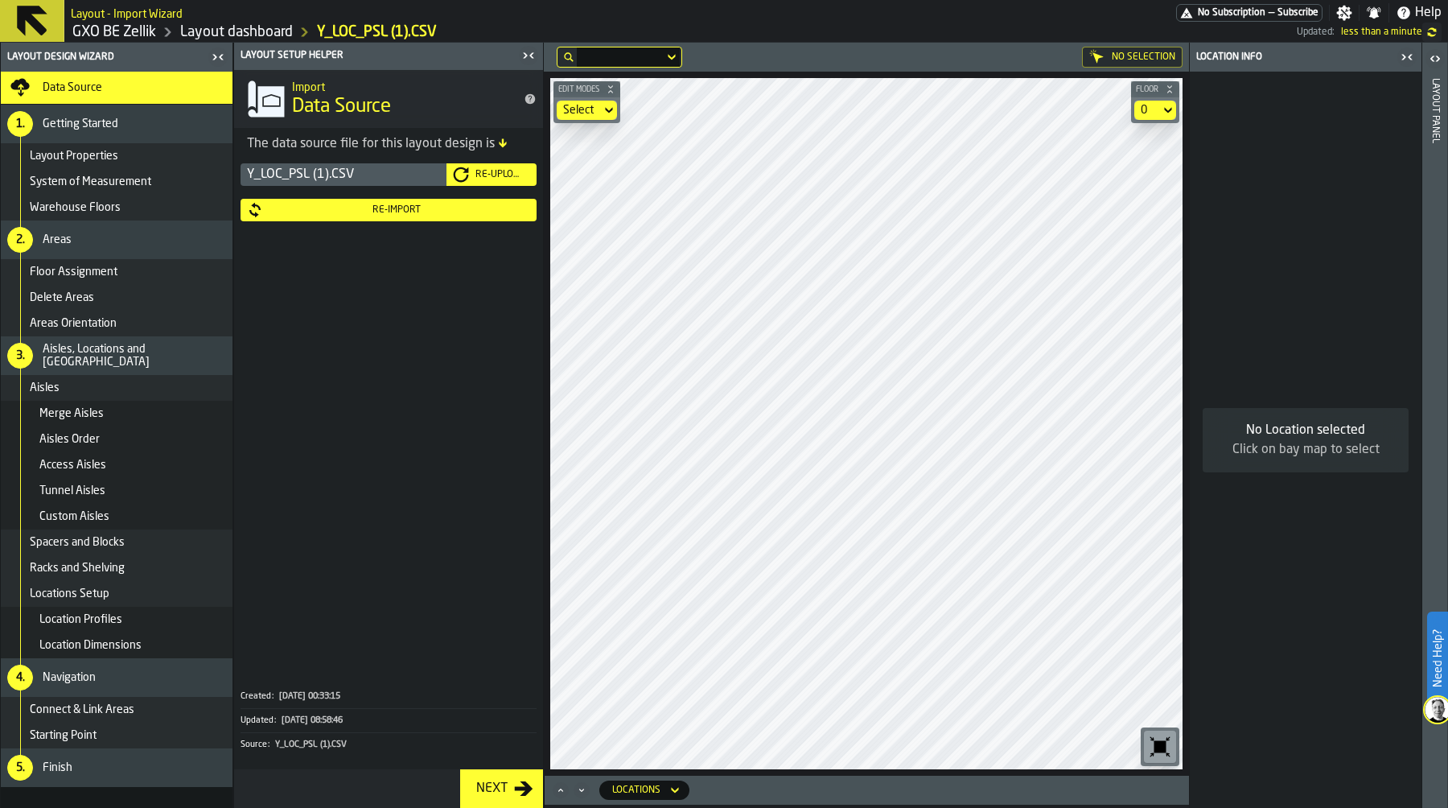
click at [605, 101] on icon at bounding box center [609, 110] width 16 height 19
